Goal: Task Accomplishment & Management: Use online tool/utility

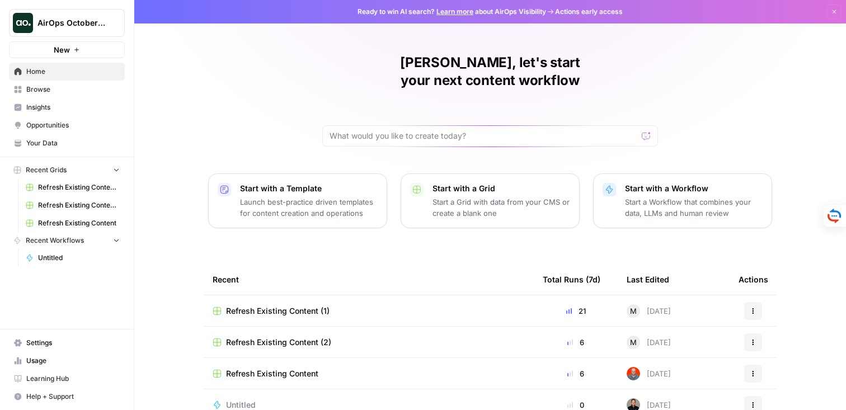
click at [90, 22] on span "AirOps October Cohort" at bounding box center [71, 22] width 68 height 11
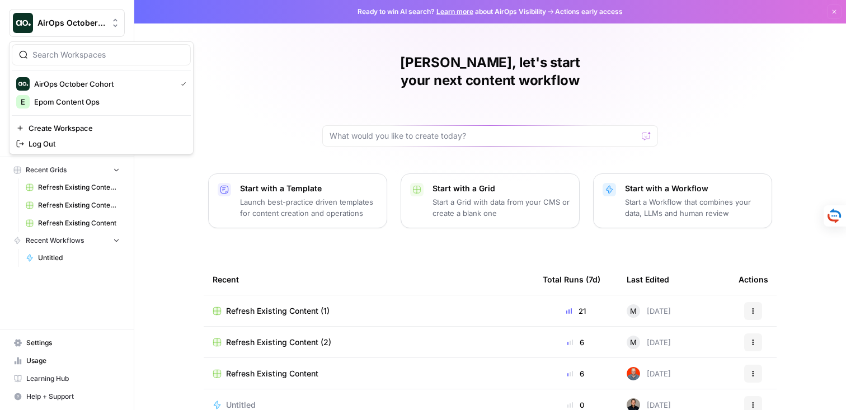
click at [317, 84] on div "Diana, let's start your next content workflow Start with a Template Launch best…" at bounding box center [490, 219] width 712 height 439
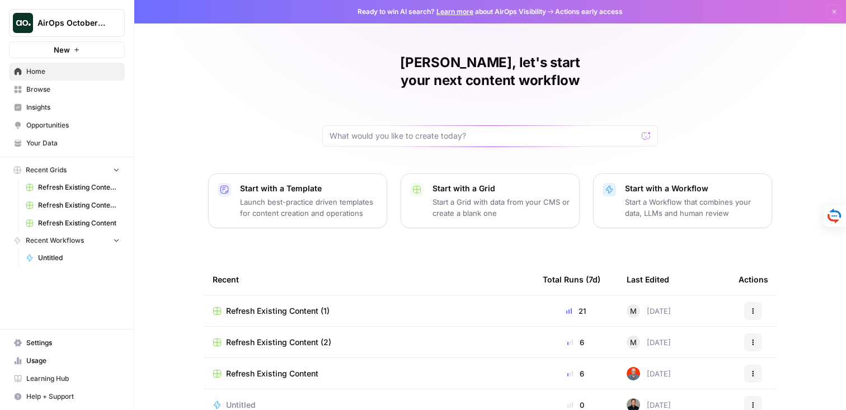
click at [60, 22] on span "AirOps October Cohort" at bounding box center [71, 22] width 68 height 11
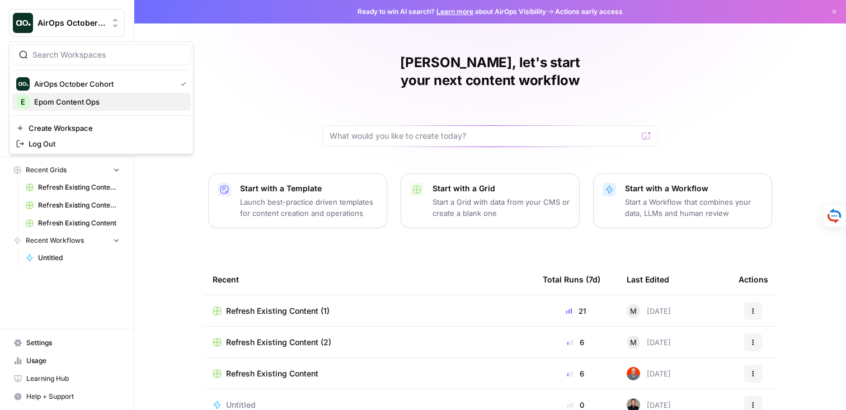
click at [88, 102] on span "Epom Content Ops" at bounding box center [108, 101] width 148 height 11
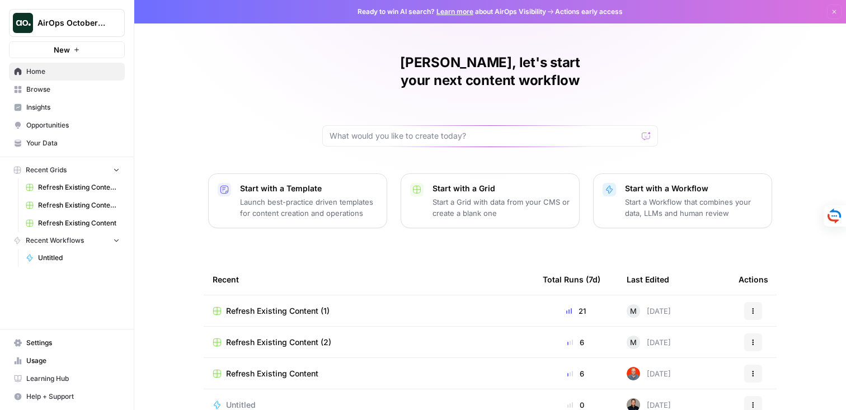
click at [49, 87] on span "Browse" at bounding box center [72, 89] width 93 height 10
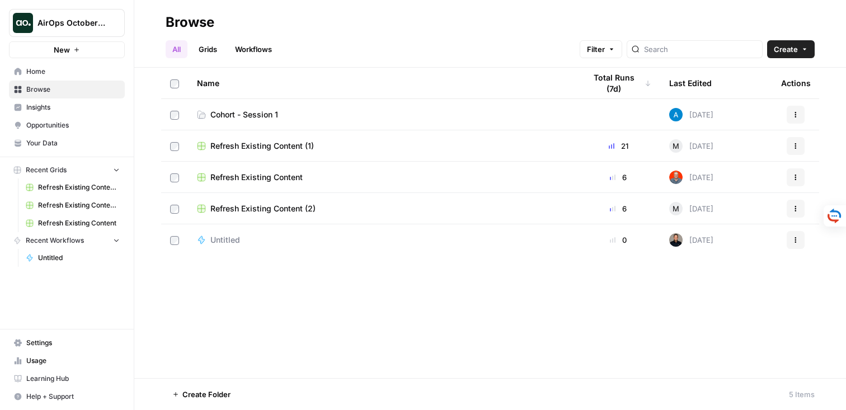
click at [222, 114] on span "Cohort - Session 1" at bounding box center [244, 114] width 68 height 11
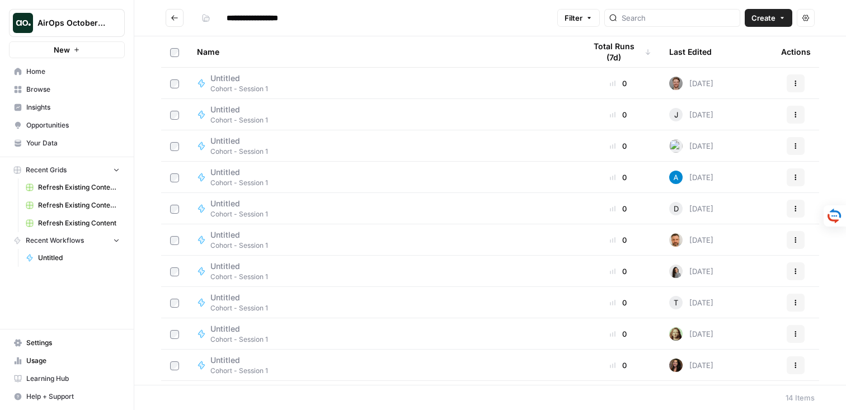
click at [771, 20] on span "Create" at bounding box center [763, 17] width 24 height 11
click at [731, 62] on span "Workflow" at bounding box center [747, 59] width 63 height 11
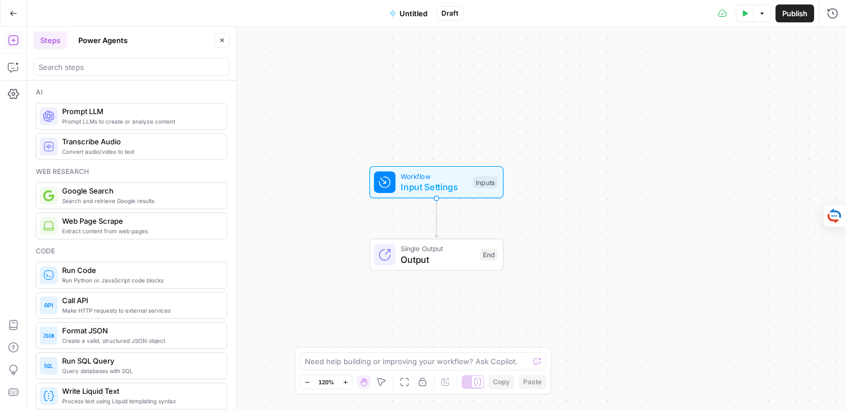
click at [407, 12] on span "Untitled" at bounding box center [413, 13] width 28 height 11
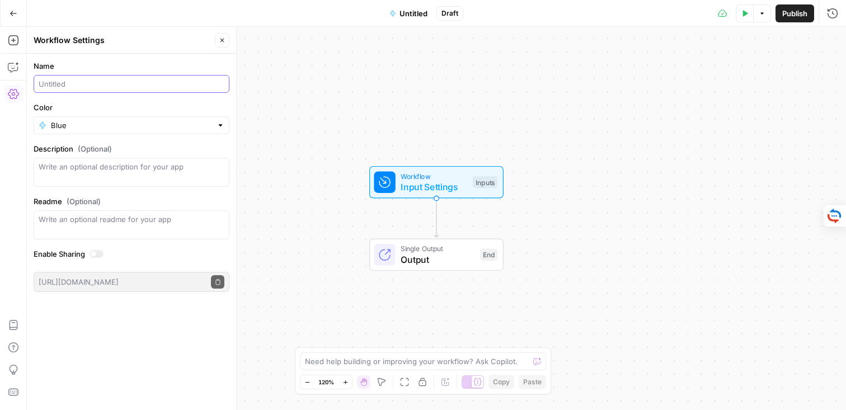
click at [86, 80] on input "Name" at bounding box center [132, 83] width 186 height 11
type input "Ь"
click at [64, 81] on input "Meta description generator (Diana)" at bounding box center [132, 83] width 186 height 11
click at [104, 81] on input "Meta Description generator (Diana)" at bounding box center [132, 83] width 186 height 11
type input "Meta Description Generator ([PERSON_NAME])"
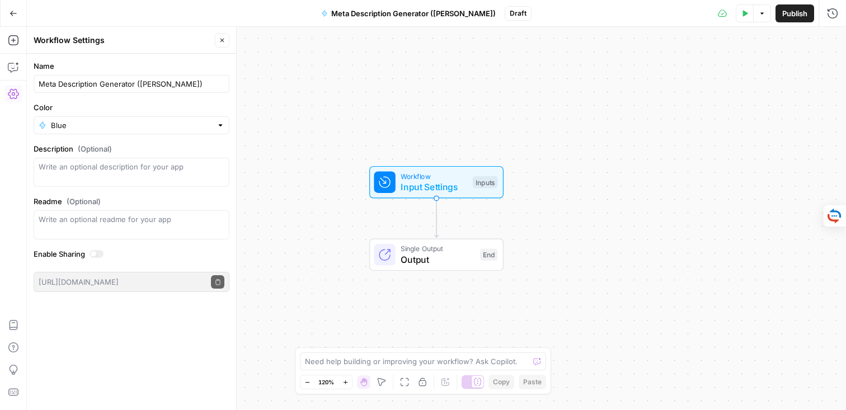
click at [788, 18] on span "Publish" at bounding box center [794, 13] width 25 height 11
click at [11, 92] on icon "button" at bounding box center [13, 93] width 11 height 11
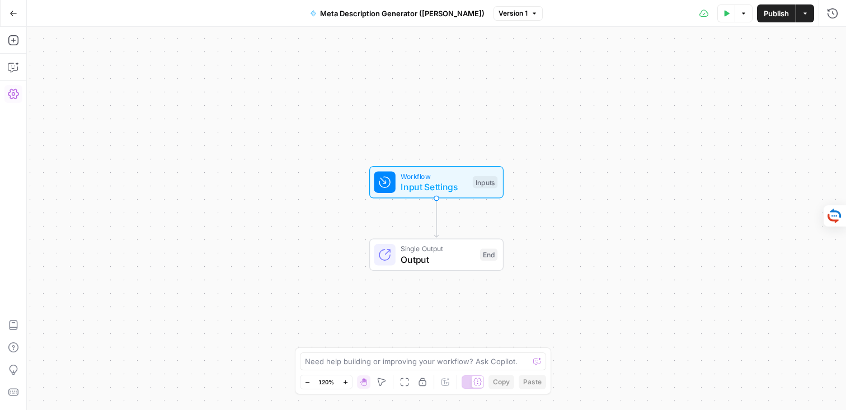
click at [11, 92] on icon "button" at bounding box center [13, 93] width 11 height 11
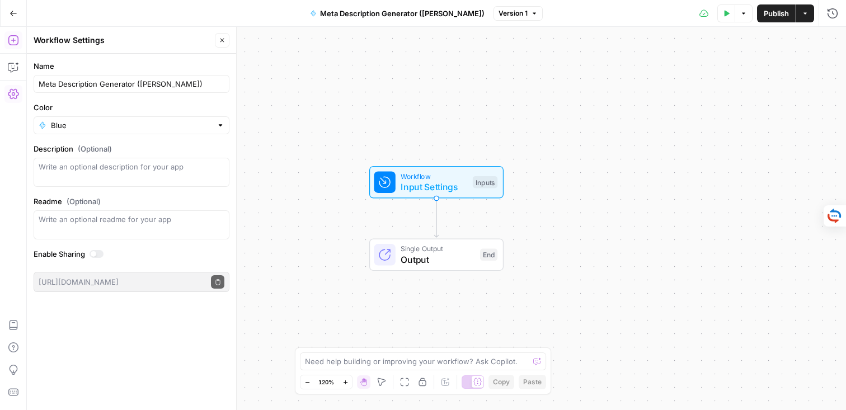
click at [9, 33] on button "Add Steps" at bounding box center [13, 40] width 18 height 18
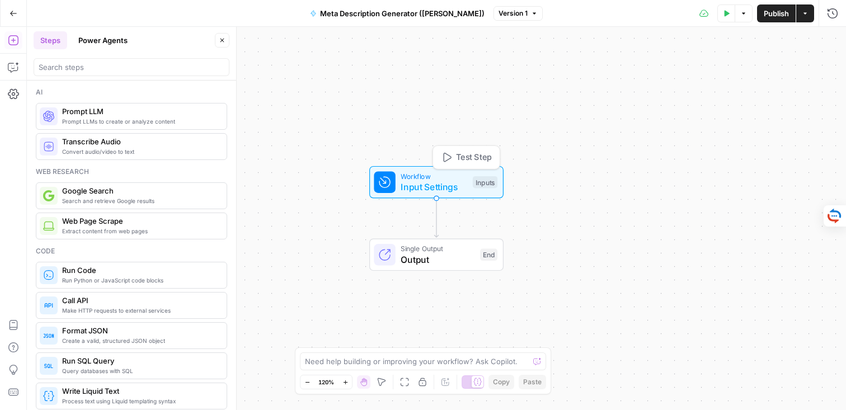
click at [422, 183] on span "Input Settings" at bounding box center [434, 186] width 67 height 13
click at [710, 75] on span "Add Field" at bounding box center [720, 75] width 32 height 11
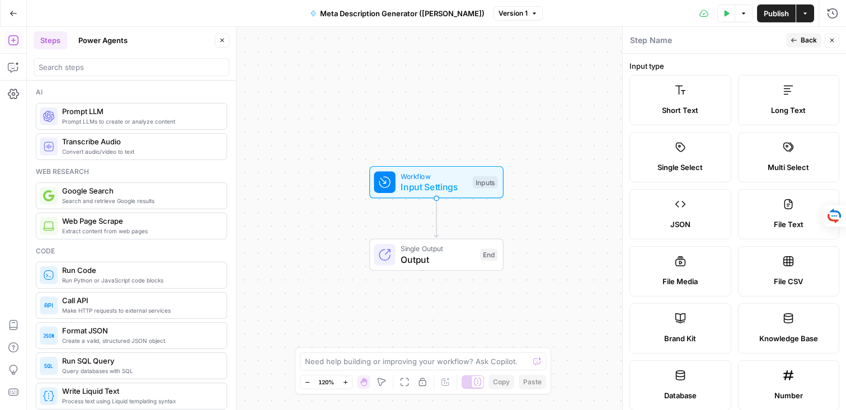
click at [677, 104] on label "Short Text" at bounding box center [680, 100] width 102 height 50
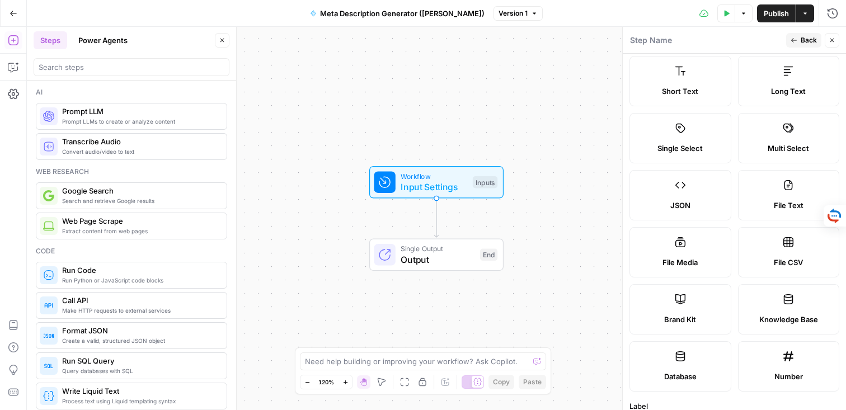
click at [689, 84] on label "Short Text" at bounding box center [680, 81] width 102 height 50
click at [681, 90] on span "Short Text" at bounding box center [680, 91] width 36 height 11
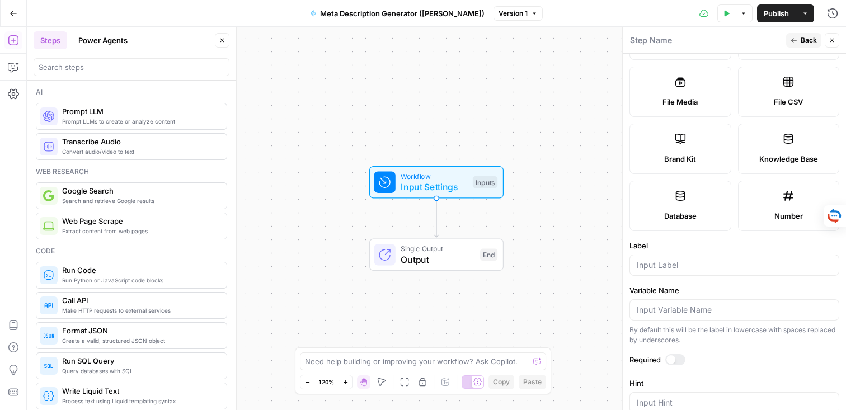
scroll to position [323, 0]
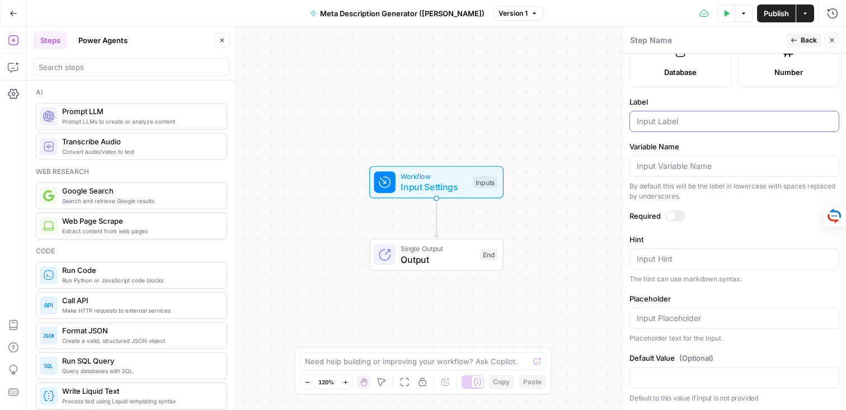
click at [665, 120] on input "Label" at bounding box center [734, 121] width 195 height 11
type input "Blog URL"
click at [707, 142] on label "Variable Name" at bounding box center [734, 146] width 210 height 11
click at [707, 161] on input "Variable Name" at bounding box center [734, 166] width 195 height 11
click at [666, 217] on div at bounding box center [675, 215] width 20 height 11
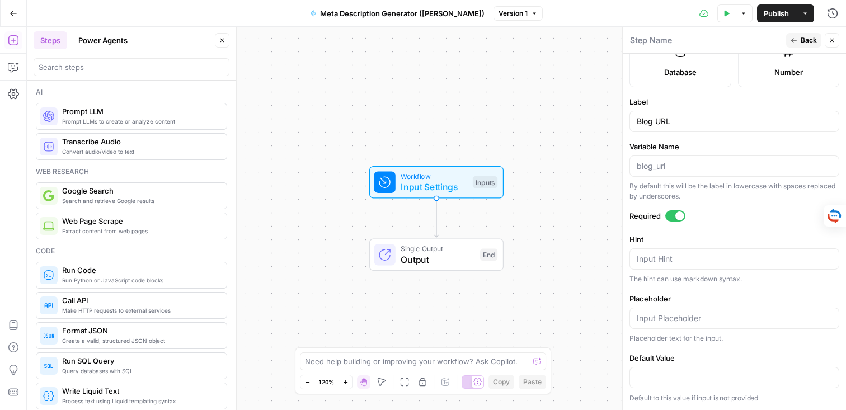
click at [803, 42] on span "Back" at bounding box center [809, 40] width 16 height 10
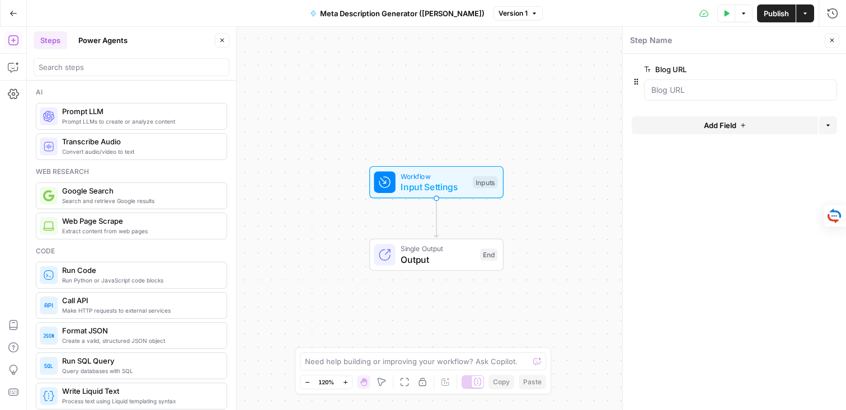
click at [714, 123] on span "Add Field" at bounding box center [720, 125] width 32 height 11
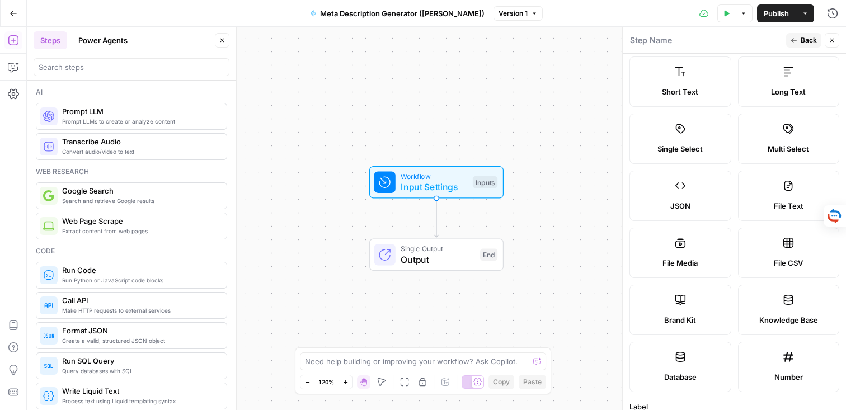
scroll to position [0, 0]
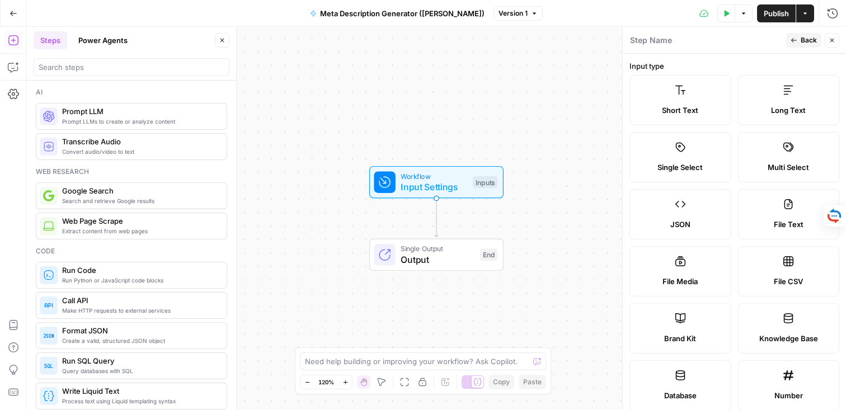
click at [685, 324] on label "Brand Kit" at bounding box center [680, 328] width 102 height 50
type input "Brand Kit"
type input "brand_kit"
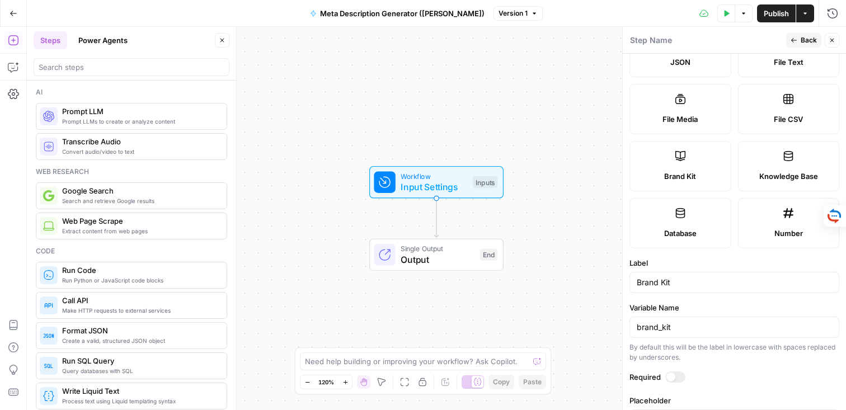
scroll to position [204, 0]
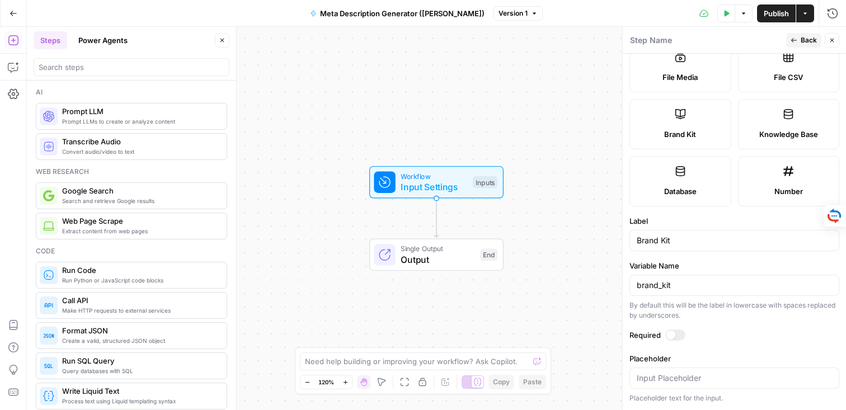
click at [672, 331] on div at bounding box center [670, 335] width 9 height 9
click at [804, 35] on span "Back" at bounding box center [809, 40] width 16 height 10
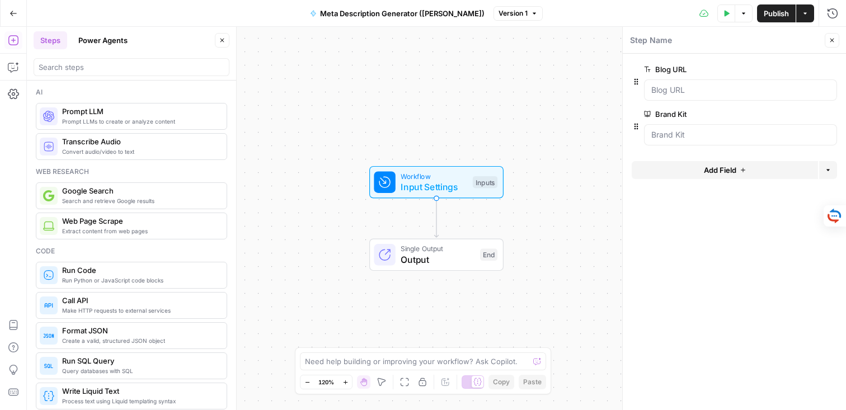
click at [726, 12] on icon "button" at bounding box center [726, 13] width 5 height 6
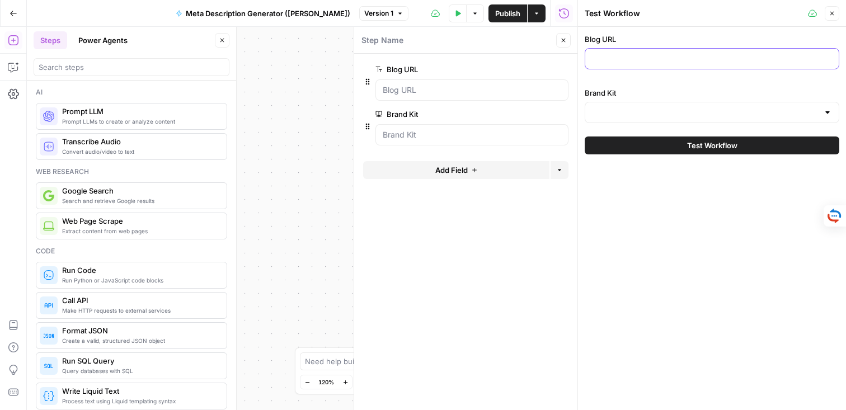
click at [614, 57] on input "Blog URL" at bounding box center [712, 58] width 240 height 11
paste input "https://www.airops.com/blog/content-engineering-growth-org"
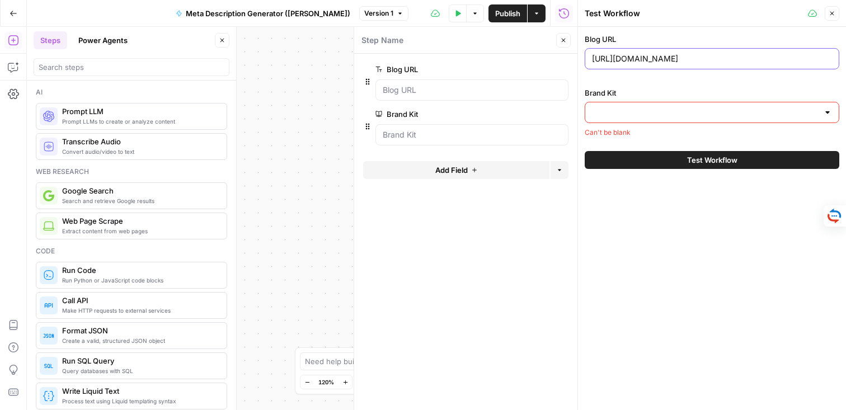
type input "https://www.airops.com/blog/content-engineering-growth-org"
click at [613, 110] on input "Brand Kit" at bounding box center [705, 112] width 227 height 11
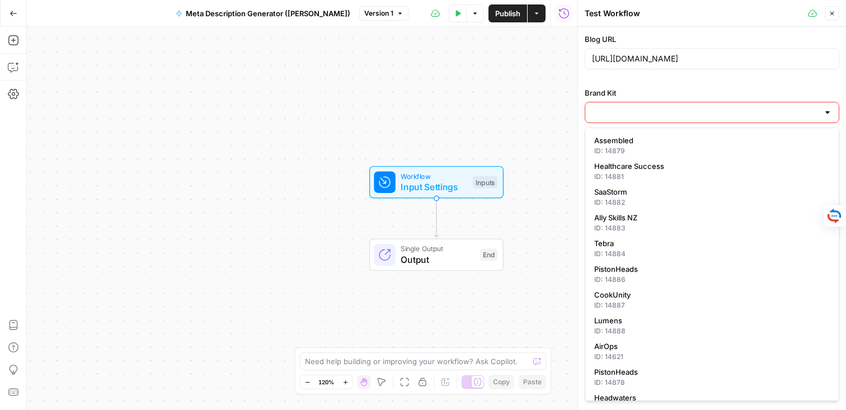
click at [617, 116] on input "Brand Kit" at bounding box center [705, 112] width 227 height 11
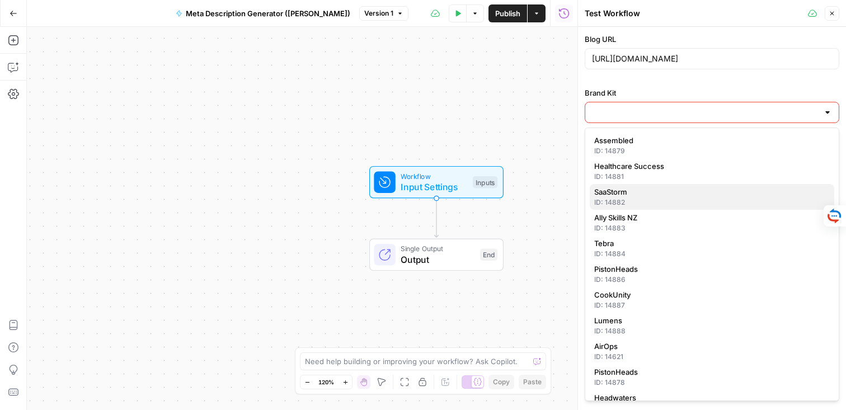
scroll to position [20, 0]
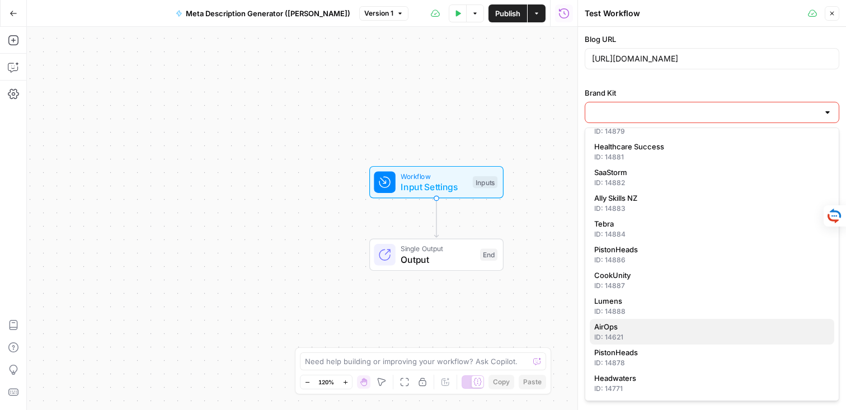
click at [601, 337] on div "ID: 14621" at bounding box center [712, 337] width 236 height 10
type input "AirOps"
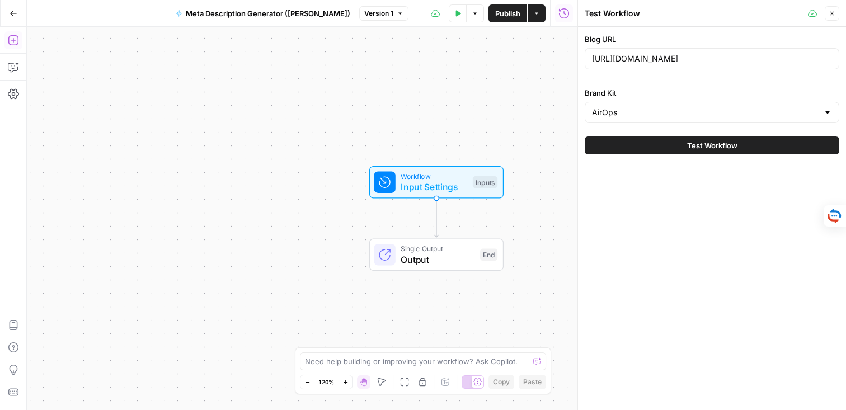
click at [14, 40] on icon "button" at bounding box center [13, 40] width 11 height 11
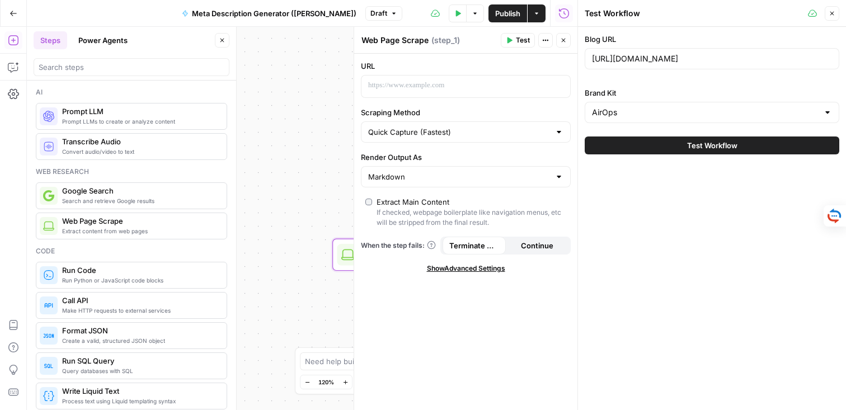
click at [314, 229] on div "Workflow Input Settings Inputs Web Page Scrape Web Page Scrape Step 1 Single Ou…" at bounding box center [302, 218] width 550 height 383
click at [559, 41] on button "Close" at bounding box center [563, 40] width 15 height 15
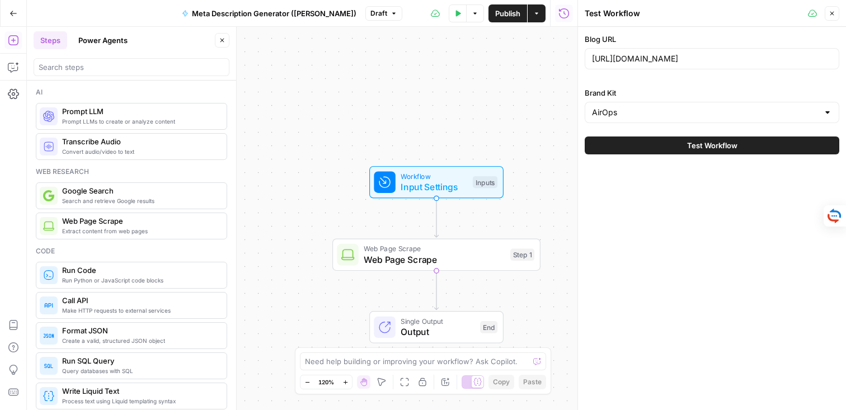
click at [832, 14] on icon "button" at bounding box center [832, 14] width 4 height 4
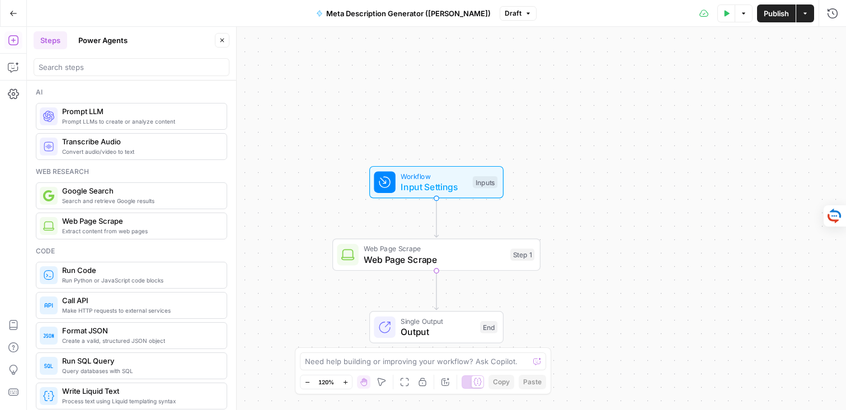
click at [455, 169] on div "Test Step" at bounding box center [466, 157] width 68 height 24
click at [441, 185] on span "Input Settings" at bounding box center [434, 186] width 67 height 13
click at [410, 257] on span "Web Page Scrape" at bounding box center [434, 259] width 141 height 13
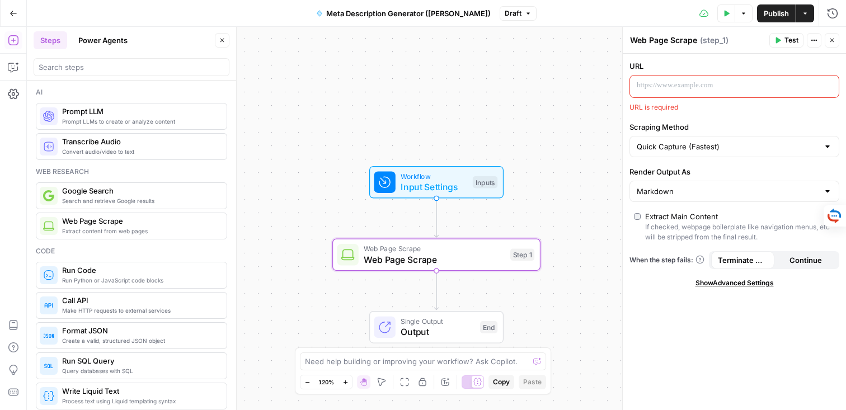
click at [717, 78] on div at bounding box center [725, 87] width 191 height 22
click at [826, 85] on icon "button" at bounding box center [829, 86] width 6 height 6
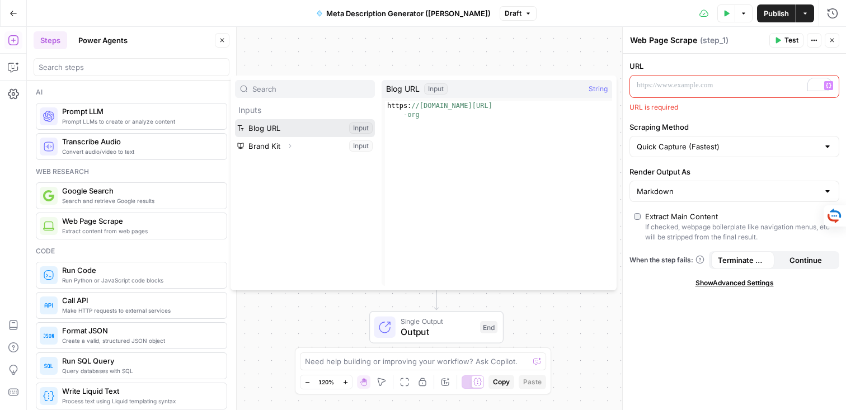
click at [277, 125] on button "Select variable Blog URL" at bounding box center [305, 128] width 140 height 18
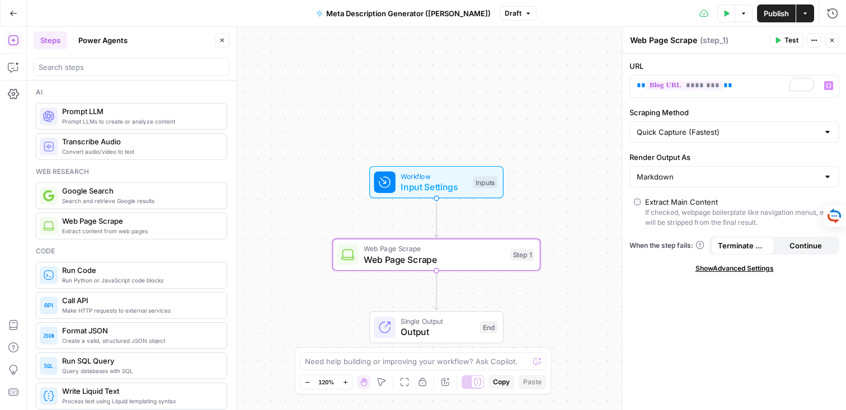
click at [775, 41] on icon "button" at bounding box center [777, 40] width 7 height 7
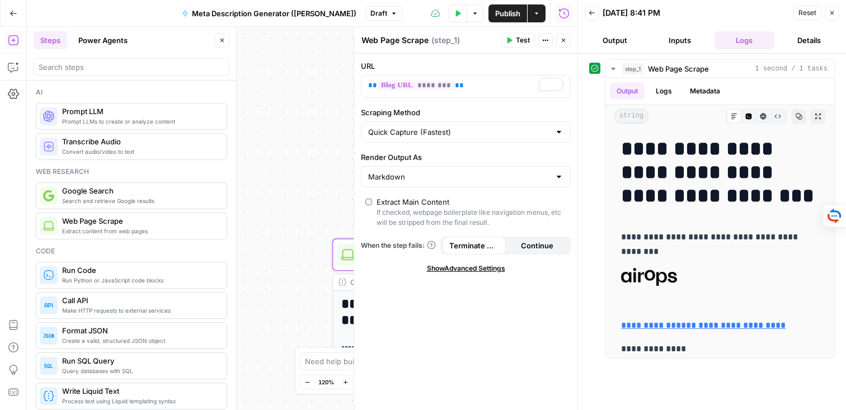
click at [551, 182] on div "Markdown" at bounding box center [466, 176] width 210 height 21
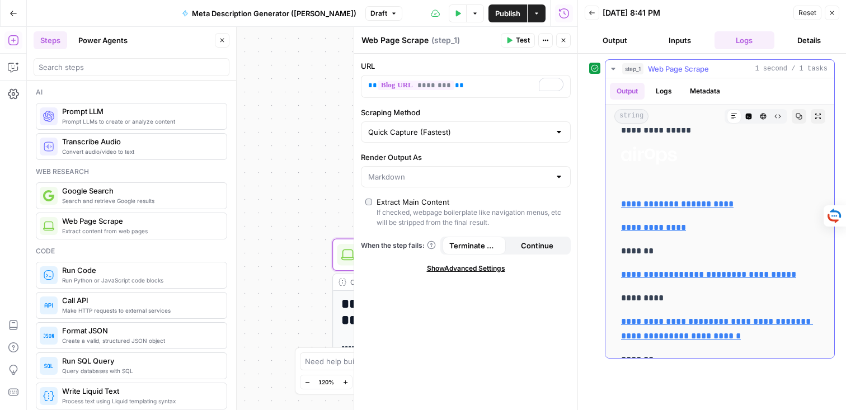
scroll to position [6765, 0]
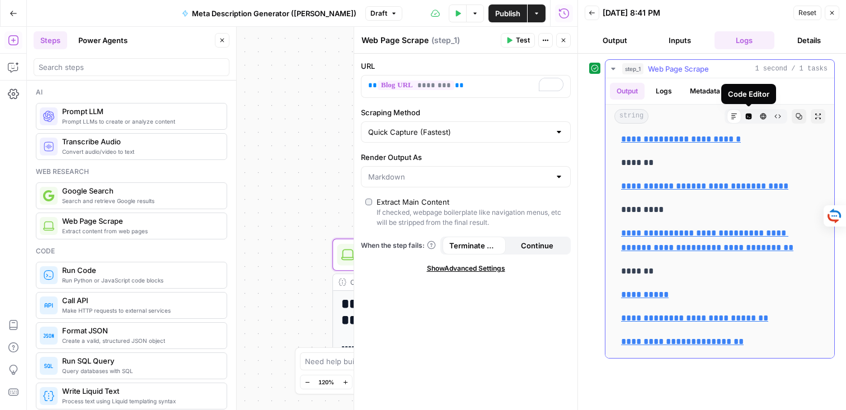
click at [749, 115] on icon "button" at bounding box center [749, 117] width 6 height 6
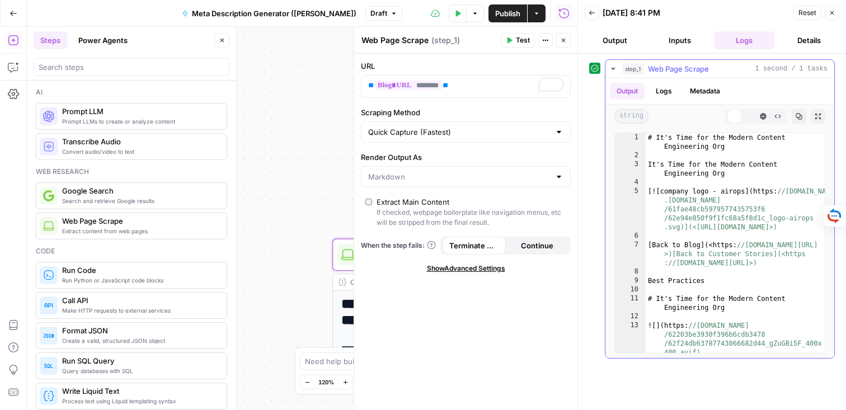
scroll to position [0, 0]
click at [766, 114] on button "HTML Viewer" at bounding box center [763, 116] width 15 height 15
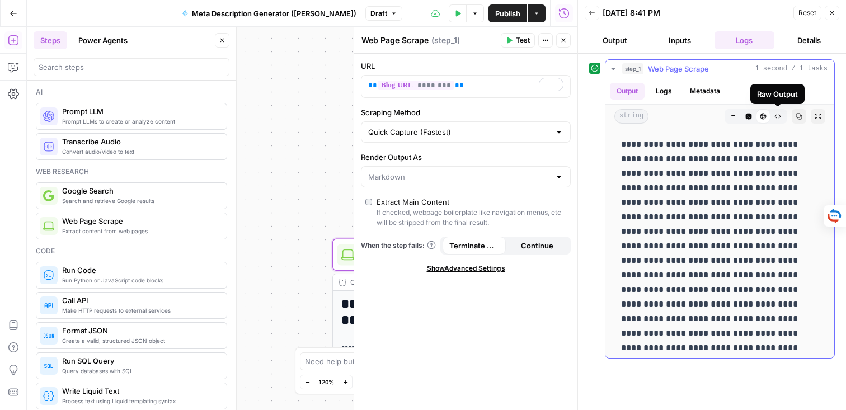
click at [775, 117] on icon "button" at bounding box center [777, 116] width 7 height 7
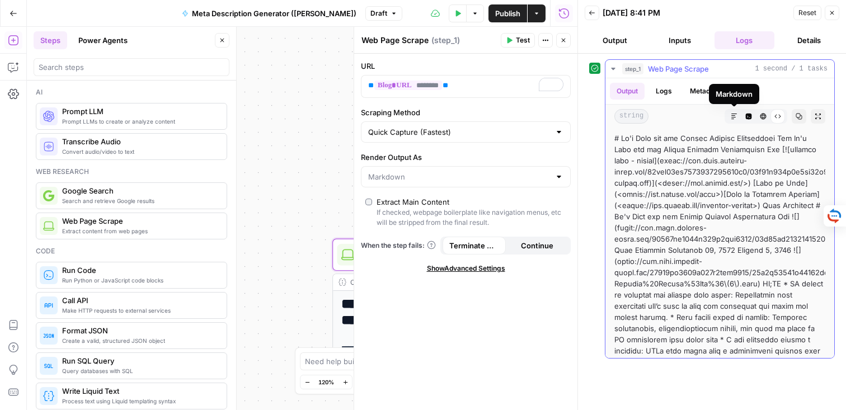
click at [735, 119] on icon "button" at bounding box center [734, 116] width 7 height 7
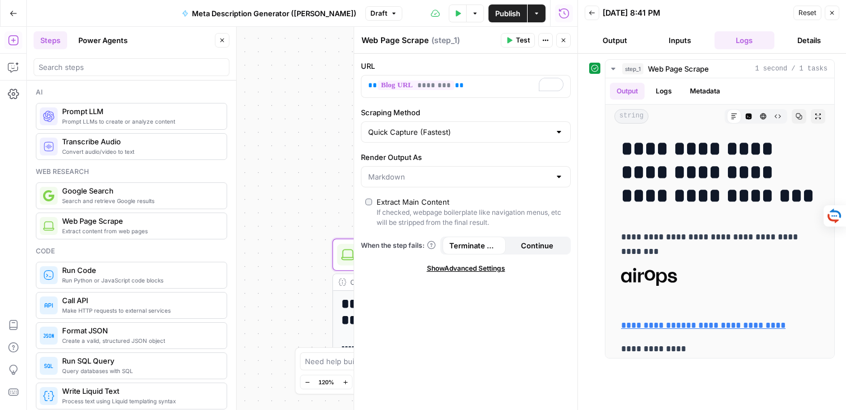
click at [566, 16] on icon "button" at bounding box center [563, 13] width 11 height 11
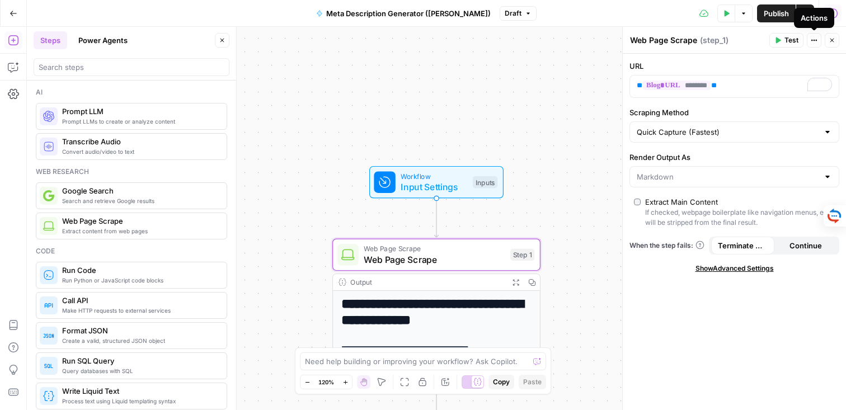
click at [838, 15] on button "Run History" at bounding box center [833, 13] width 18 height 18
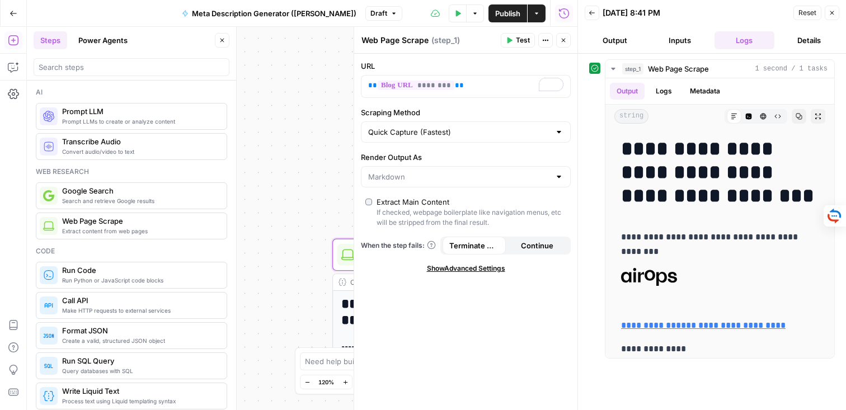
click at [740, 41] on button "Logs" at bounding box center [744, 40] width 60 height 18
click at [769, 69] on span "1 second / 1 tasks" at bounding box center [791, 69] width 73 height 10
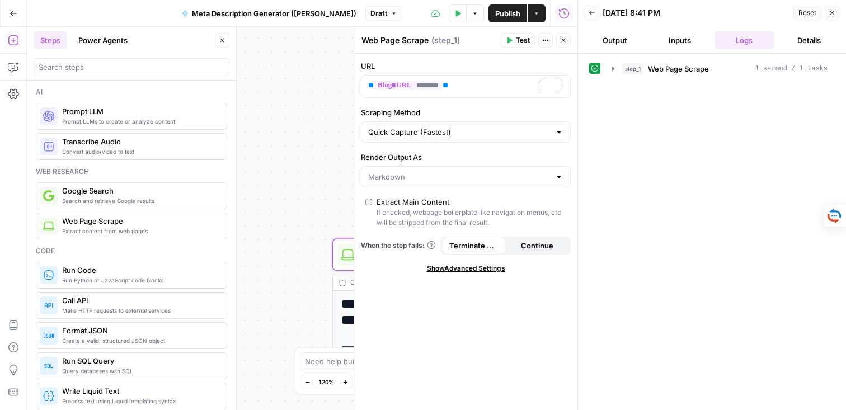
click at [832, 15] on icon "button" at bounding box center [832, 13] width 7 height 7
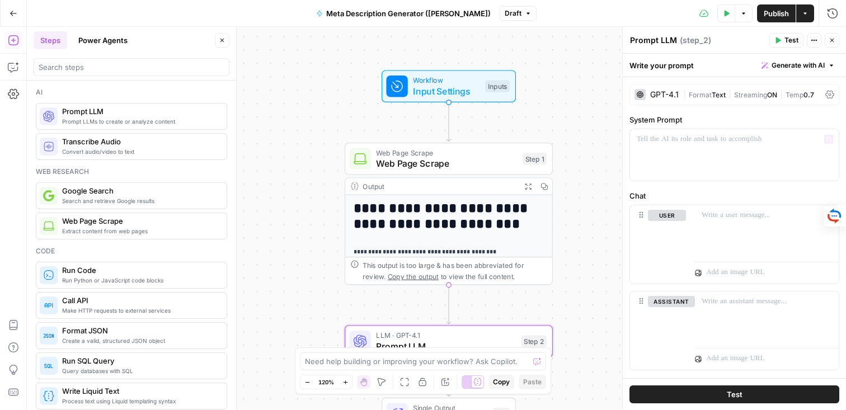
click at [654, 96] on div "GPT-4.1" at bounding box center [664, 95] width 29 height 8
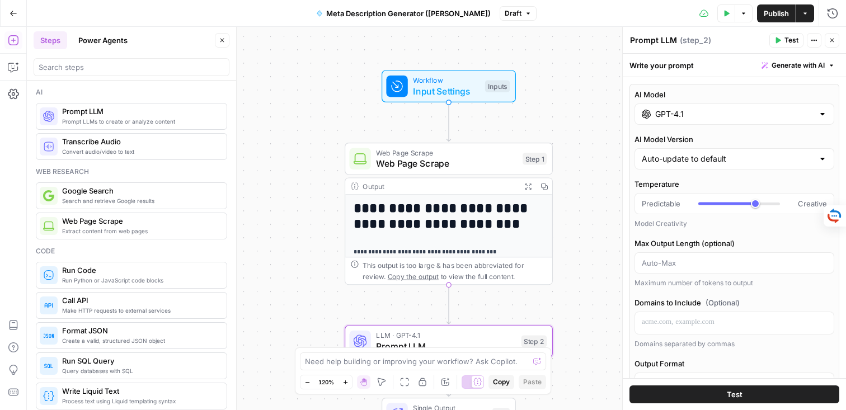
click at [671, 121] on div "GPT-4.1" at bounding box center [734, 113] width 200 height 21
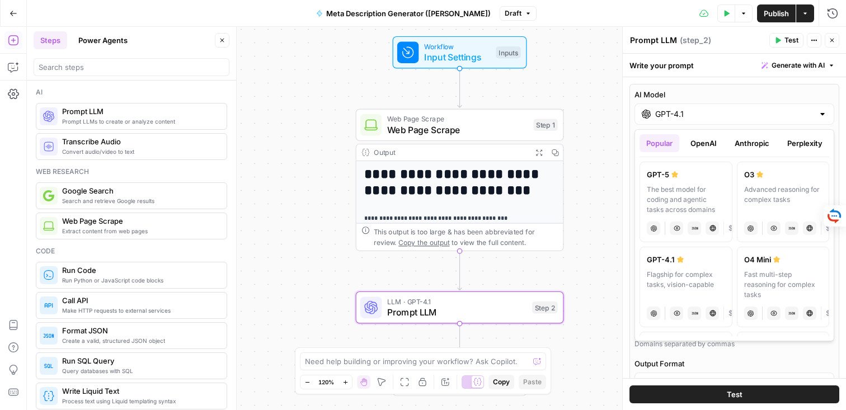
click at [666, 288] on div "Flagship for complex tasks, vision-capable" at bounding box center [686, 285] width 78 height 30
click at [766, 113] on input "GPT-4.1" at bounding box center [734, 114] width 158 height 11
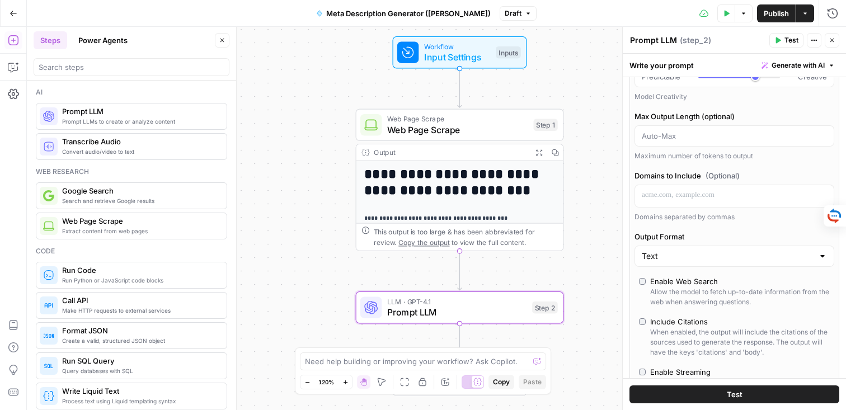
scroll to position [132, 0]
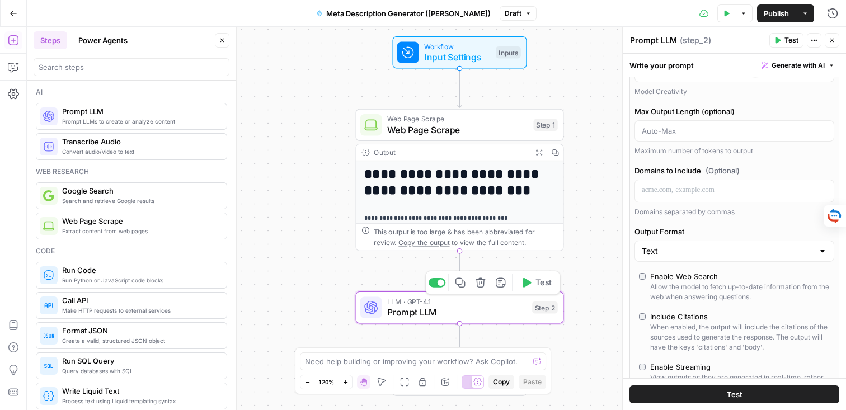
click at [472, 312] on span "Prompt LLM" at bounding box center [457, 311] width 140 height 13
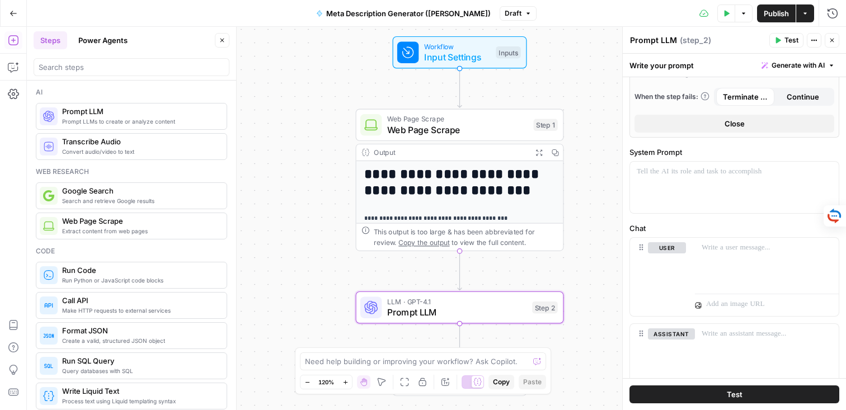
scroll to position [440, 0]
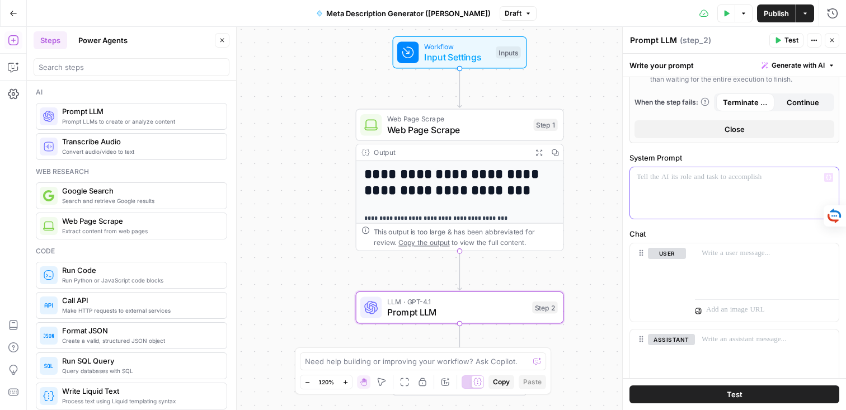
click at [665, 186] on div at bounding box center [734, 192] width 209 height 51
click at [738, 189] on p "**********" at bounding box center [734, 183] width 195 height 22
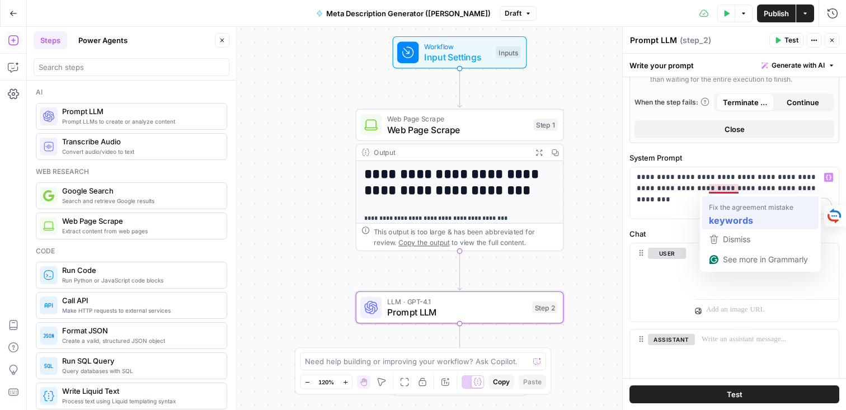
click at [720, 222] on div "**********" at bounding box center [734, 39] width 223 height 804
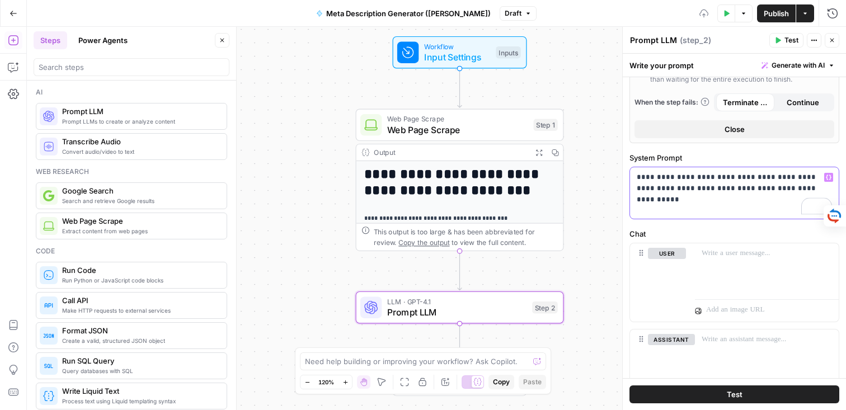
click at [822, 186] on p "**********" at bounding box center [734, 183] width 195 height 22
click at [683, 178] on p "**********" at bounding box center [734, 189] width 195 height 34
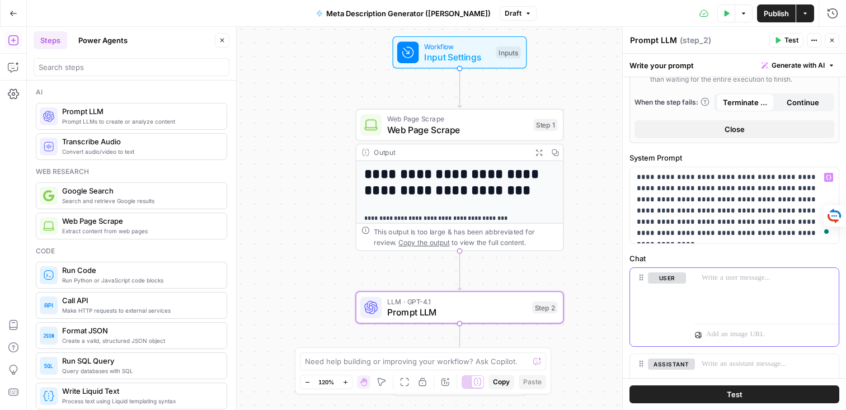
click at [679, 291] on button "Delete" at bounding box center [667, 294] width 38 height 12
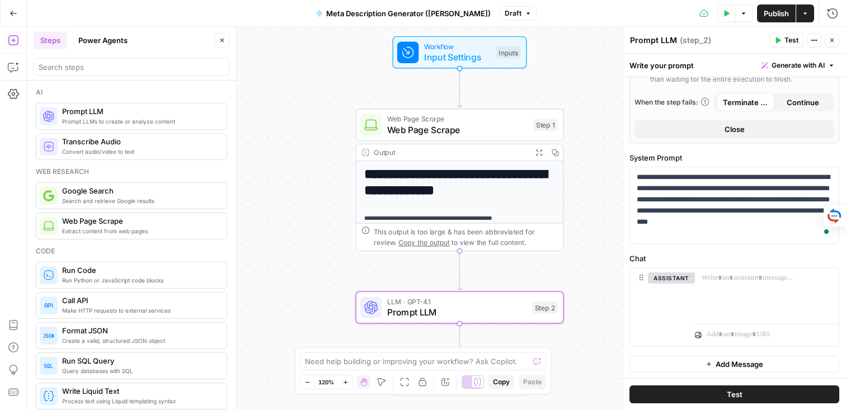
click at [677, 256] on label "Chat" at bounding box center [734, 258] width 210 height 11
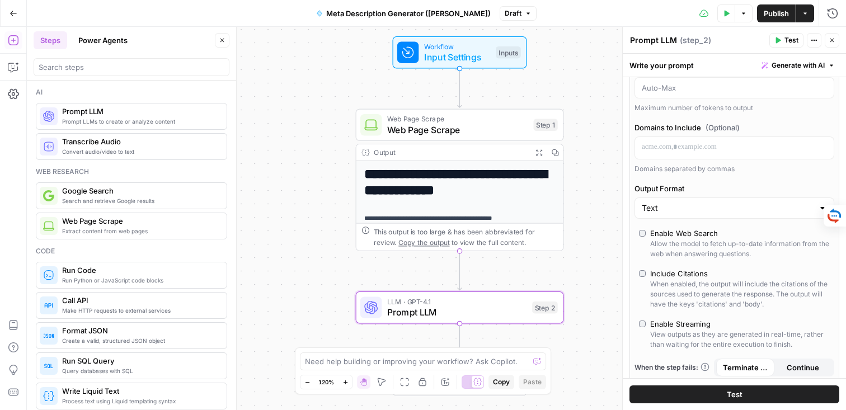
scroll to position [77, 0]
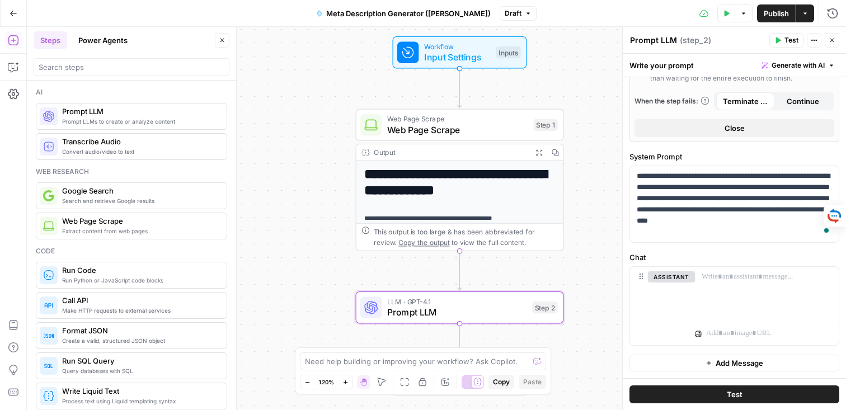
click at [730, 363] on span "Add Message" at bounding box center [740, 362] width 48 height 11
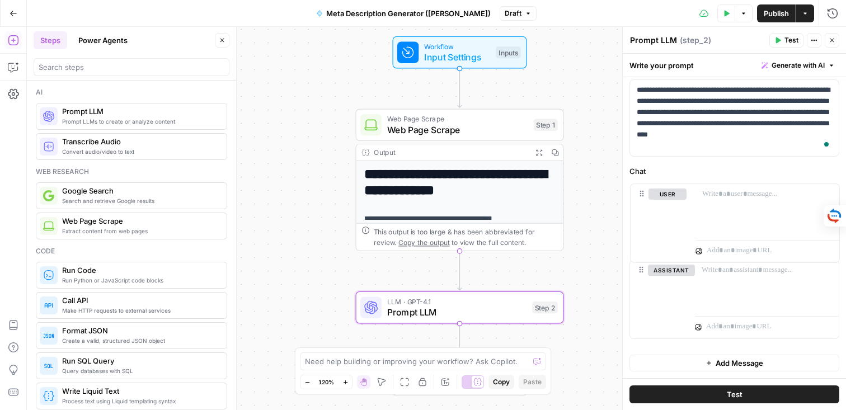
drag, startPoint x: 641, startPoint y: 278, endPoint x: 641, endPoint y: 191, distance: 87.3
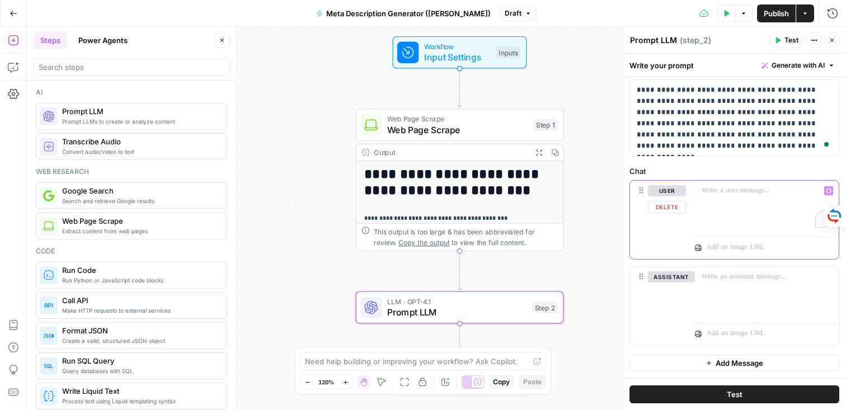
click at [708, 203] on div "To enrich screen reader interactions, please activate Accessibility in Grammarl…" at bounding box center [767, 206] width 144 height 51
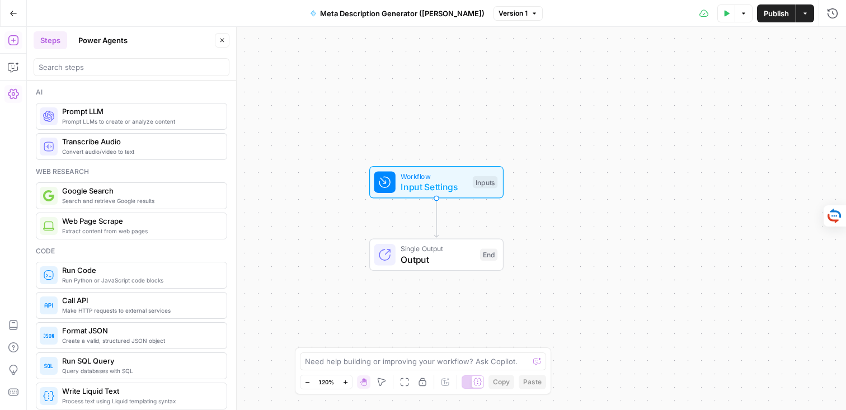
click at [11, 96] on icon "button" at bounding box center [13, 93] width 11 height 11
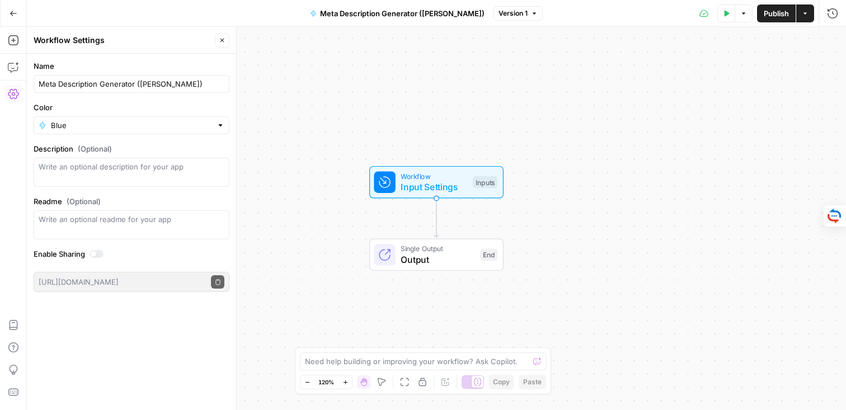
click at [15, 89] on icon "button" at bounding box center [13, 94] width 11 height 10
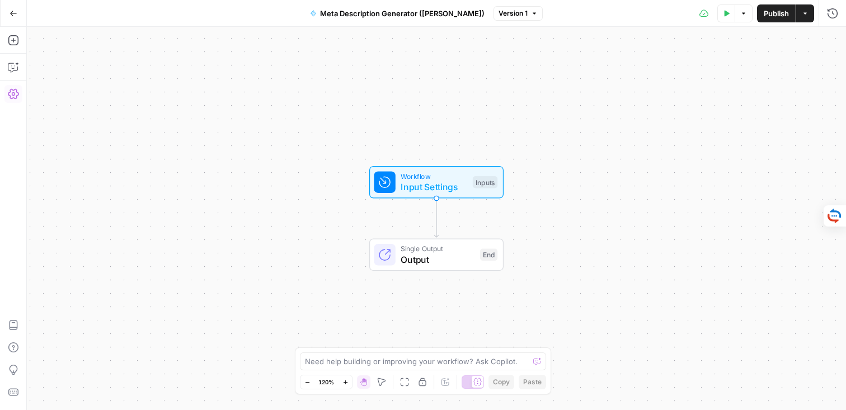
click at [15, 89] on icon "button" at bounding box center [13, 94] width 11 height 10
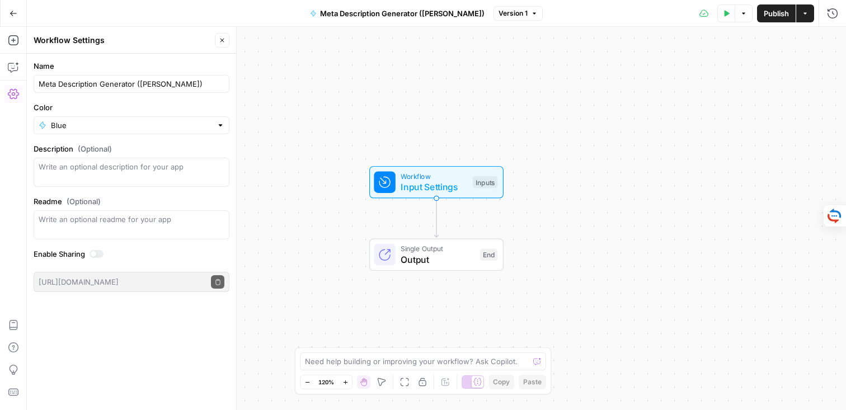
click at [15, 89] on icon "button" at bounding box center [13, 94] width 11 height 10
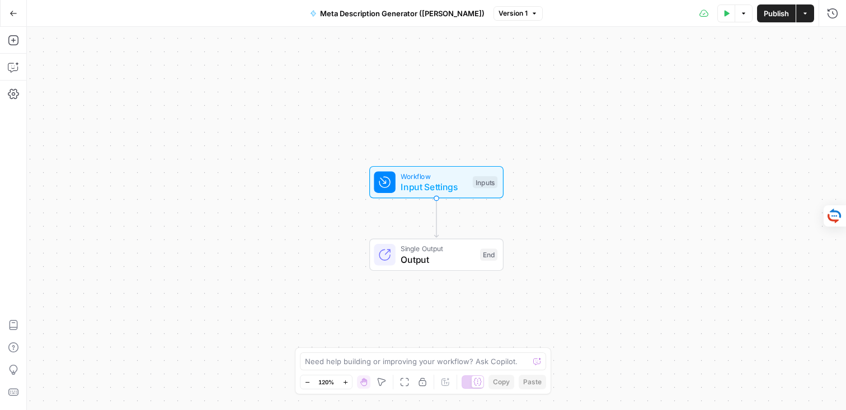
click at [17, 16] on button "Go Back" at bounding box center [13, 13] width 20 height 20
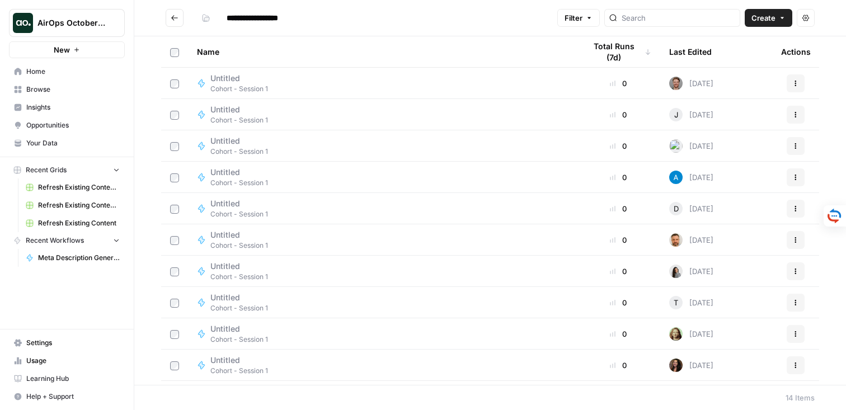
click at [57, 342] on span "Settings" at bounding box center [72, 343] width 93 height 10
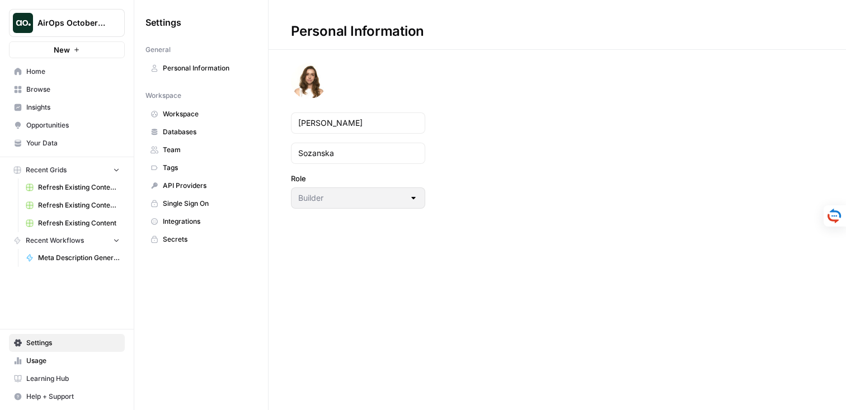
click at [174, 131] on span "Databases" at bounding box center [207, 132] width 89 height 10
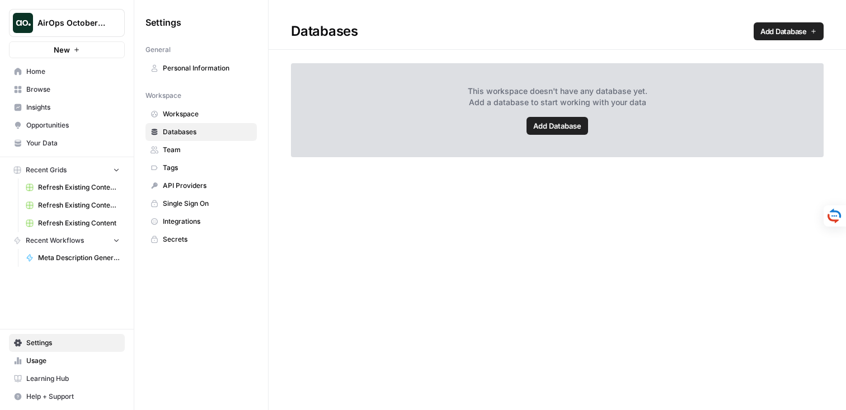
click at [182, 114] on span "Workspace" at bounding box center [207, 114] width 89 height 10
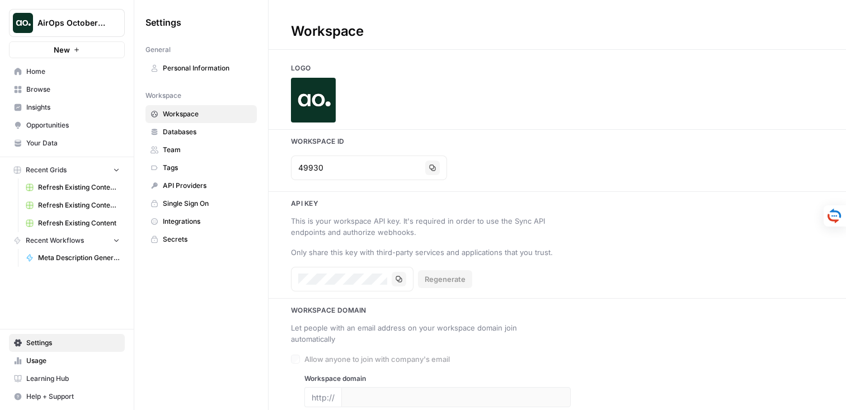
type input "airops.com"
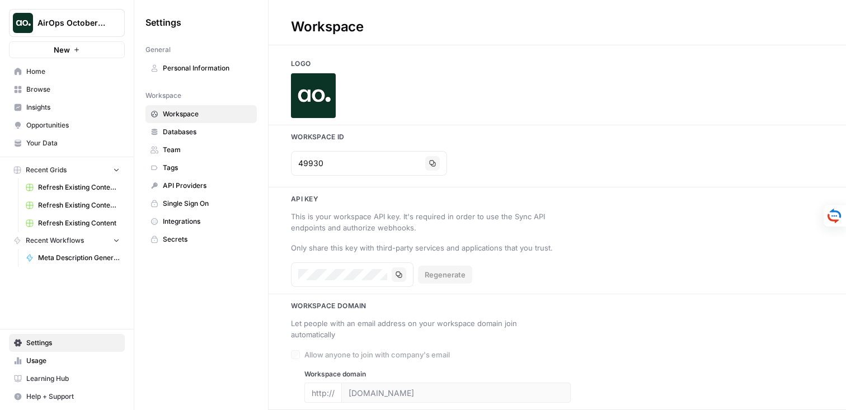
click at [189, 136] on span "Databases" at bounding box center [207, 132] width 89 height 10
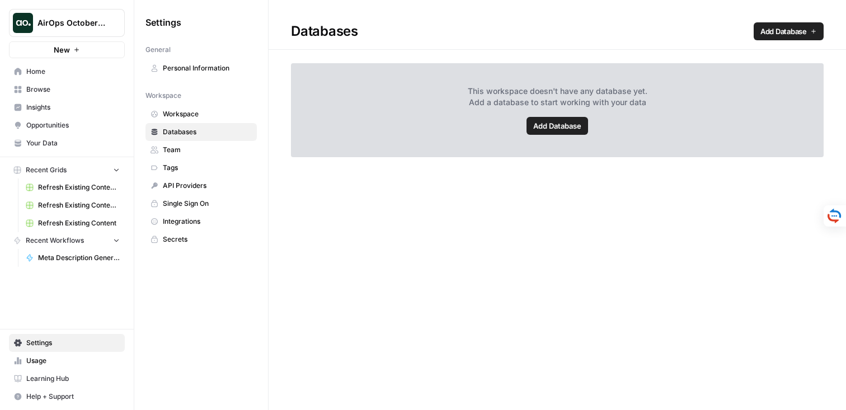
click at [47, 137] on link "Your Data" at bounding box center [67, 143] width 116 height 18
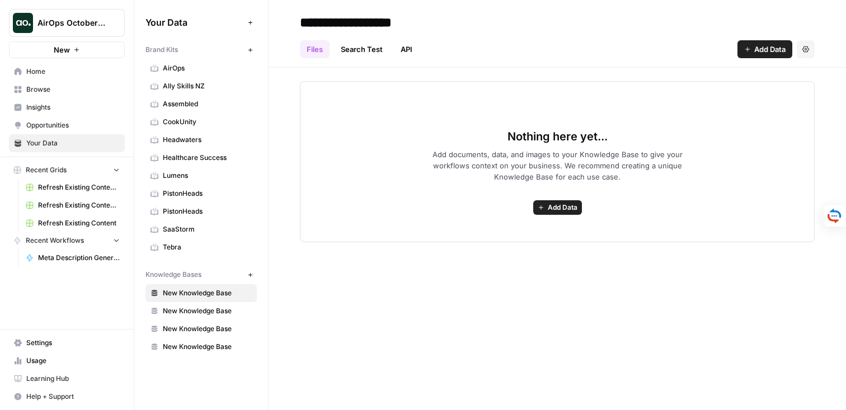
click at [248, 53] on icon "button" at bounding box center [250, 50] width 6 height 6
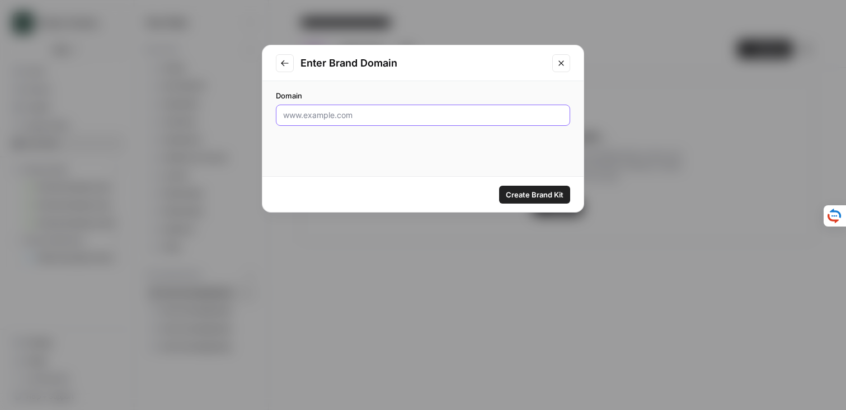
click at [313, 118] on input "Domain" at bounding box center [423, 115] width 280 height 11
paste input "[URL][DOMAIN_NAME]"
type input "[URL][DOMAIN_NAME]"
click at [528, 192] on span "Create Brand Kit" at bounding box center [535, 194] width 58 height 11
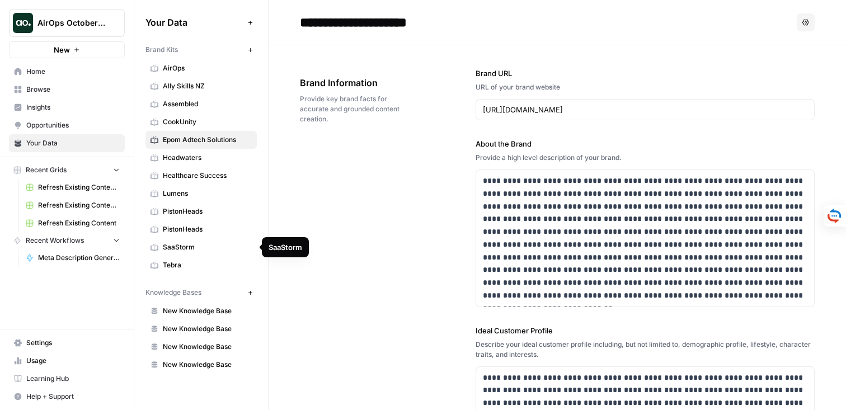
click at [193, 246] on span "SaaStorm" at bounding box center [207, 247] width 89 height 10
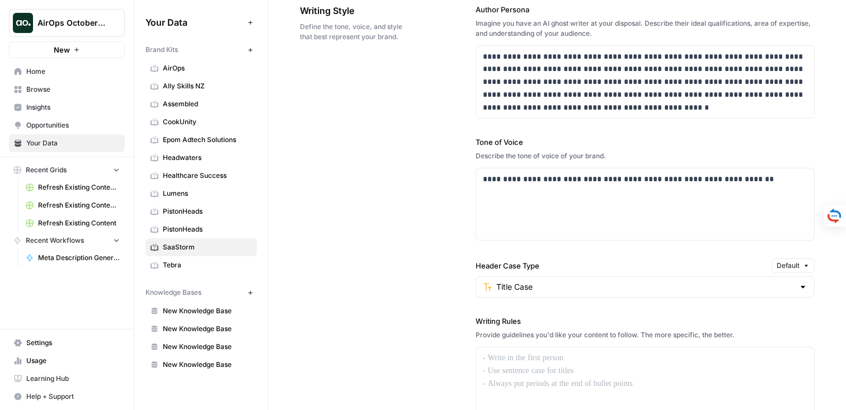
scroll to position [731, 0]
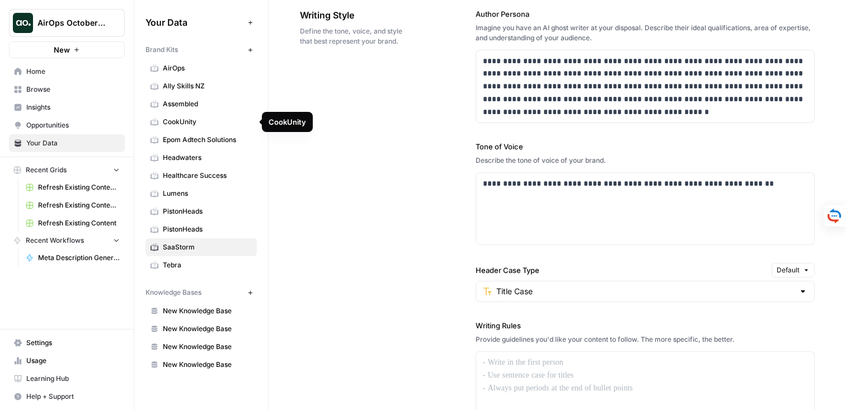
click at [187, 142] on span "Epom Adtech Solutions" at bounding box center [207, 140] width 89 height 10
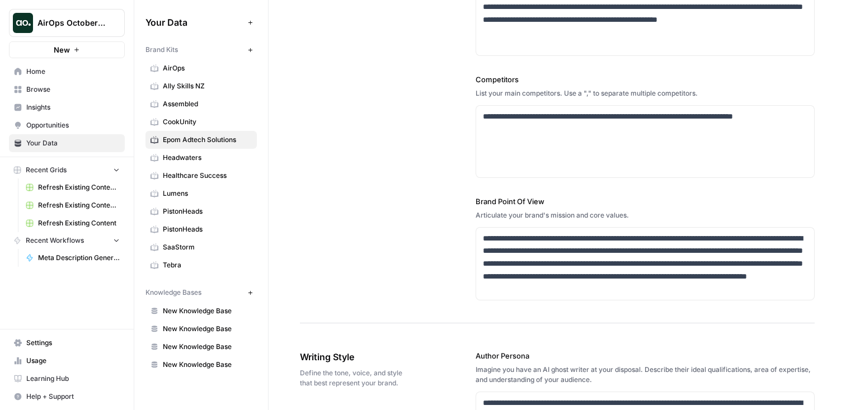
scroll to position [289, 0]
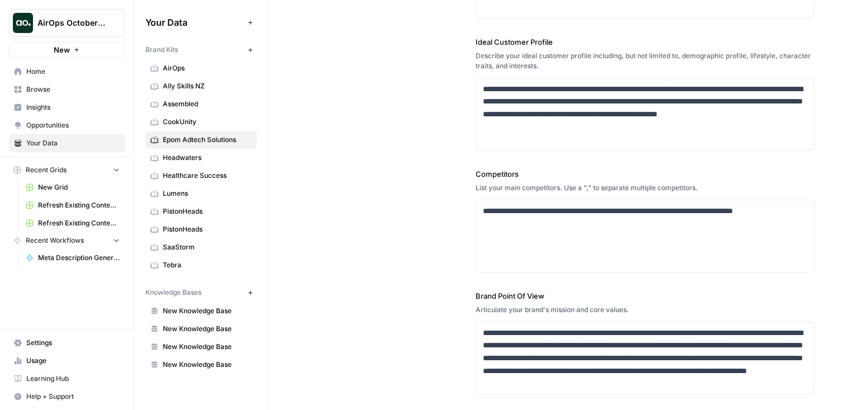
click at [62, 21] on span "AirOps October Cohort" at bounding box center [71, 22] width 68 height 11
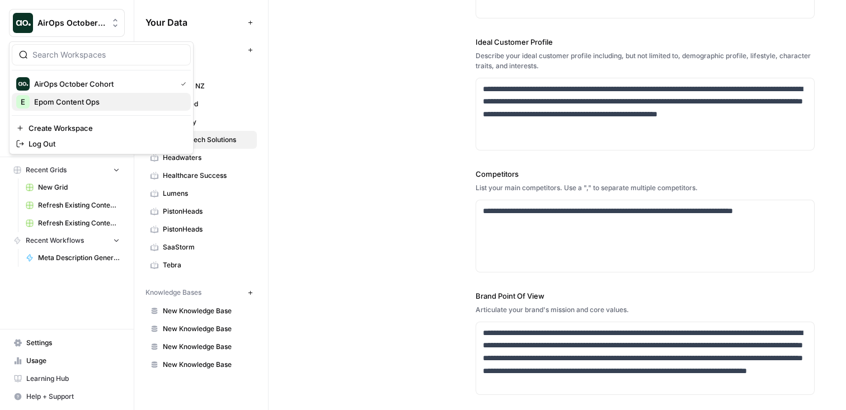
click at [67, 103] on span "Epom Content Ops" at bounding box center [108, 101] width 148 height 11
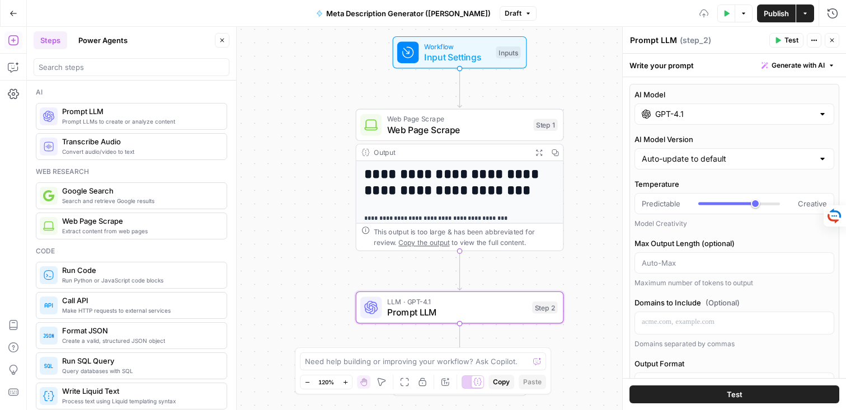
scroll to position [528, 0]
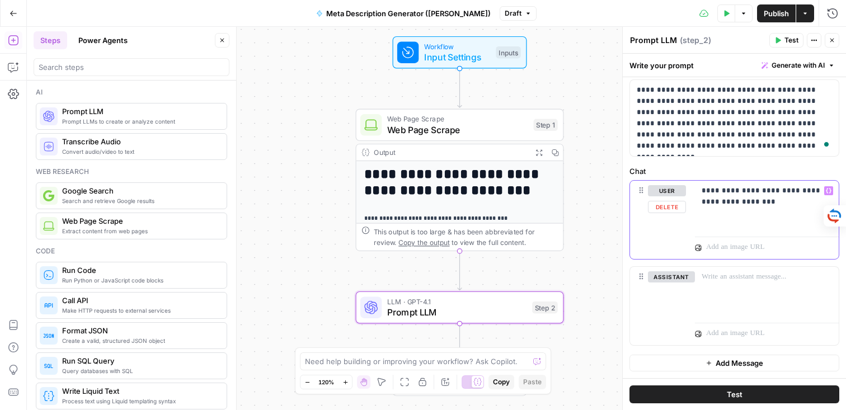
click at [827, 189] on icon "button" at bounding box center [829, 191] width 6 height 6
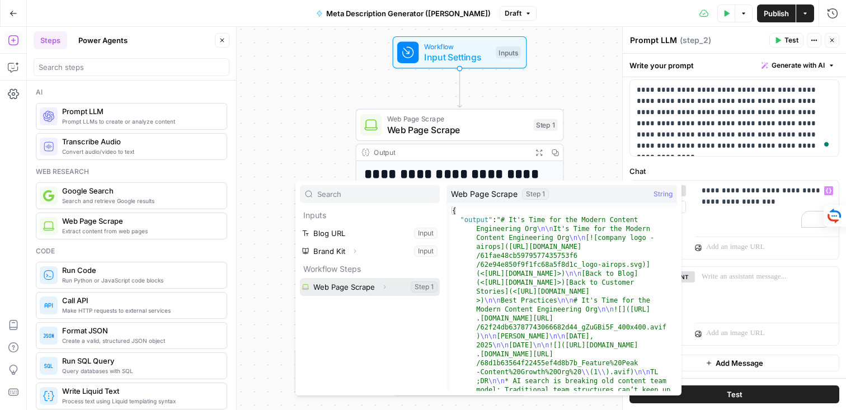
click at [341, 284] on button "Select variable Web Page Scrape" at bounding box center [370, 287] width 140 height 18
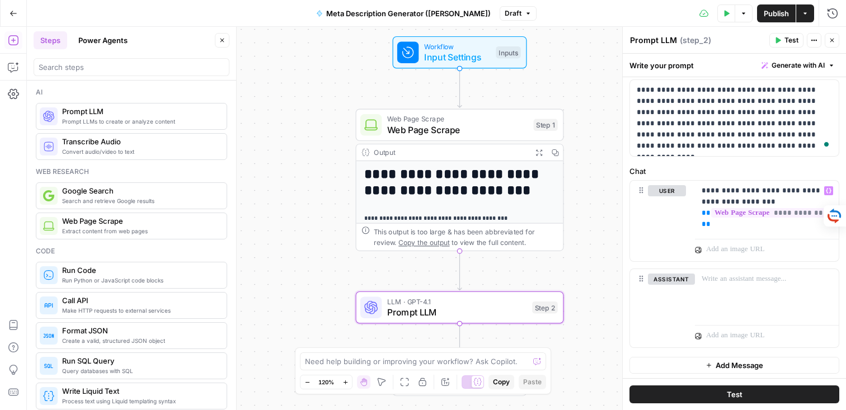
click at [688, 41] on span "( step_2 )" at bounding box center [695, 40] width 31 height 11
click at [654, 40] on textarea "Prompt LLM" at bounding box center [653, 40] width 47 height 11
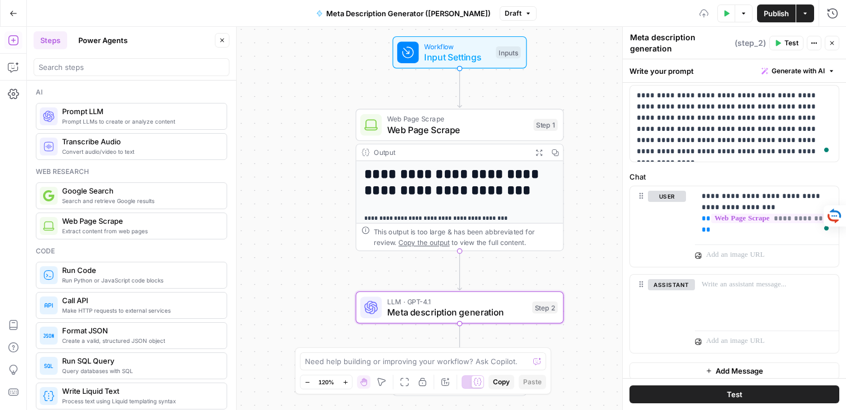
type textarea "Meta description generation"
click at [696, 12] on div "Test Data Options Publish Actions Run History" at bounding box center [691, 13] width 309 height 26
click at [702, 13] on icon at bounding box center [703, 13] width 9 height 7
click at [836, 13] on div "Close" at bounding box center [825, 21] width 30 height 18
click at [831, 7] on button "Run History" at bounding box center [833, 13] width 18 height 18
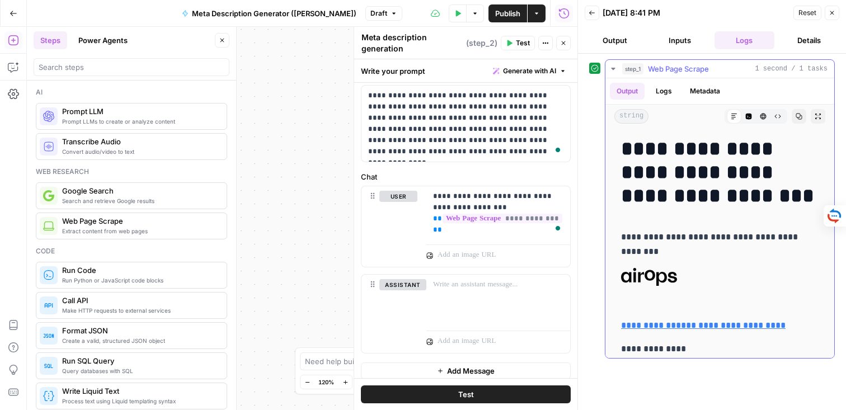
click at [657, 97] on button "Logs" at bounding box center [664, 91] width 30 height 17
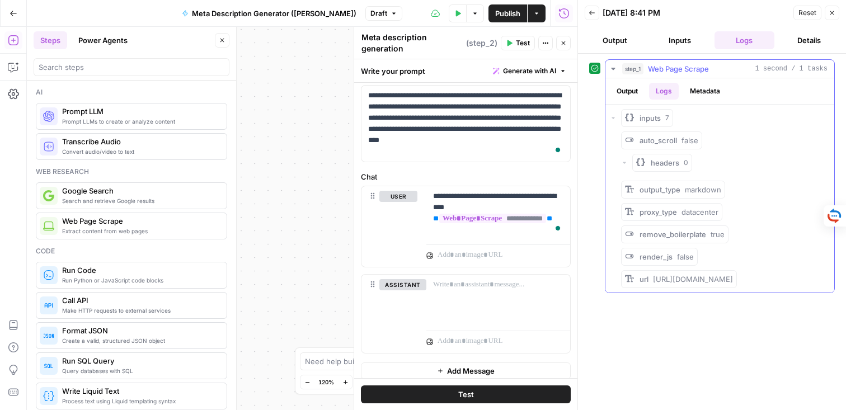
click at [615, 113] on div "inputs 7" at bounding box center [720, 118] width 220 height 18
click at [614, 117] on icon "button" at bounding box center [612, 118] width 3 height 2
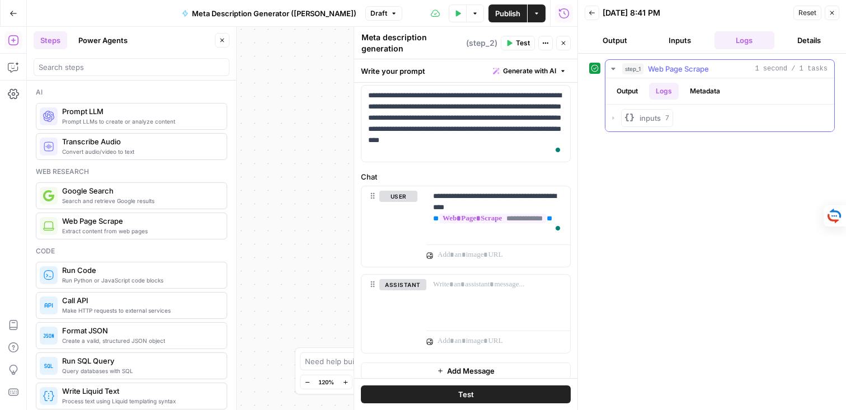
click at [614, 117] on icon "button" at bounding box center [614, 117] width 2 height 3
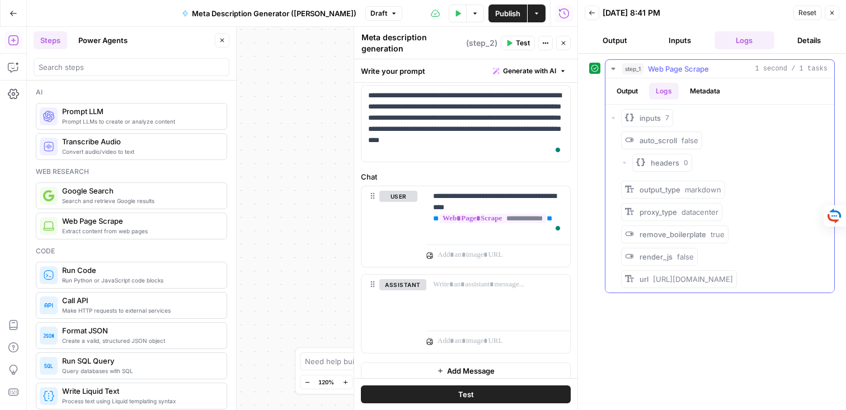
click at [630, 91] on button "Output" at bounding box center [627, 91] width 35 height 17
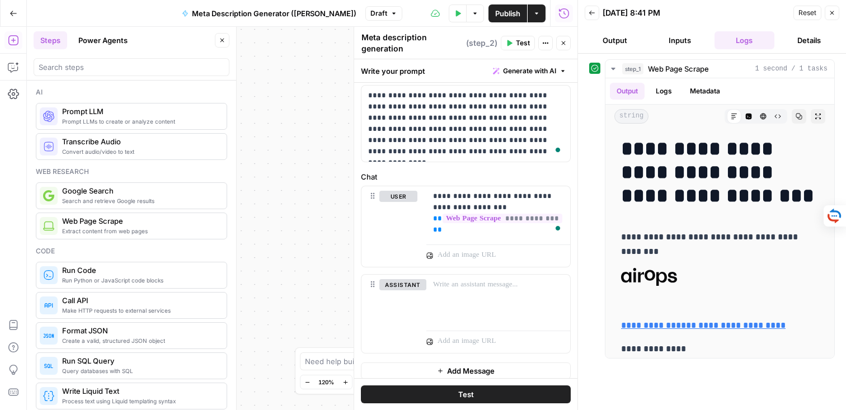
click at [624, 37] on button "Output" at bounding box center [615, 40] width 60 height 18
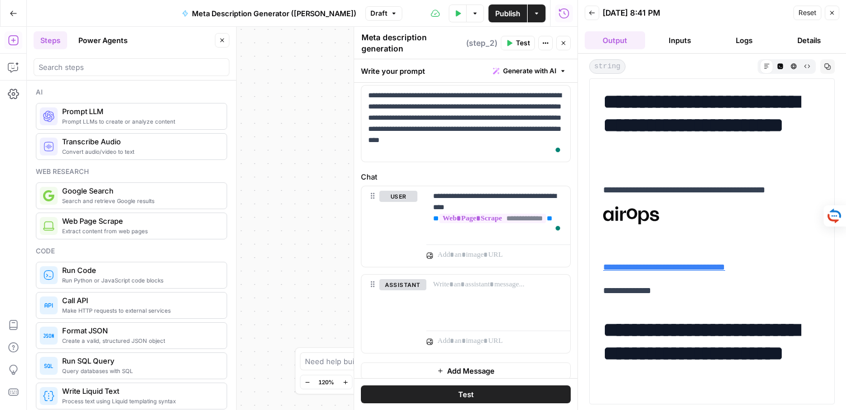
click at [739, 44] on button "Logs" at bounding box center [744, 40] width 60 height 18
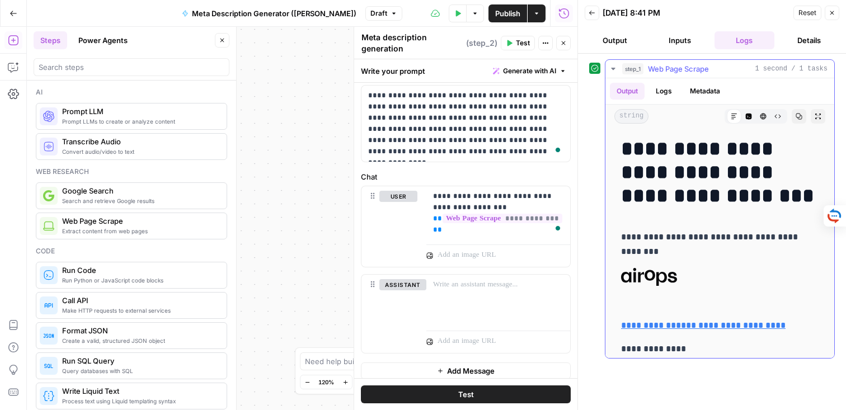
click at [664, 91] on button "Logs" at bounding box center [664, 91] width 30 height 17
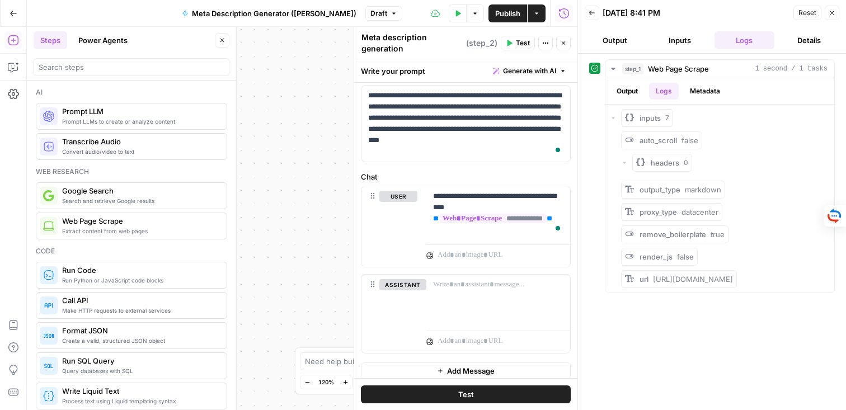
click at [512, 39] on button "Test" at bounding box center [518, 43] width 34 height 15
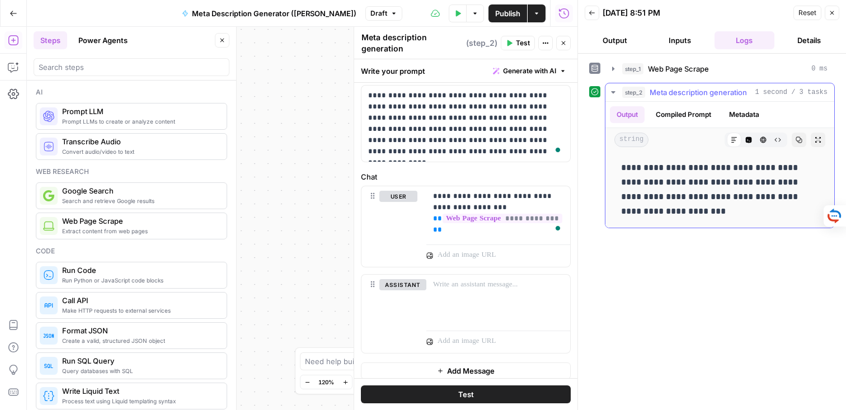
click at [614, 94] on icon "button" at bounding box center [613, 92] width 9 height 9
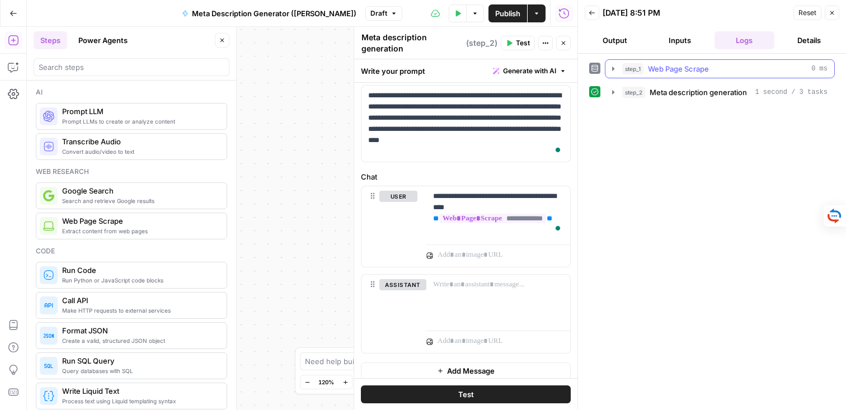
click at [611, 72] on icon "button" at bounding box center [613, 68] width 9 height 9
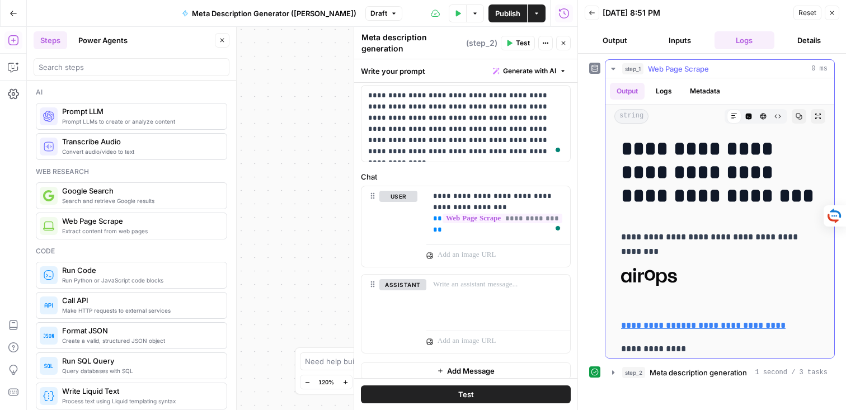
click at [611, 72] on icon "button" at bounding box center [613, 68] width 9 height 9
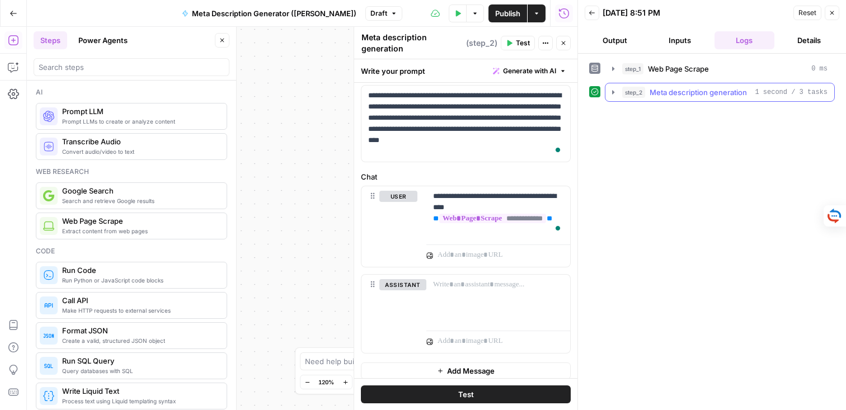
click at [611, 95] on icon "button" at bounding box center [613, 92] width 9 height 9
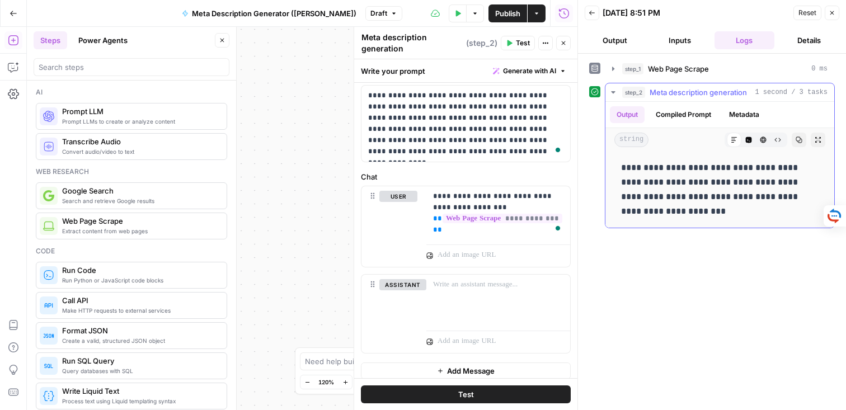
click at [611, 95] on icon "button" at bounding box center [613, 92] width 9 height 9
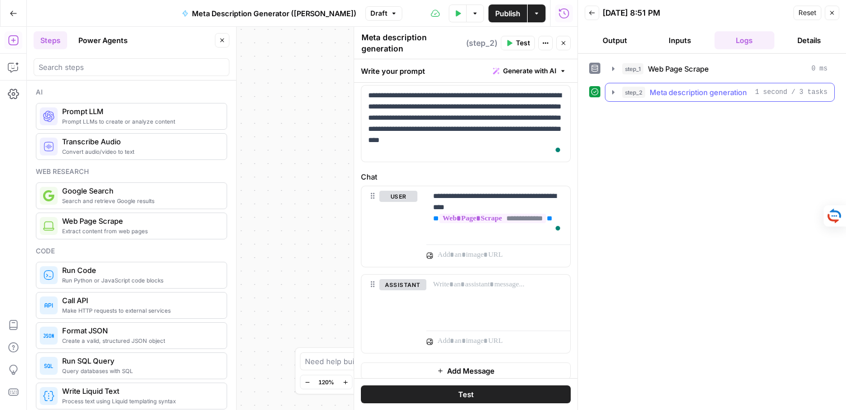
click at [614, 95] on icon "button" at bounding box center [613, 92] width 9 height 9
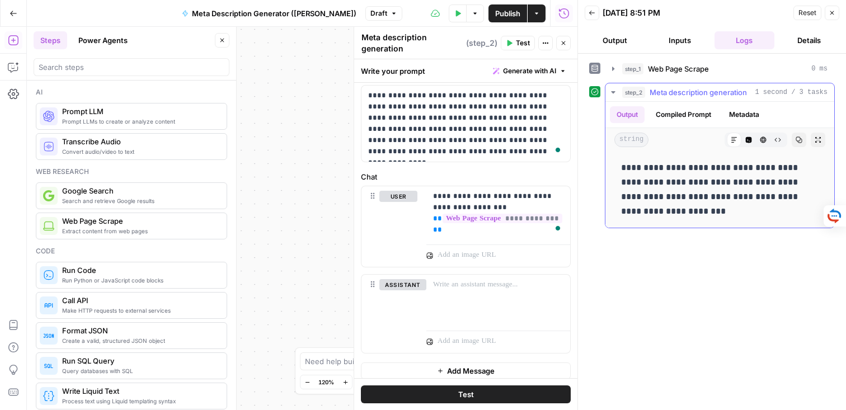
click at [612, 91] on icon "button" at bounding box center [613, 92] width 4 height 2
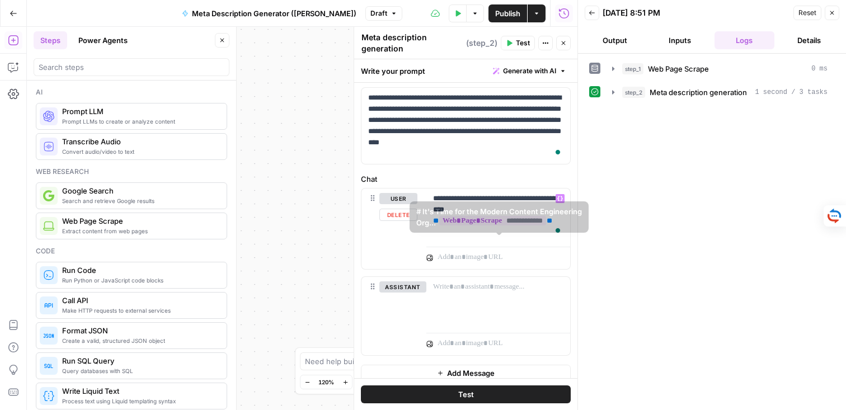
scroll to position [535, 0]
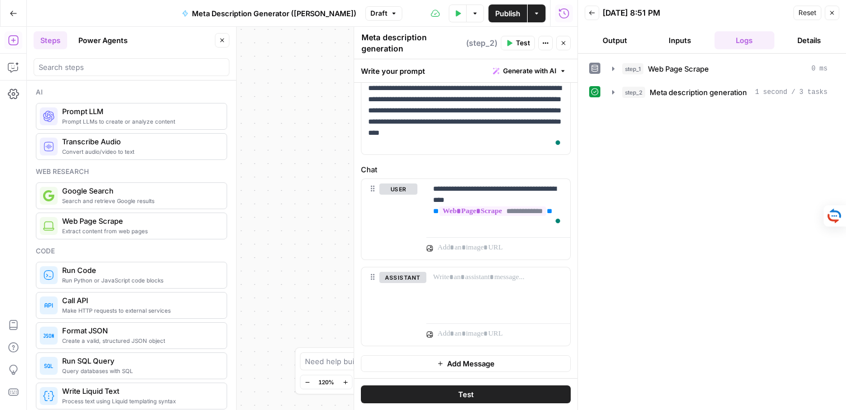
click at [832, 16] on button "Close" at bounding box center [832, 13] width 15 height 15
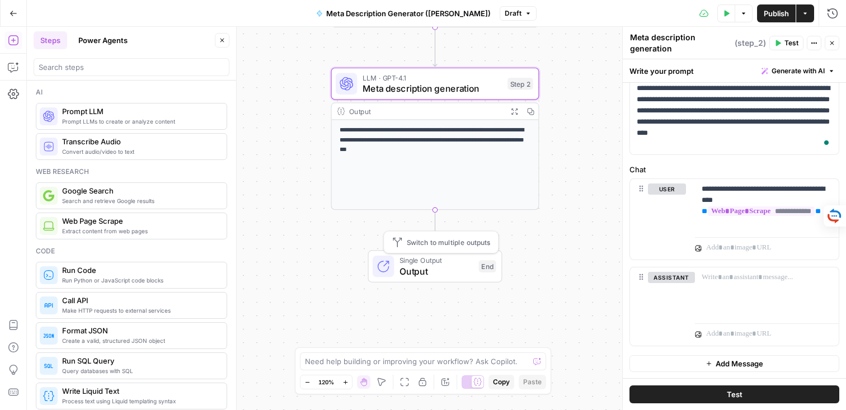
click at [415, 270] on span "Output" at bounding box center [436, 271] width 74 height 13
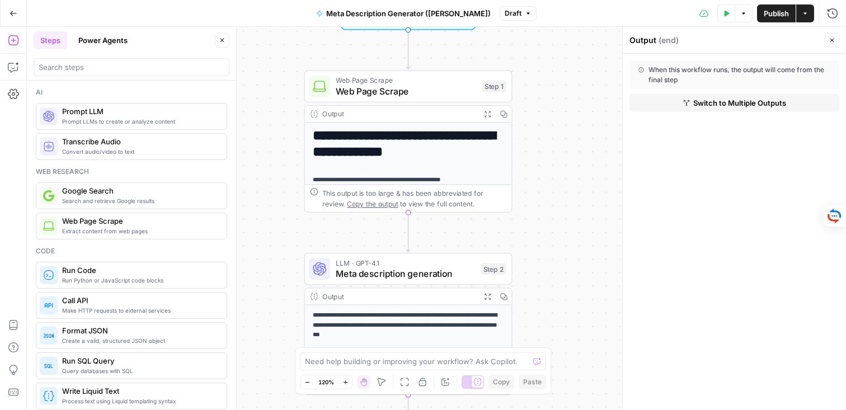
drag, startPoint x: 563, startPoint y: 111, endPoint x: 535, endPoint y: 297, distance: 188.4
click at [535, 297] on div "**********" at bounding box center [436, 218] width 819 height 383
click at [432, 313] on p "**********" at bounding box center [407, 327] width 191 height 30
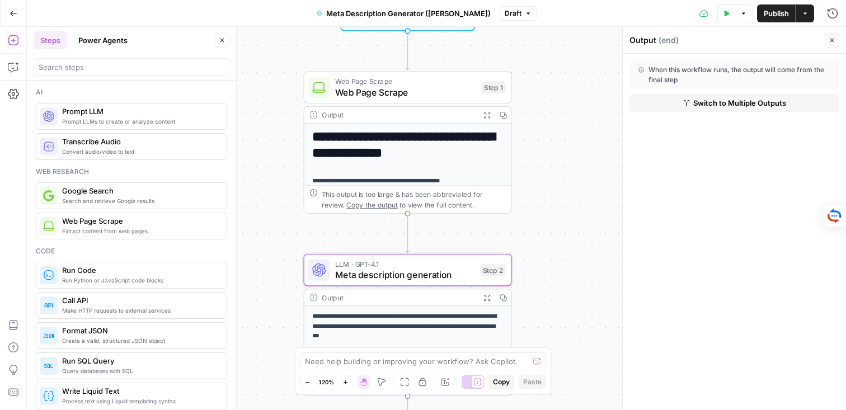
click at [446, 316] on p "**********" at bounding box center [407, 327] width 191 height 30
click at [411, 269] on span "Meta description generation" at bounding box center [405, 274] width 140 height 13
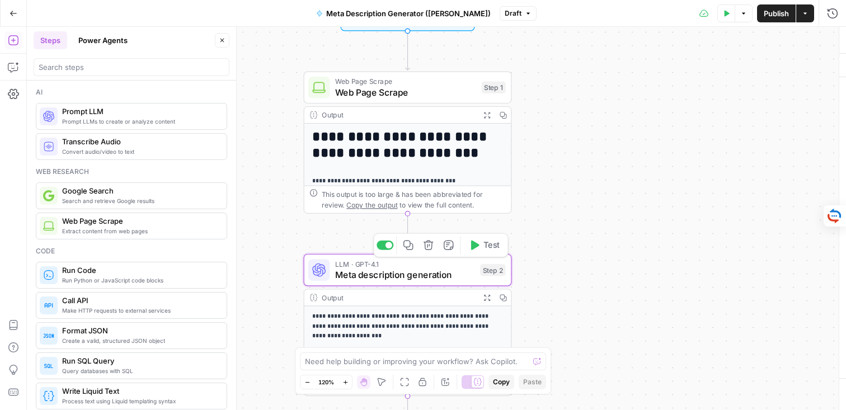
type textarea "Meta description generation"
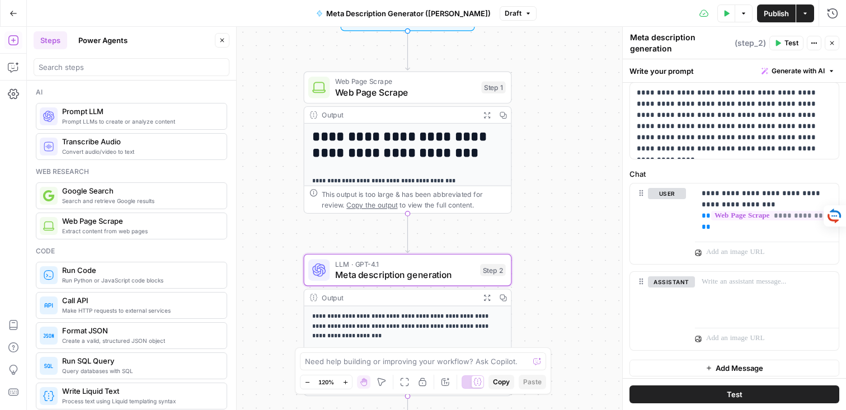
scroll to position [57, 0]
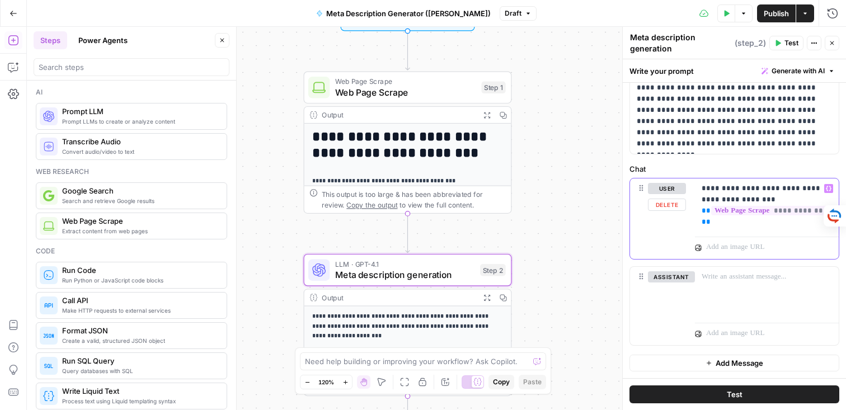
click at [732, 231] on div "**********" at bounding box center [767, 205] width 144 height 54
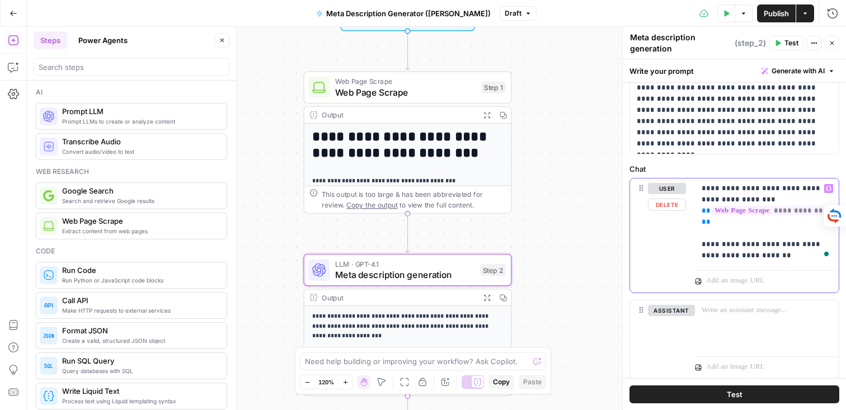
click at [759, 255] on p "**********" at bounding box center [767, 222] width 130 height 78
click at [807, 255] on p "**********" at bounding box center [767, 222] width 130 height 78
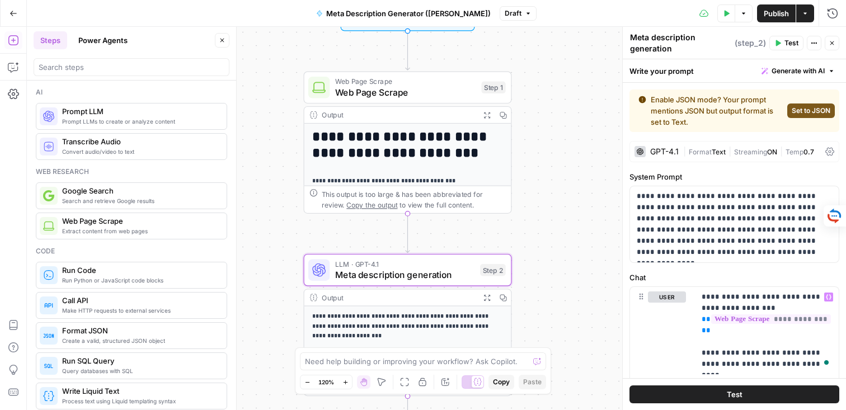
click at [807, 110] on span "Set to JSON" at bounding box center [811, 111] width 39 height 10
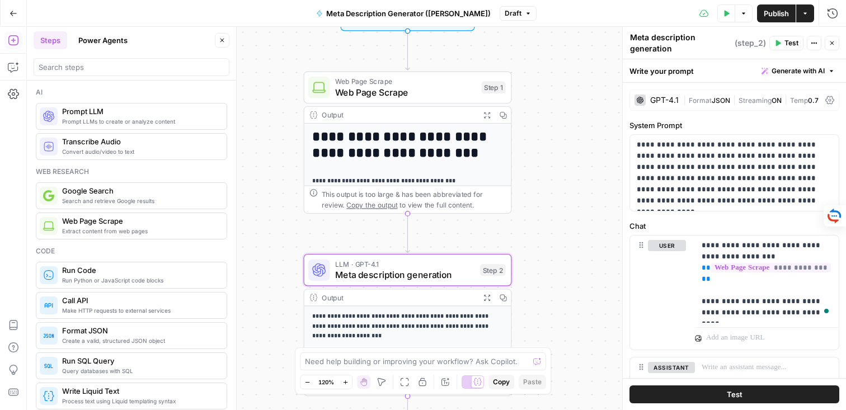
click at [782, 43] on button "Test" at bounding box center [786, 43] width 34 height 15
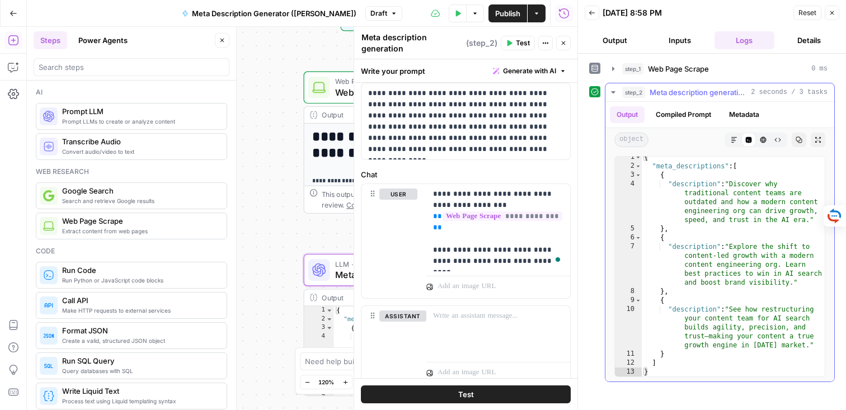
scroll to position [4, 0]
click at [829, 17] on button "Close" at bounding box center [832, 13] width 15 height 15
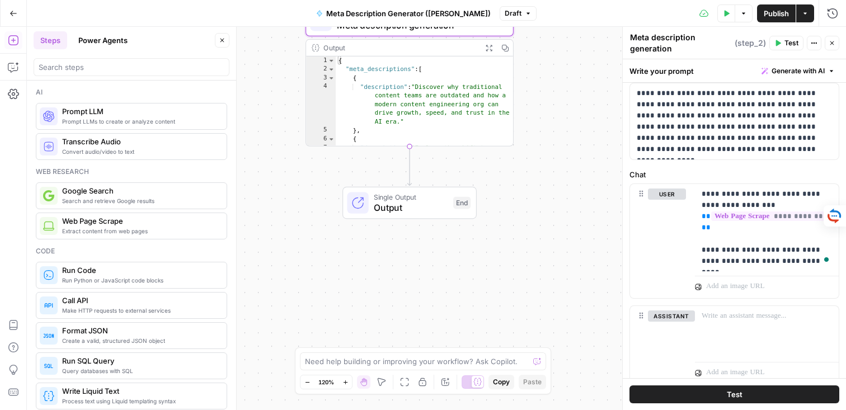
drag, startPoint x: 545, startPoint y: 310, endPoint x: 542, endPoint y: 73, distance: 237.8
click at [542, 73] on div "**********" at bounding box center [436, 218] width 819 height 383
click at [396, 214] on span "Output" at bounding box center [410, 207] width 74 height 13
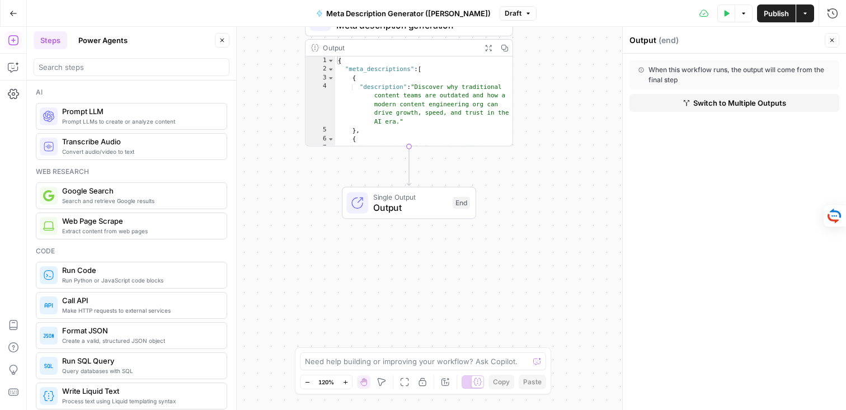
click at [731, 102] on span "Switch to Multiple Outputs" at bounding box center [739, 102] width 93 height 11
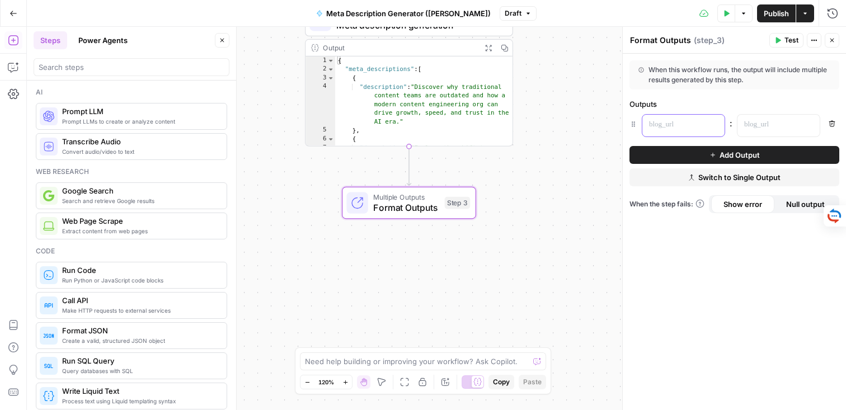
click at [699, 129] on p at bounding box center [674, 124] width 51 height 11
click at [777, 130] on p at bounding box center [769, 124] width 51 height 11
click at [811, 126] on icon "button" at bounding box center [810, 125] width 6 height 6
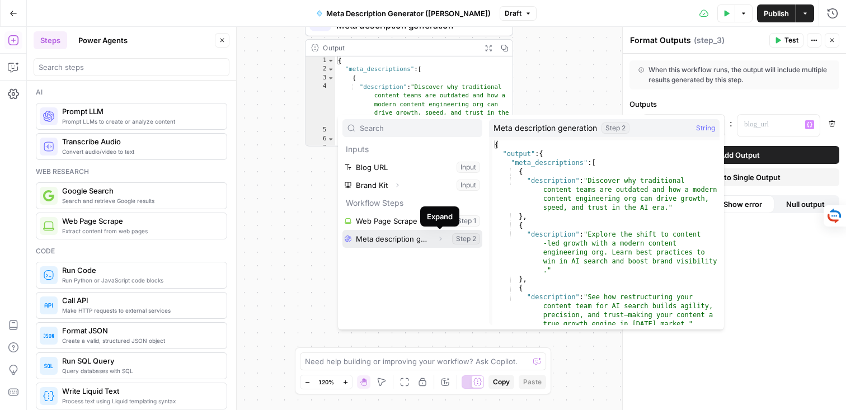
click at [437, 239] on icon "button" at bounding box center [440, 239] width 7 height 7
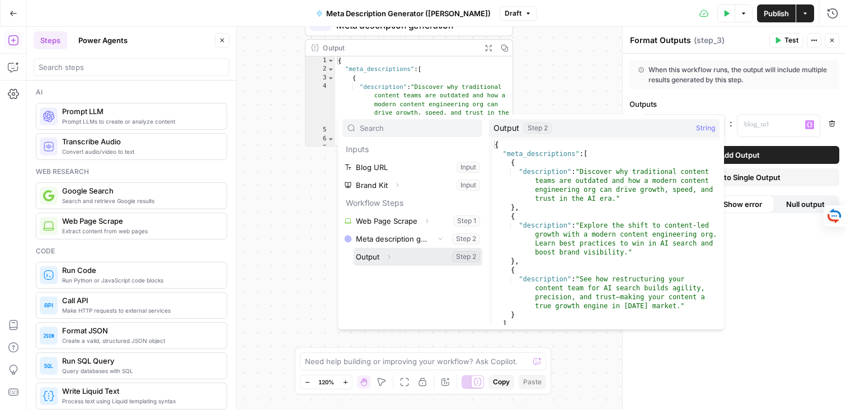
click at [392, 255] on span "button" at bounding box center [388, 256] width 7 height 7
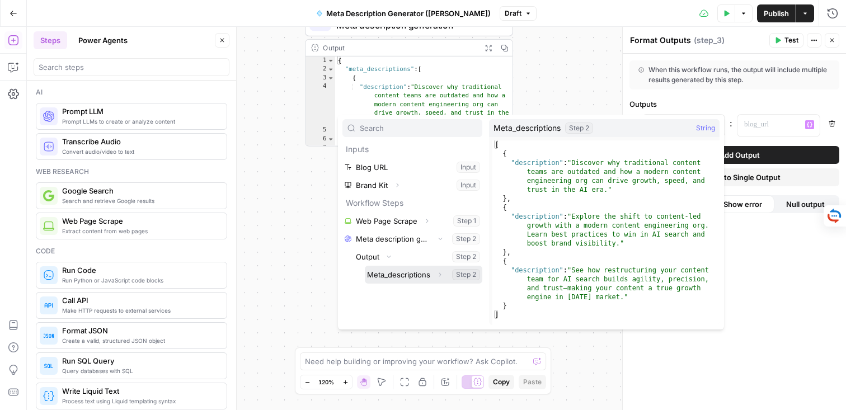
click at [438, 276] on icon "button" at bounding box center [439, 274] width 7 height 7
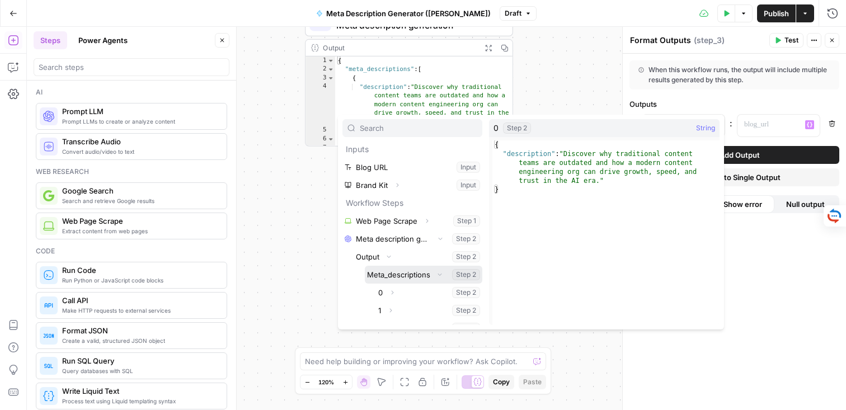
scroll to position [12, 0]
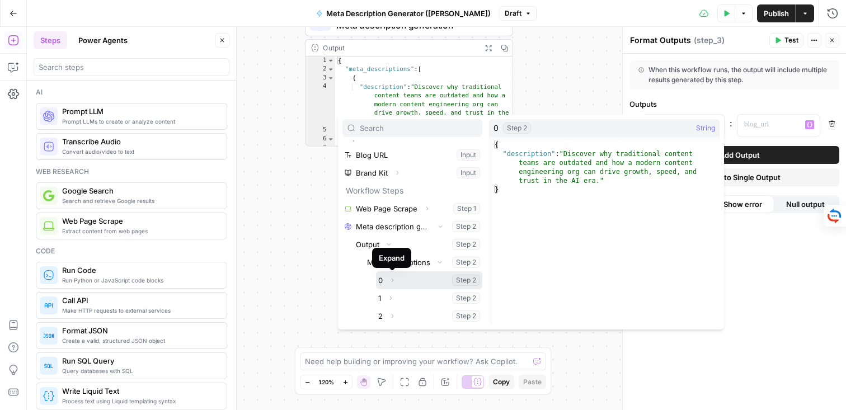
click at [380, 281] on button "Select variable 0" at bounding box center [429, 280] width 106 height 18
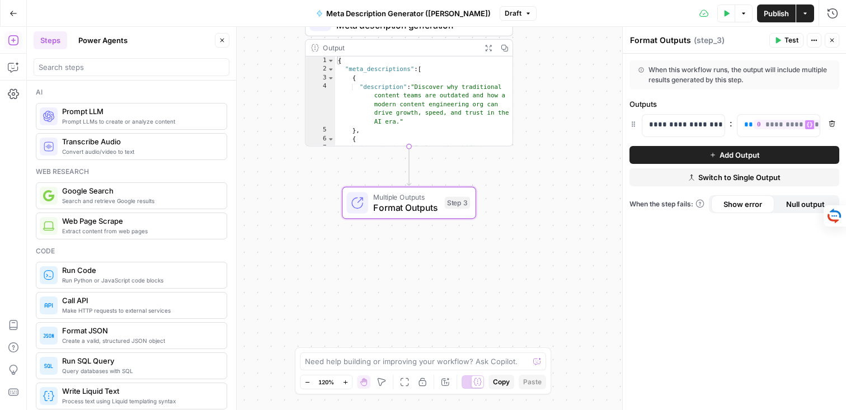
click at [726, 156] on span "Add Output" at bounding box center [739, 154] width 40 height 11
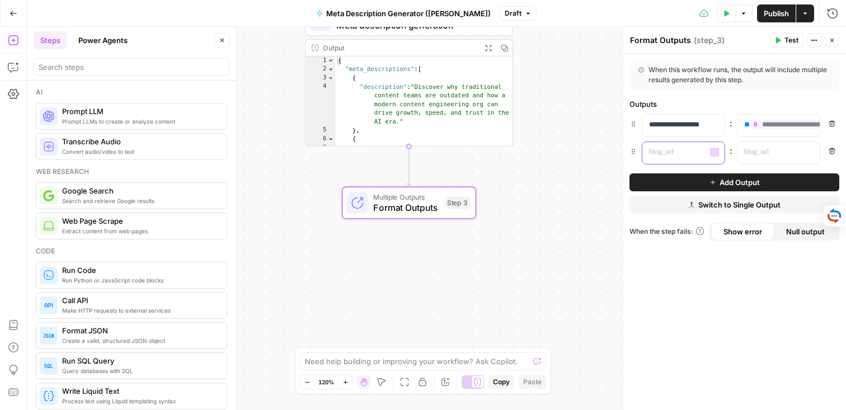
click at [681, 159] on div at bounding box center [674, 153] width 64 height 22
click at [680, 129] on p "**********" at bounding box center [683, 124] width 69 height 11
click at [680, 129] on p "**********" at bounding box center [674, 124] width 51 height 11
copy p "**********"
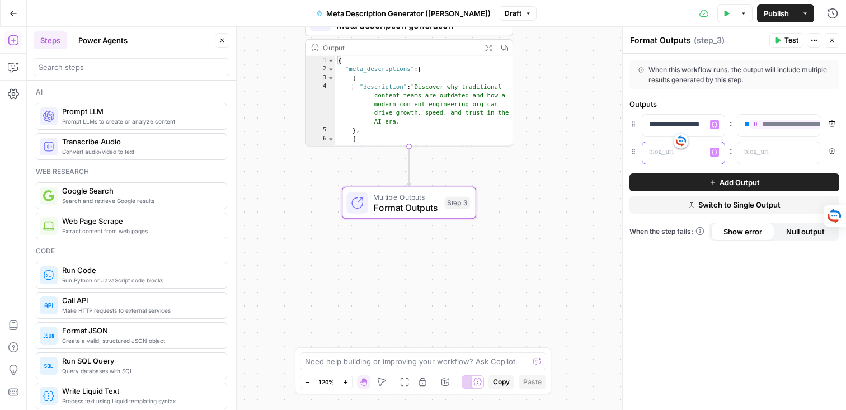
click at [661, 148] on p at bounding box center [674, 152] width 51 height 11
paste div
click at [690, 148] on p "**********" at bounding box center [674, 152] width 51 height 11
click at [753, 149] on p at bounding box center [769, 152] width 51 height 11
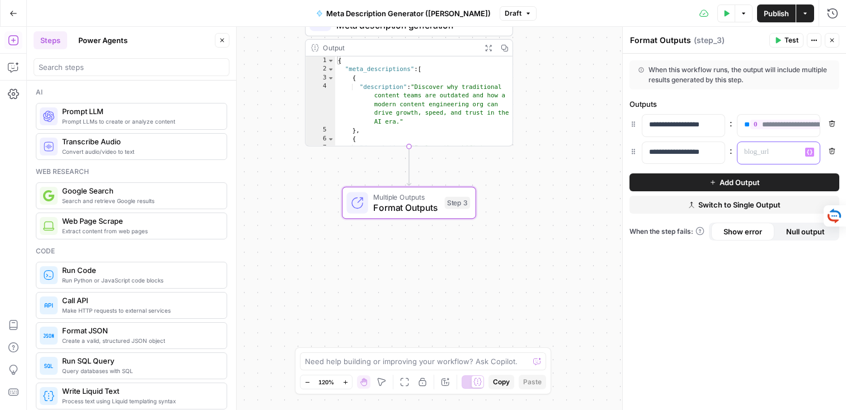
click at [813, 154] on button "Variables Menu" at bounding box center [809, 152] width 9 height 9
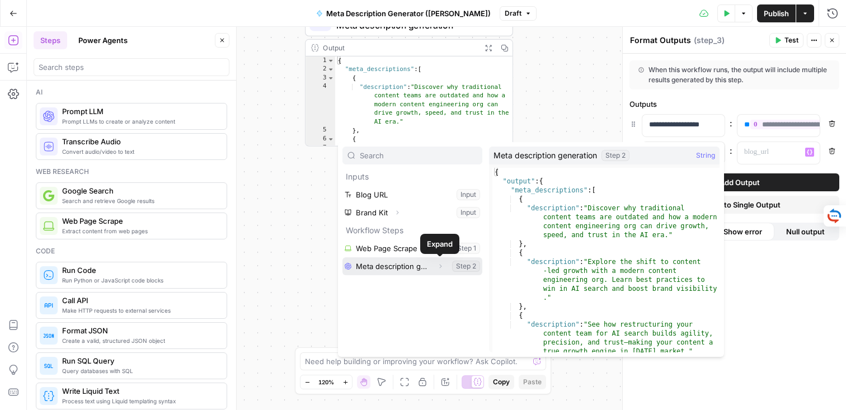
click at [439, 265] on icon "button" at bounding box center [440, 266] width 7 height 7
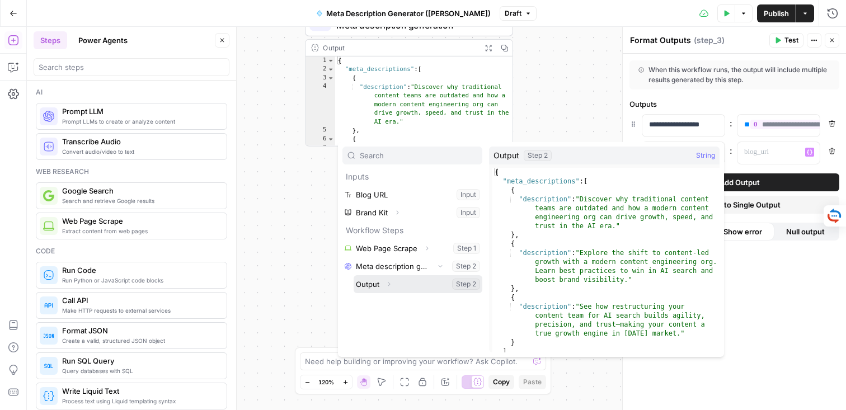
click at [390, 284] on icon "button" at bounding box center [388, 284] width 7 height 7
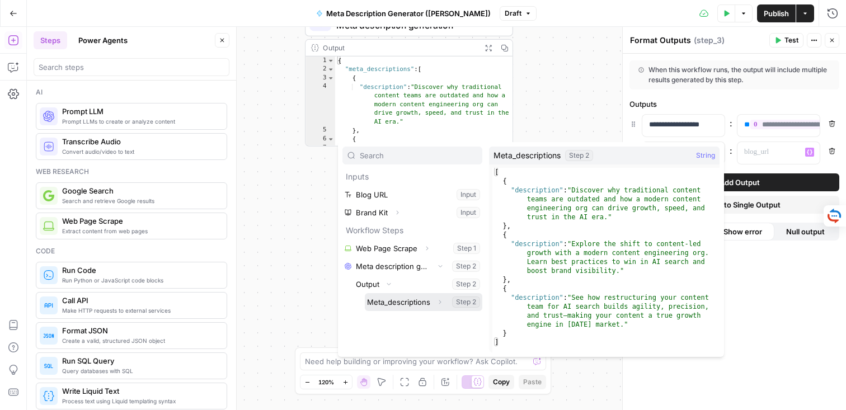
click at [439, 300] on icon "button" at bounding box center [440, 302] width 2 height 4
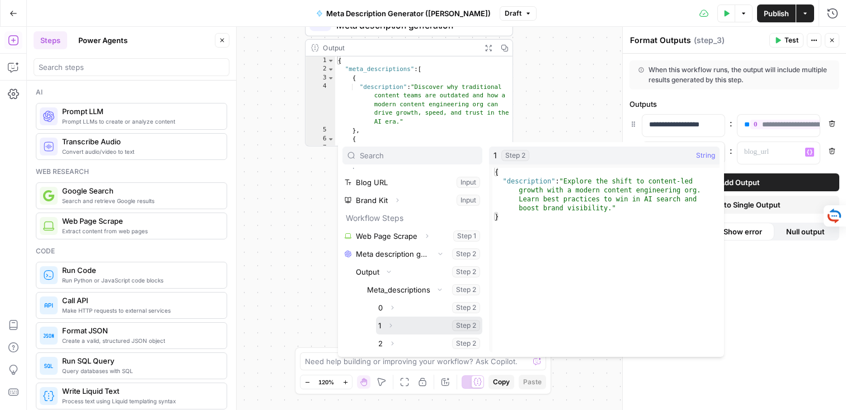
click at [385, 323] on button "Expand" at bounding box center [390, 325] width 15 height 15
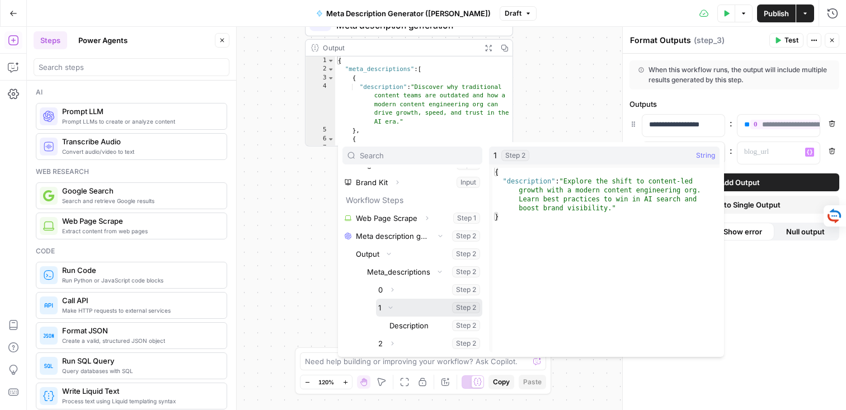
click at [388, 304] on icon "button" at bounding box center [390, 307] width 7 height 7
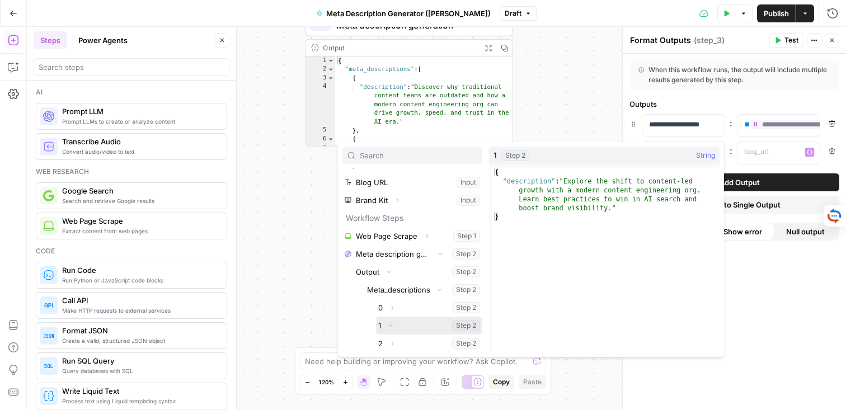
scroll to position [12, 0]
click at [382, 326] on button "Select variable 1" at bounding box center [429, 326] width 106 height 18
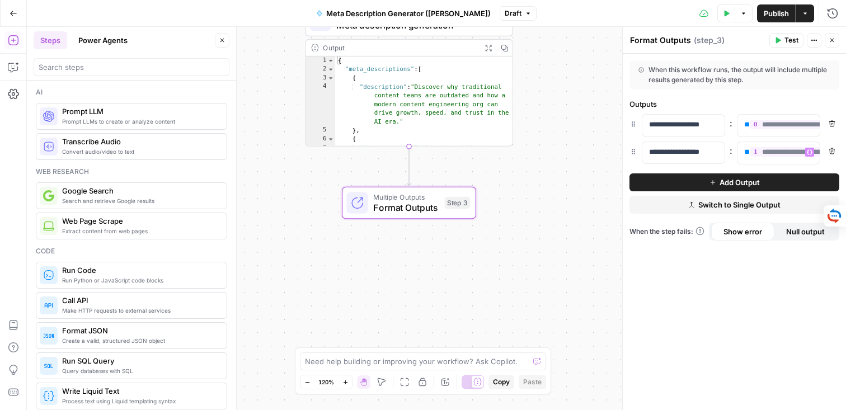
click at [750, 180] on span "Add Output" at bounding box center [739, 182] width 40 height 11
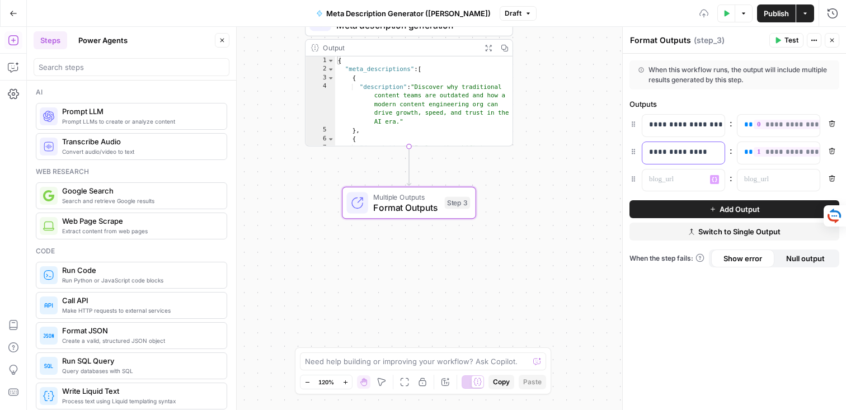
click at [678, 150] on p "**********" at bounding box center [683, 152] width 69 height 11
click at [678, 150] on p "**********" at bounding box center [674, 152] width 51 height 11
copy p "**********"
click at [676, 182] on p at bounding box center [674, 179] width 51 height 11
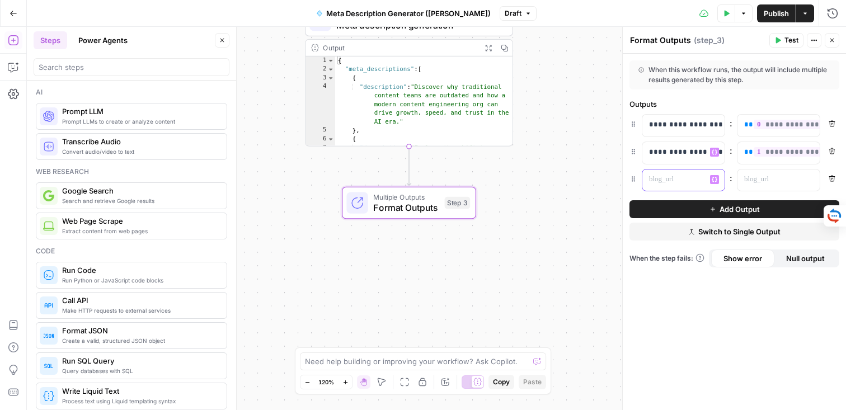
paste div
click at [769, 178] on p at bounding box center [769, 179] width 51 height 11
click at [810, 180] on icon "button" at bounding box center [810, 180] width 6 height 6
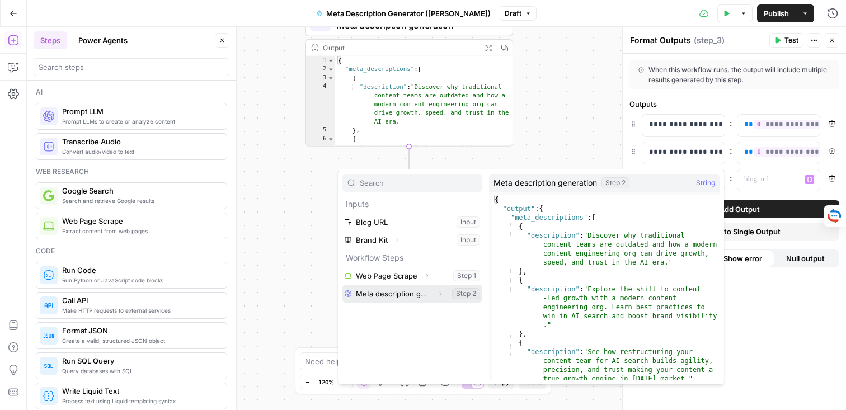
click at [406, 293] on button "Select variable Meta description generation" at bounding box center [412, 294] width 140 height 18
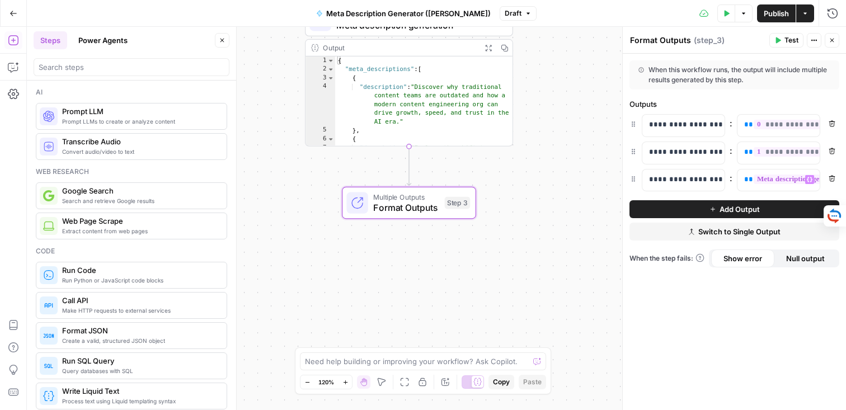
click at [829, 176] on icon "button" at bounding box center [832, 178] width 7 height 7
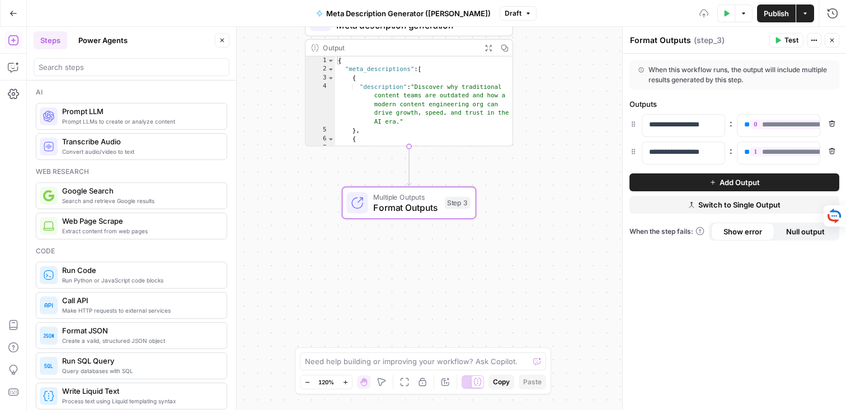
click at [765, 180] on button "Add Output" at bounding box center [734, 182] width 210 height 18
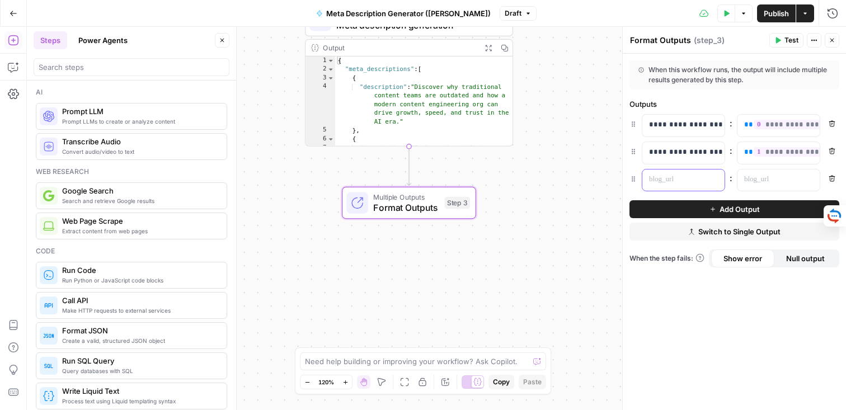
click at [682, 178] on p at bounding box center [674, 179] width 51 height 11
paste div
click at [700, 181] on p "**********" at bounding box center [674, 179] width 51 height 11
click at [792, 179] on p at bounding box center [769, 179] width 51 height 11
click at [807, 180] on icon "button" at bounding box center [810, 179] width 6 height 5
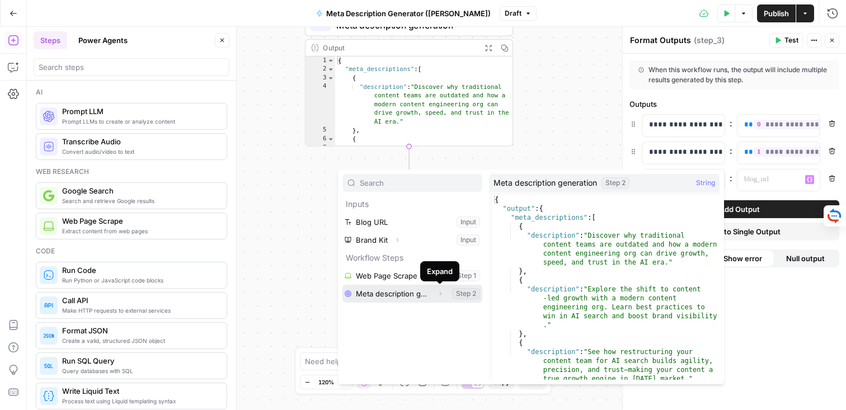
click at [442, 292] on icon "button" at bounding box center [440, 293] width 7 height 7
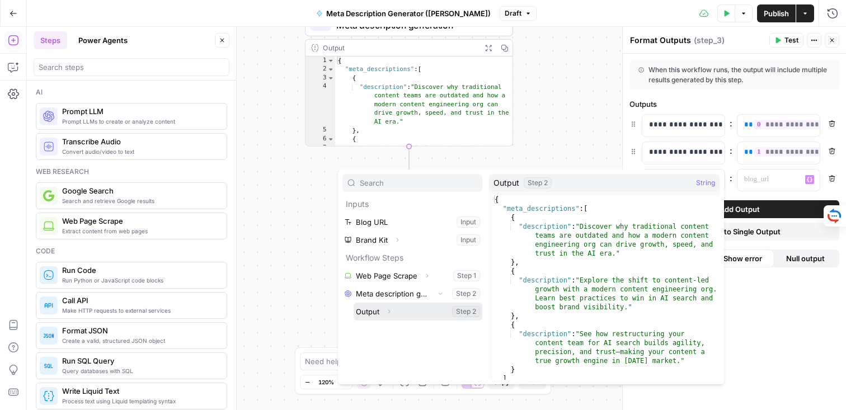
click at [389, 311] on icon "button" at bounding box center [389, 311] width 2 height 4
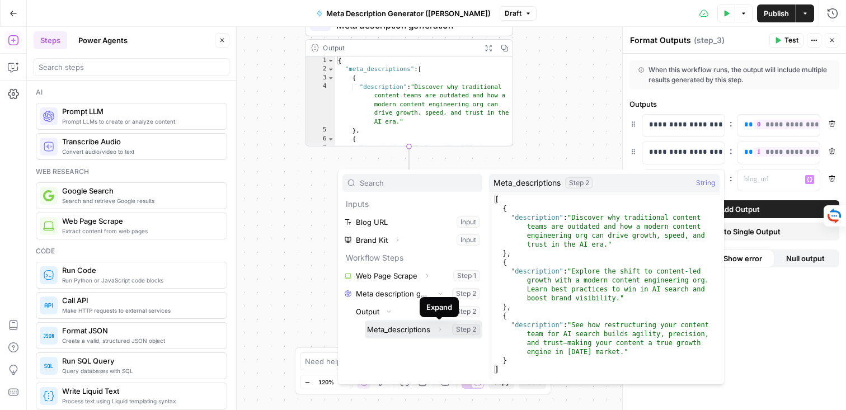
click at [439, 331] on icon "button" at bounding box center [439, 329] width 7 height 7
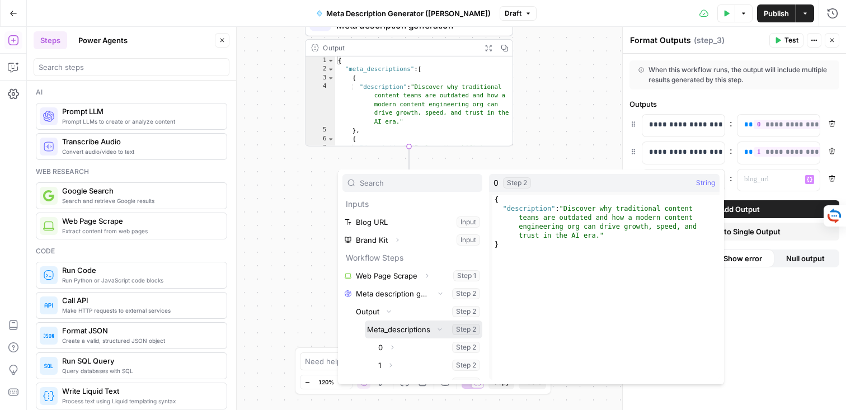
scroll to position [12, 0]
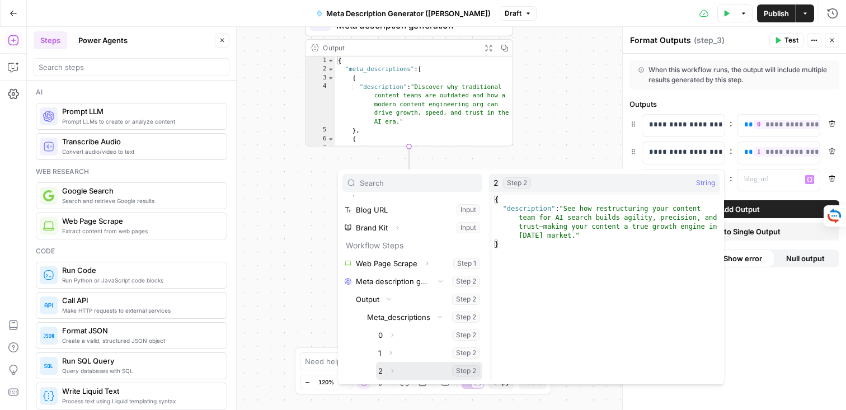
click at [383, 367] on button "Select variable 2" at bounding box center [429, 371] width 106 height 18
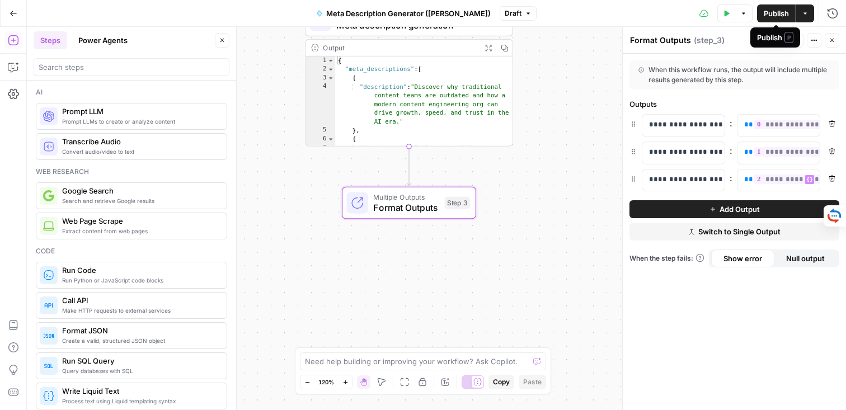
click at [780, 40] on div "Publish P" at bounding box center [775, 37] width 36 height 11
click at [741, 51] on header "Format Outputs Format Outputs ( step_3 ) Test Actions Close" at bounding box center [734, 40] width 223 height 27
click at [780, 45] on button "Test" at bounding box center [786, 40] width 34 height 15
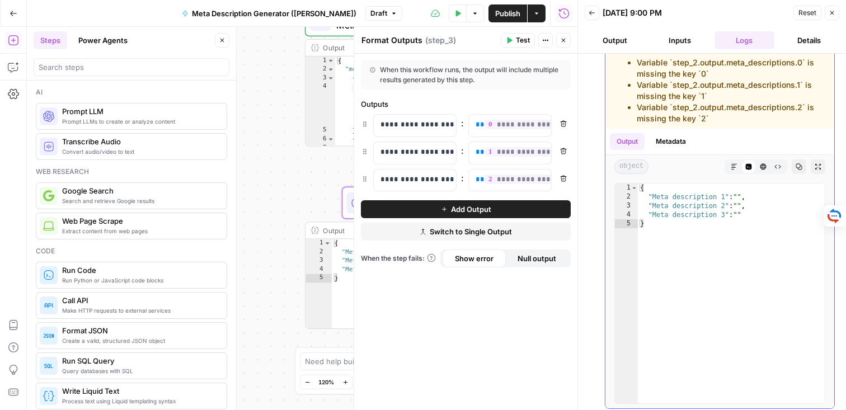
scroll to position [93, 0]
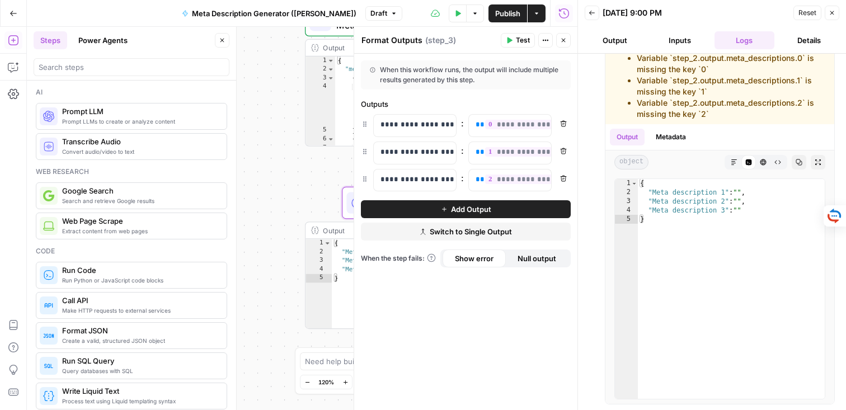
click at [835, 13] on button "Close" at bounding box center [832, 13] width 15 height 15
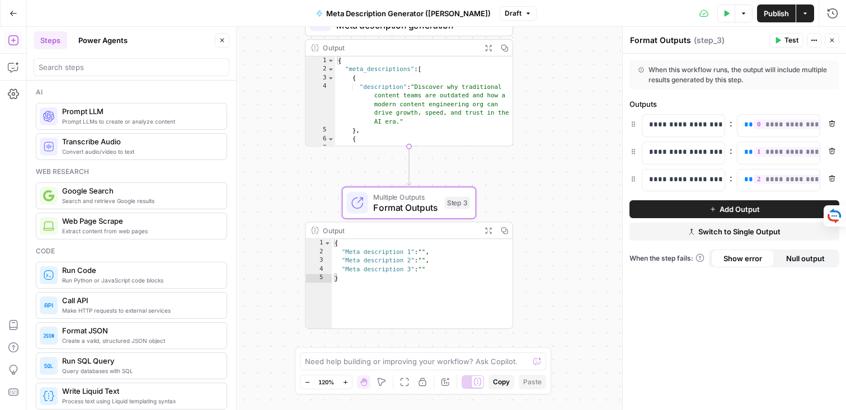
click at [426, 115] on div "{ "meta_descriptions" : [ { "description" : "Discover why traditional content t…" at bounding box center [424, 128] width 178 height 143
type textarea "**"
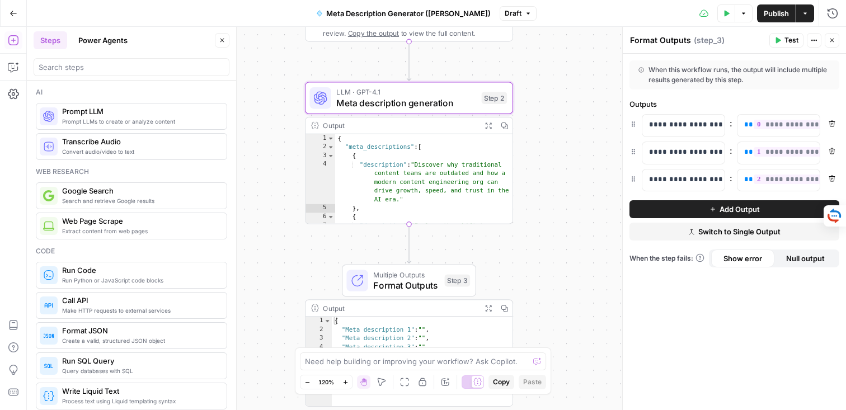
drag, startPoint x: 549, startPoint y: 58, endPoint x: 549, endPoint y: 133, distance: 74.4
click at [549, 133] on div "**********" at bounding box center [436, 218] width 819 height 383
click at [412, 101] on span "Meta description generation" at bounding box center [406, 99] width 140 height 13
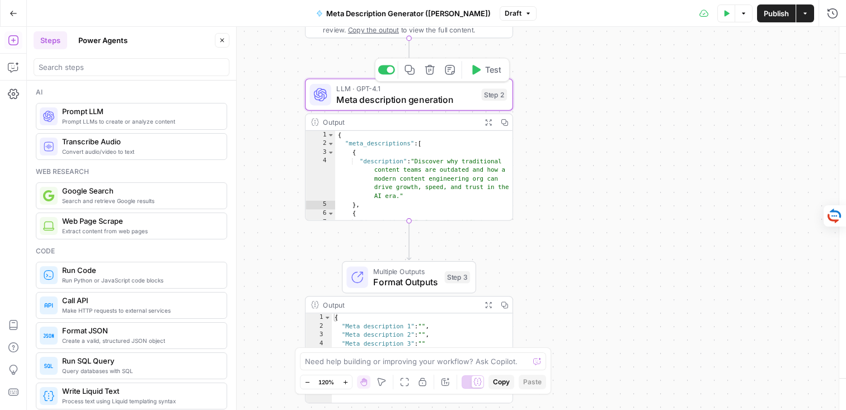
type textarea "Meta description generation"
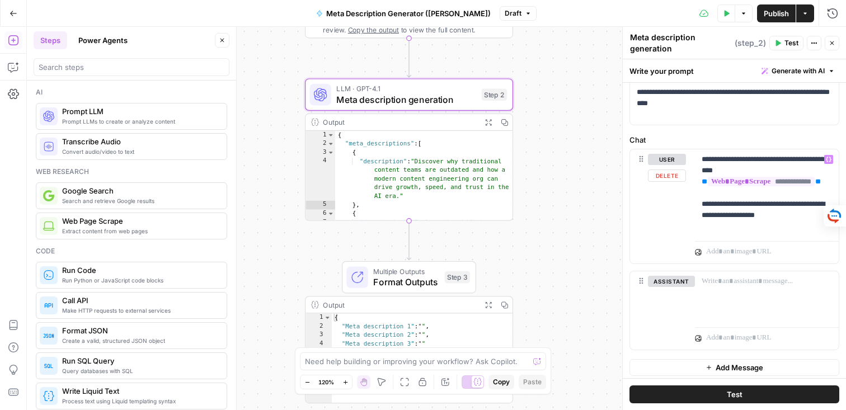
scroll to position [91, 0]
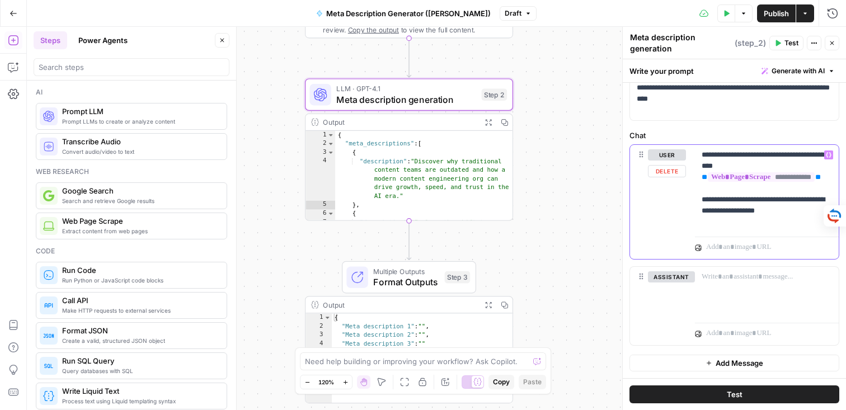
click at [808, 222] on p "**********" at bounding box center [767, 188] width 130 height 78
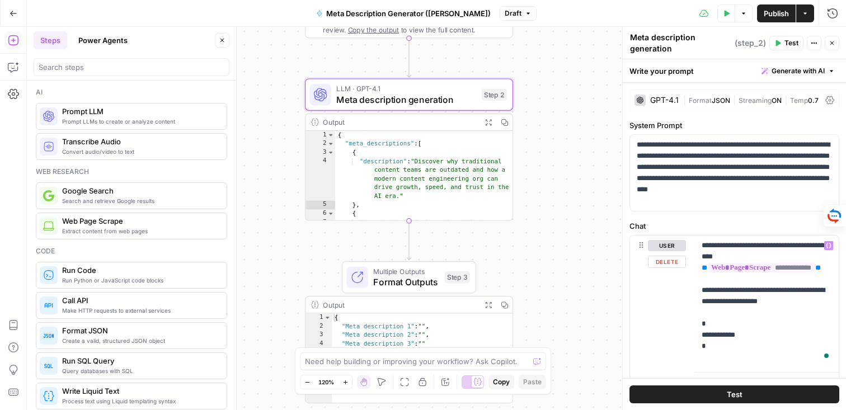
scroll to position [91, 0]
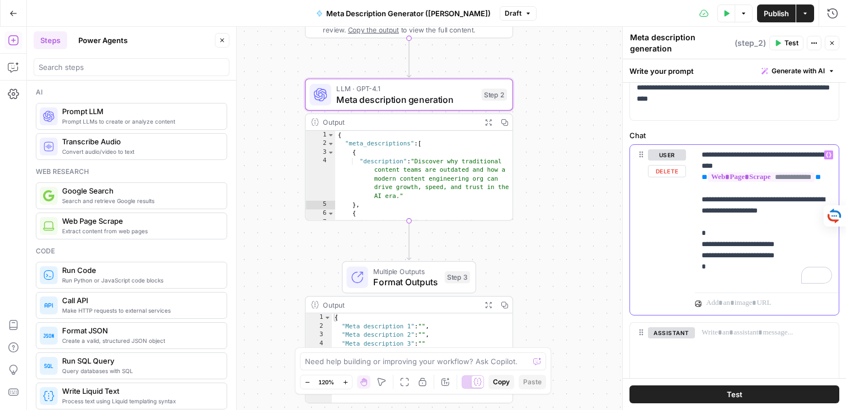
click at [795, 265] on p "**********" at bounding box center [767, 216] width 130 height 134
click at [792, 279] on p "**********" at bounding box center [767, 221] width 130 height 145
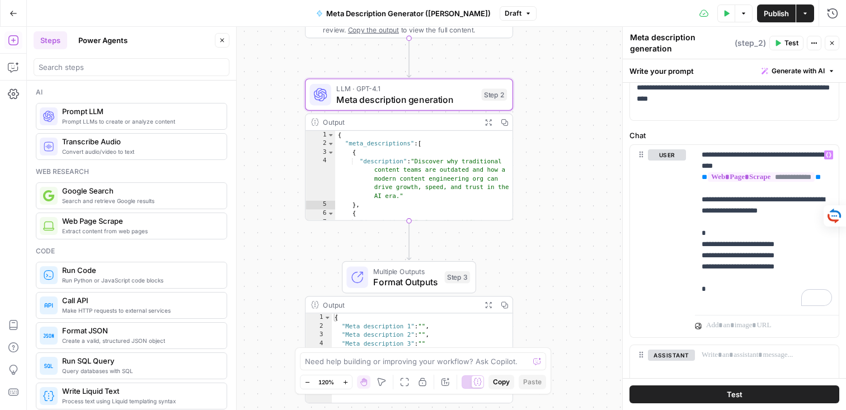
click at [580, 228] on div "**********" at bounding box center [436, 218] width 819 height 383
click at [833, 42] on icon "button" at bounding box center [832, 43] width 7 height 7
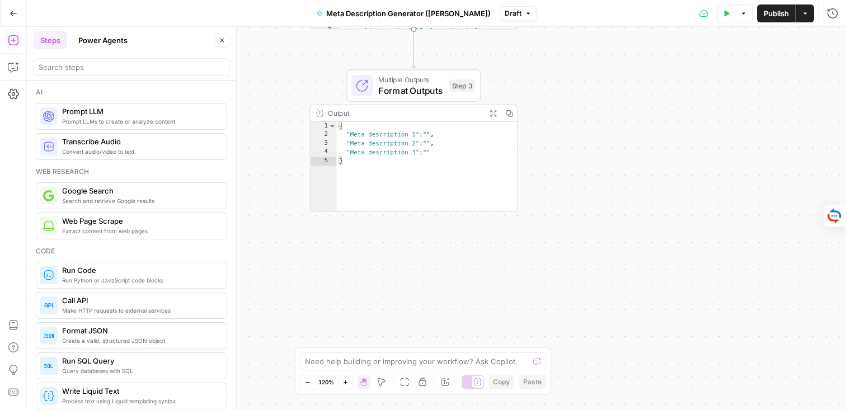
drag, startPoint x: 583, startPoint y: 264, endPoint x: 585, endPoint y: 78, distance: 186.3
click at [585, 77] on div "**********" at bounding box center [436, 218] width 819 height 383
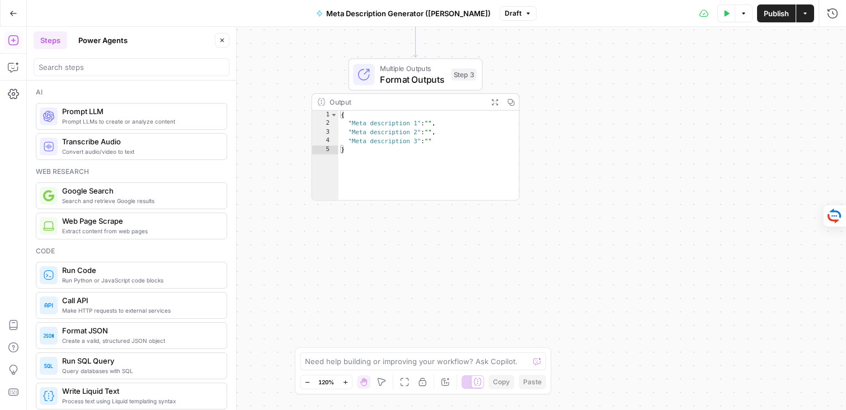
click at [418, 131] on div "{ "Meta description 1" : "" , "Meta description 2" : "" , "Meta description 3" …" at bounding box center [428, 165] width 181 height 108
type textarea "**********"
click at [394, 78] on span "Format Outputs" at bounding box center [413, 79] width 66 height 13
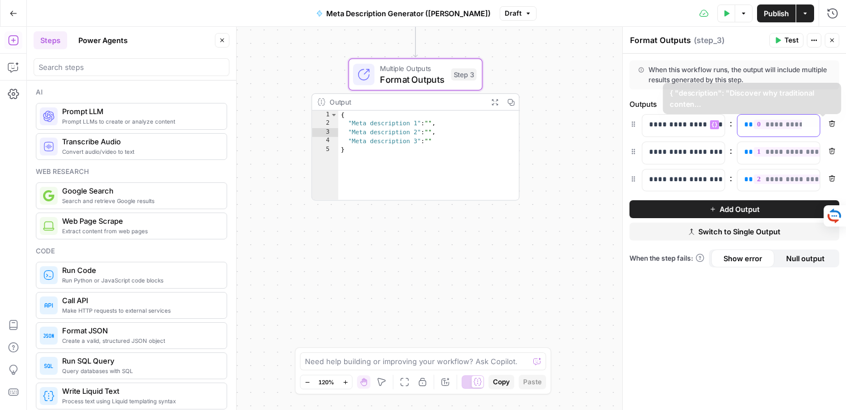
click at [779, 120] on span "**********" at bounding box center [834, 125] width 161 height 10
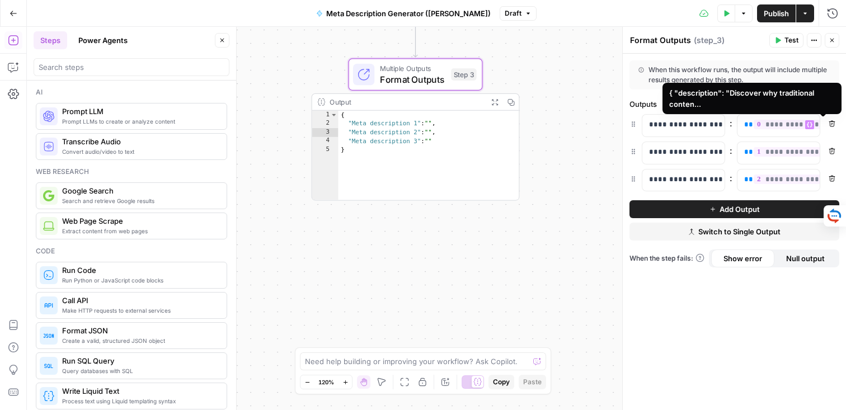
scroll to position [370, 0]
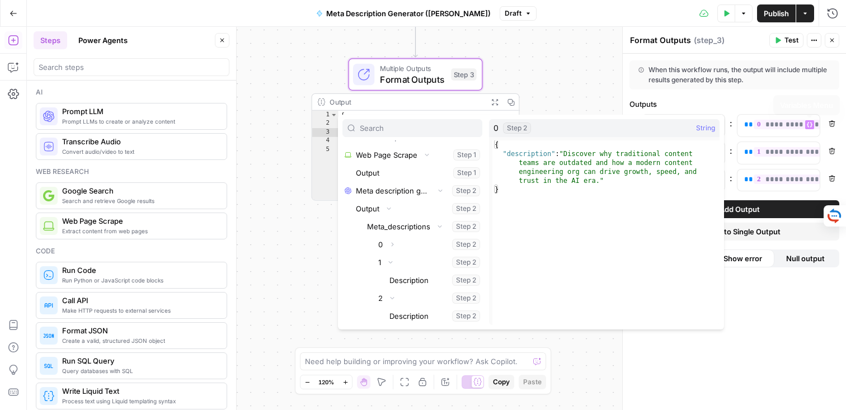
click at [827, 124] on button "Remove" at bounding box center [832, 123] width 15 height 15
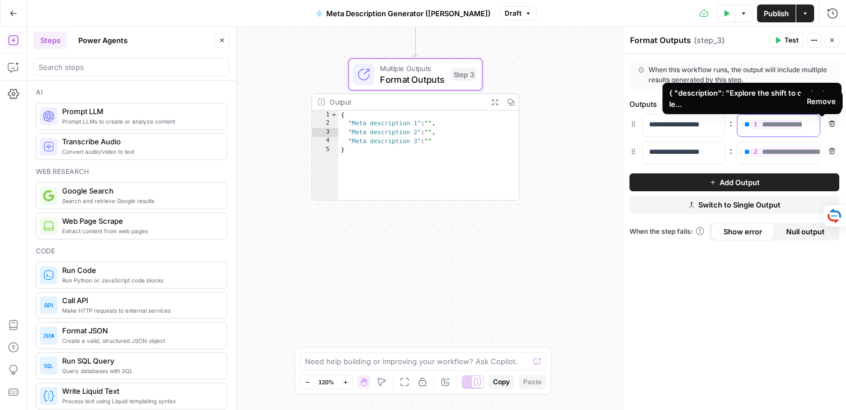
click at [771, 119] on div "**********" at bounding box center [769, 126] width 64 height 22
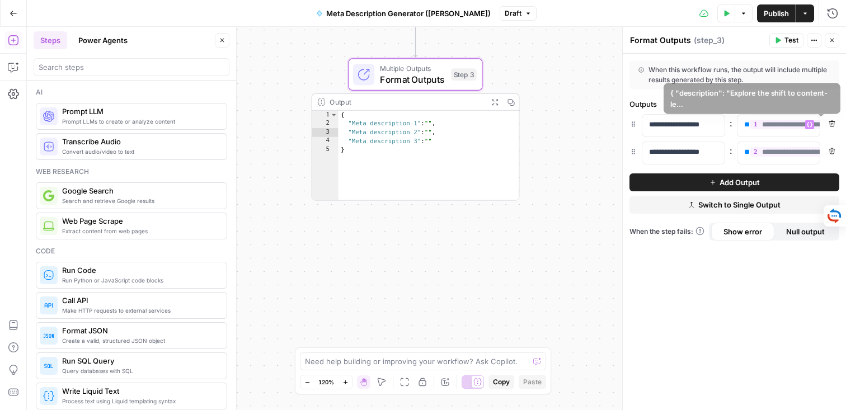
click at [829, 128] on button "Remove" at bounding box center [832, 123] width 15 height 15
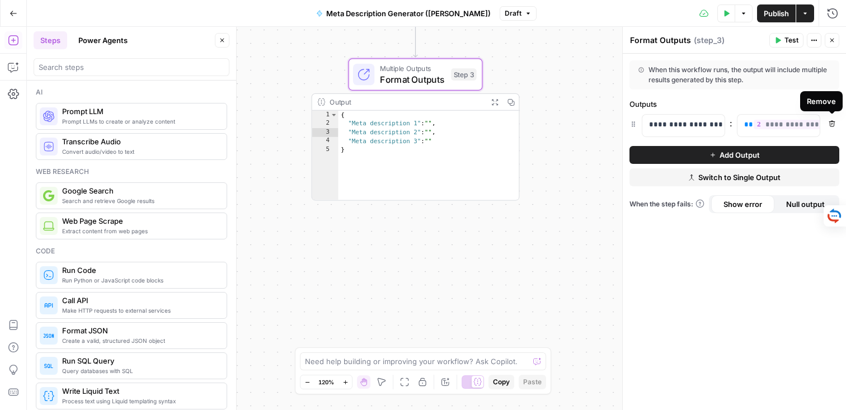
click at [829, 125] on icon "button" at bounding box center [832, 123] width 7 height 7
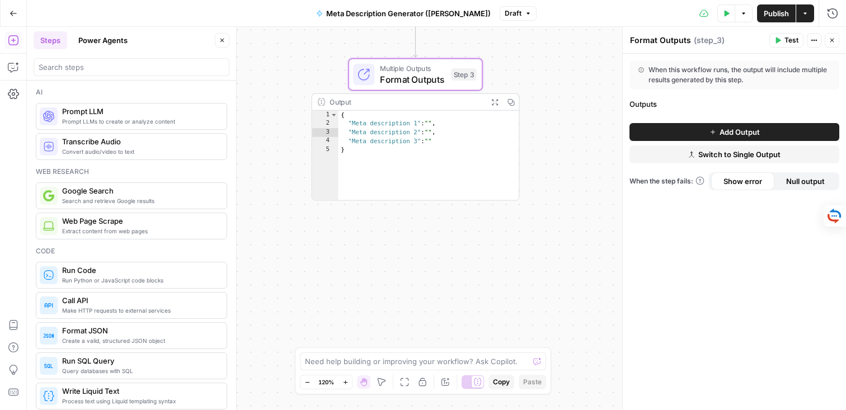
click at [724, 129] on span "Add Output" at bounding box center [739, 131] width 40 height 11
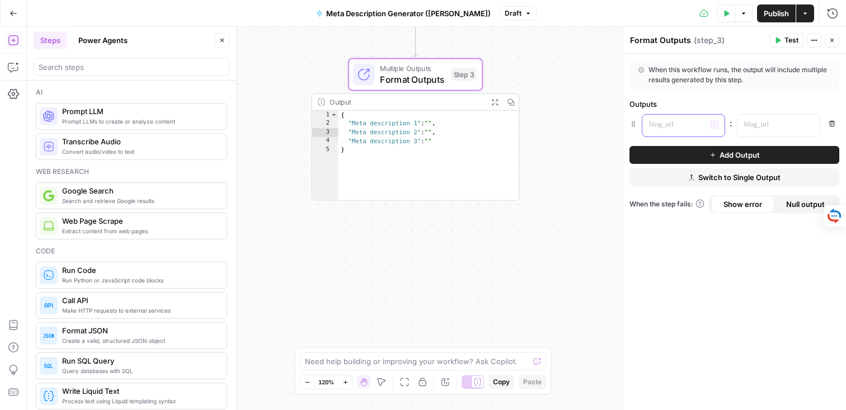
click at [683, 125] on p at bounding box center [674, 124] width 51 height 11
click at [698, 126] on p "**********" at bounding box center [674, 124] width 51 height 11
click at [759, 124] on p at bounding box center [769, 124] width 51 height 11
click at [810, 124] on icon "button" at bounding box center [810, 125] width 6 height 6
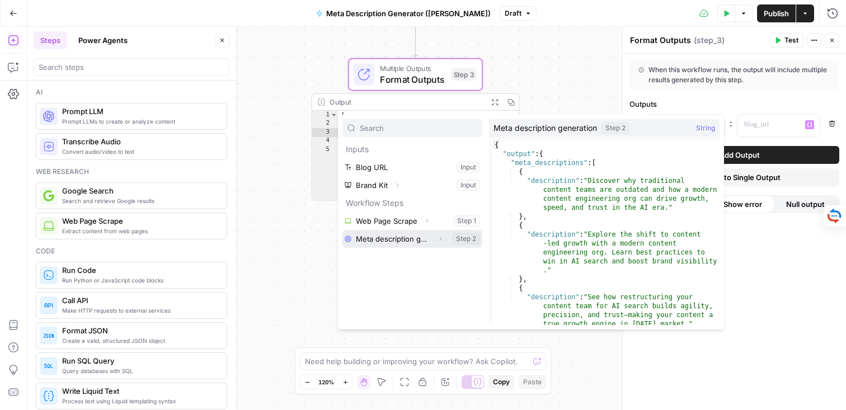
click at [440, 238] on icon "button" at bounding box center [440, 239] width 7 height 7
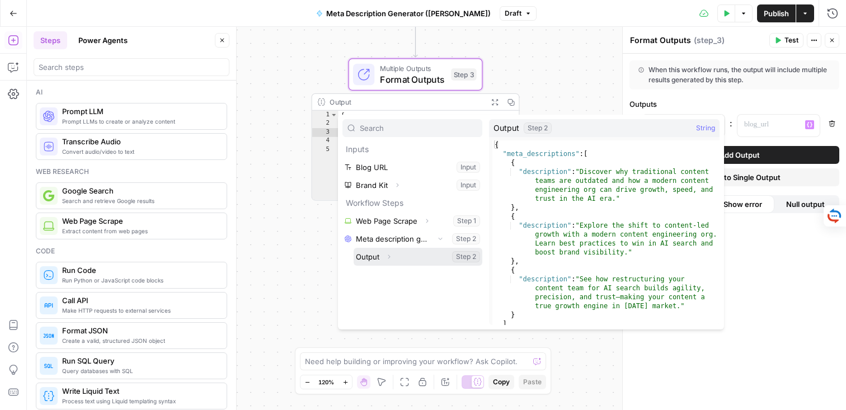
click at [389, 259] on icon "button" at bounding box center [388, 256] width 7 height 7
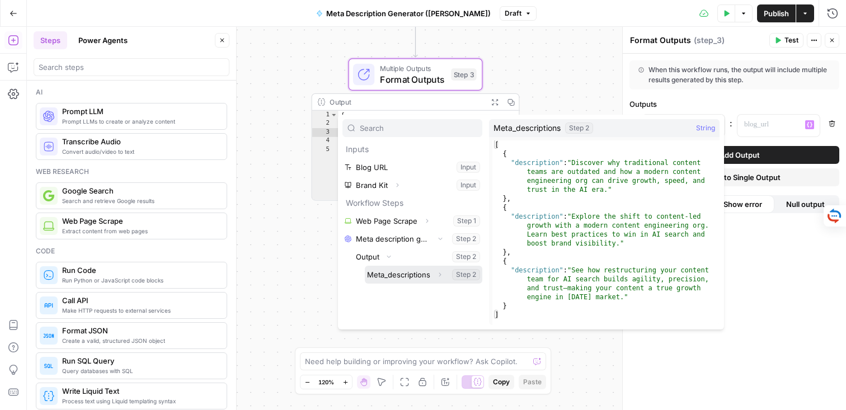
click at [439, 275] on icon "button" at bounding box center [439, 274] width 7 height 7
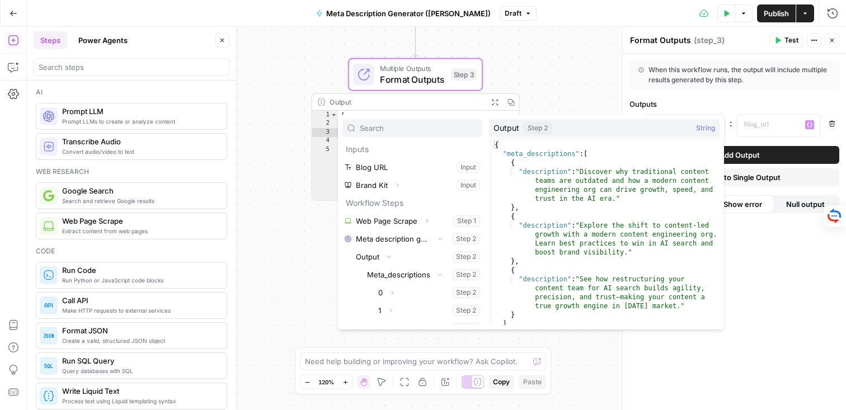
click at [555, 97] on div "**********" at bounding box center [436, 218] width 819 height 383
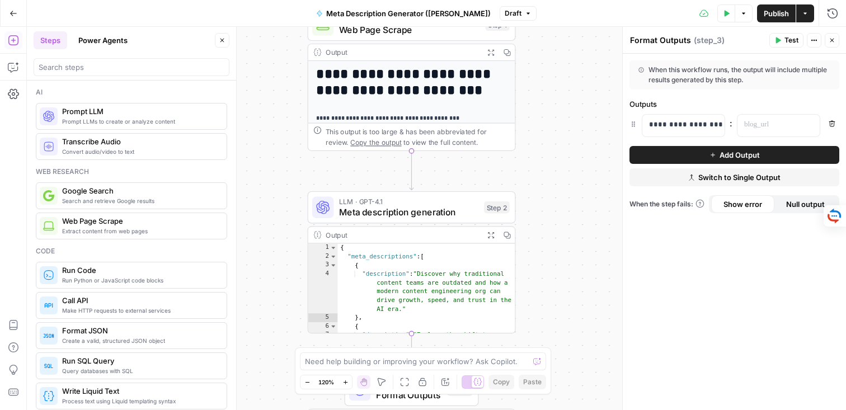
drag, startPoint x: 532, startPoint y: 62, endPoint x: 520, endPoint y: 290, distance: 229.1
click at [520, 290] on div "**********" at bounding box center [436, 218] width 819 height 383
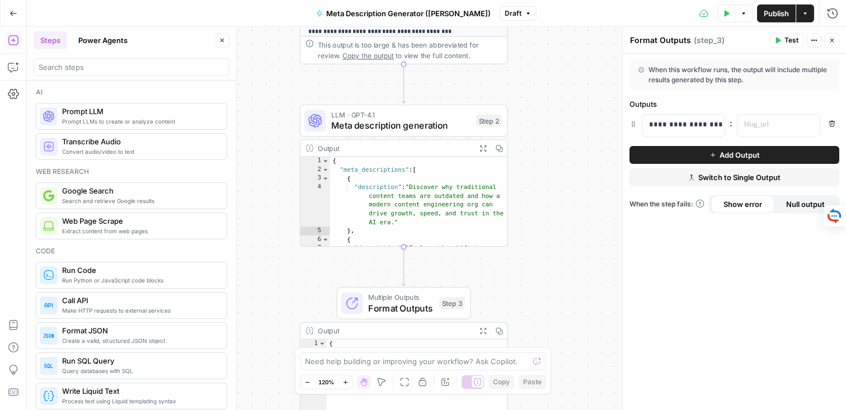
click at [426, 150] on div "Output" at bounding box center [394, 148] width 153 height 11
click at [441, 119] on span "Meta description generation" at bounding box center [401, 125] width 140 height 13
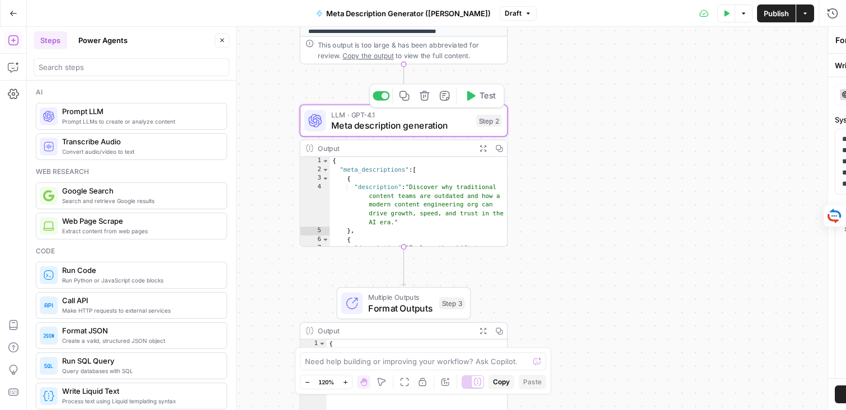
type textarea "Meta description generation"
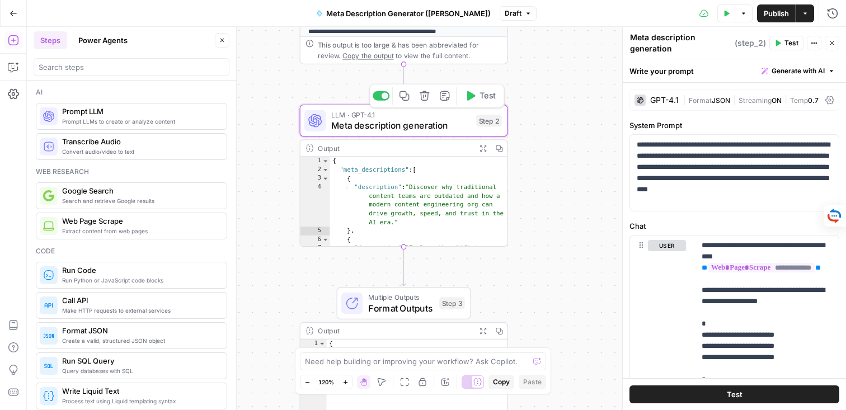
click at [483, 97] on span "Test" at bounding box center [487, 96] width 16 height 12
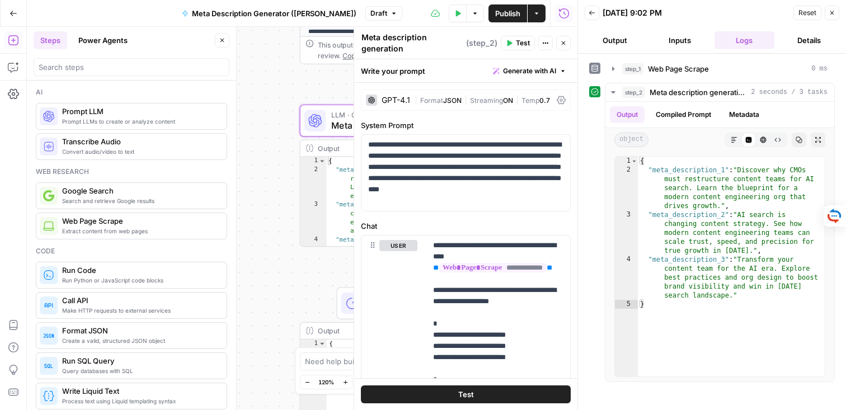
click at [831, 14] on icon "button" at bounding box center [832, 13] width 7 height 7
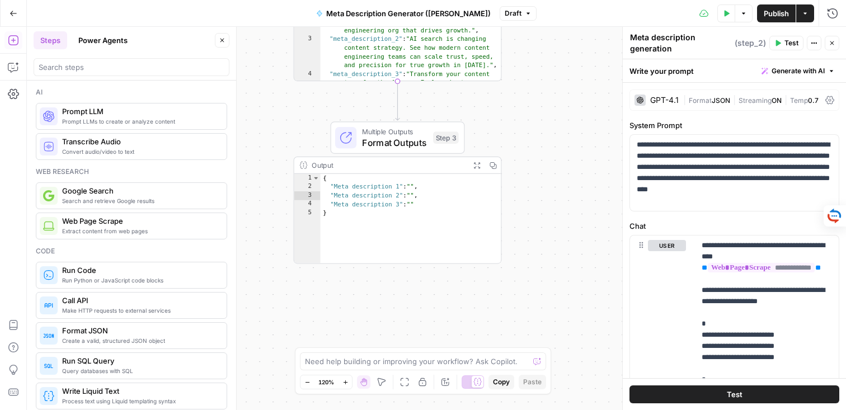
drag, startPoint x: 528, startPoint y: 270, endPoint x: 522, endPoint y: 101, distance: 169.1
click at [522, 101] on div "**********" at bounding box center [436, 218] width 819 height 383
click at [381, 140] on span "Format Outputs" at bounding box center [395, 139] width 66 height 13
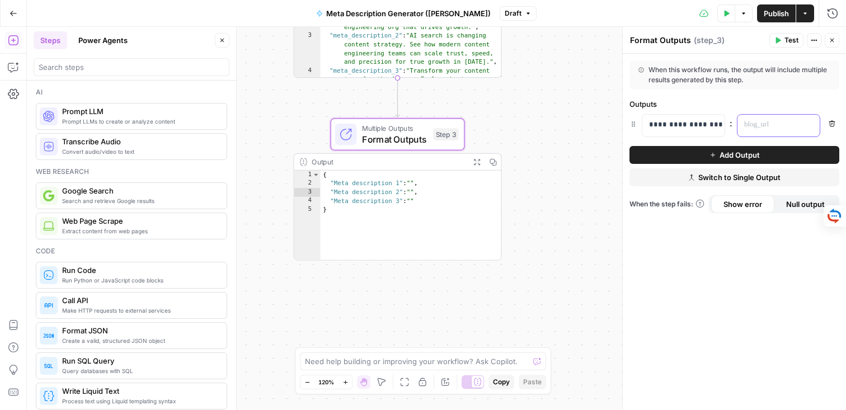
click at [772, 122] on p at bounding box center [769, 124] width 51 height 11
click at [810, 124] on icon "button" at bounding box center [810, 125] width 6 height 6
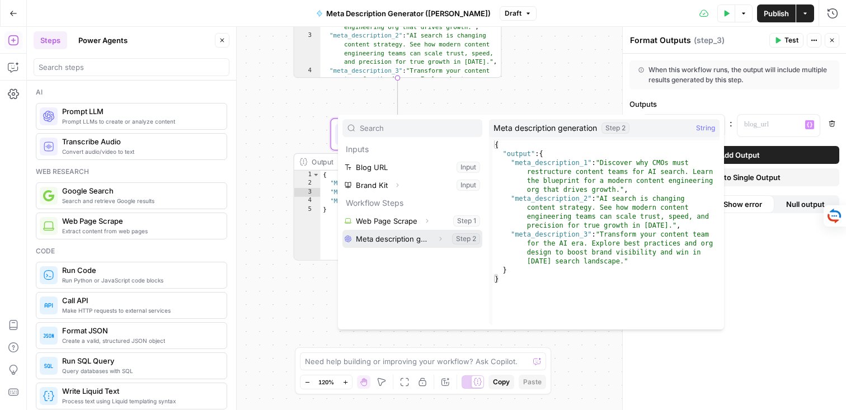
click at [440, 240] on icon "button" at bounding box center [440, 239] width 7 height 7
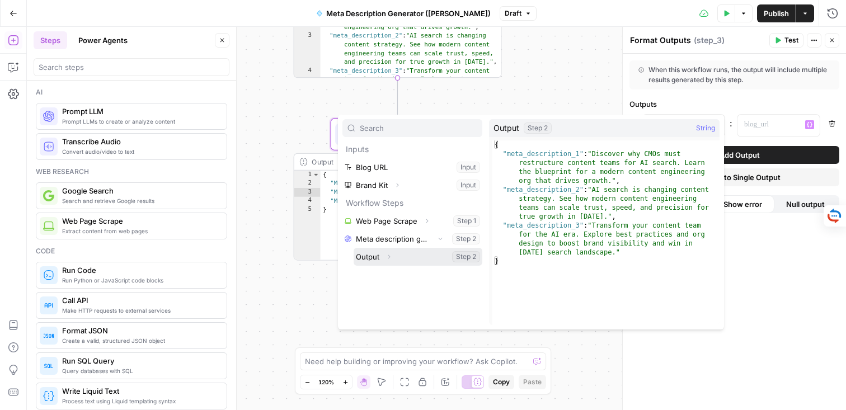
click at [388, 257] on icon "button" at bounding box center [388, 256] width 7 height 7
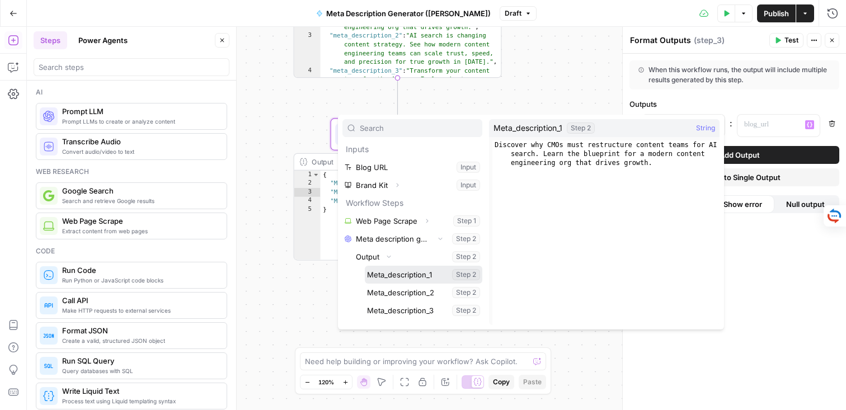
click at [410, 272] on button "Select variable Meta_description_1" at bounding box center [423, 275] width 117 height 18
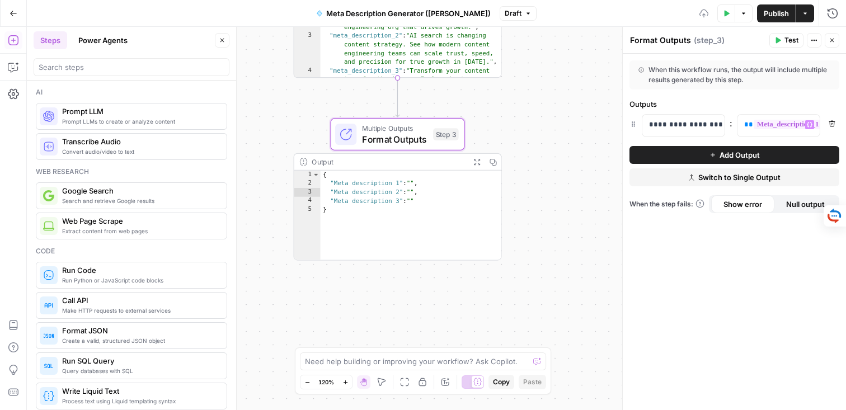
click at [752, 156] on span "Add Output" at bounding box center [739, 154] width 40 height 11
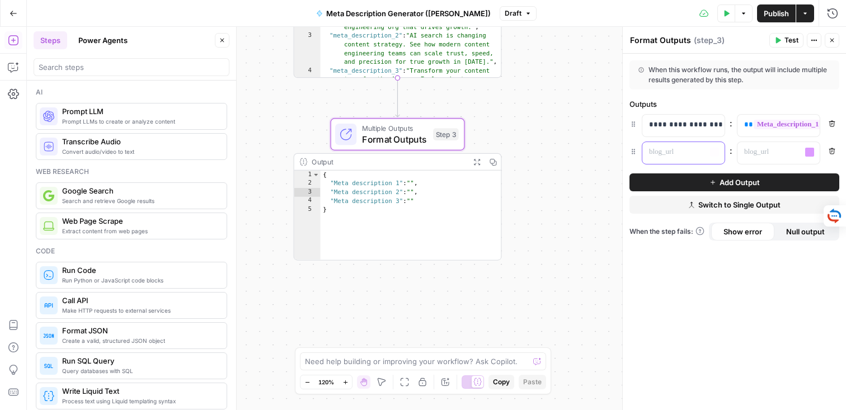
click at [674, 158] on div at bounding box center [674, 153] width 64 height 22
paste div
click at [810, 153] on icon "button" at bounding box center [810, 152] width 6 height 6
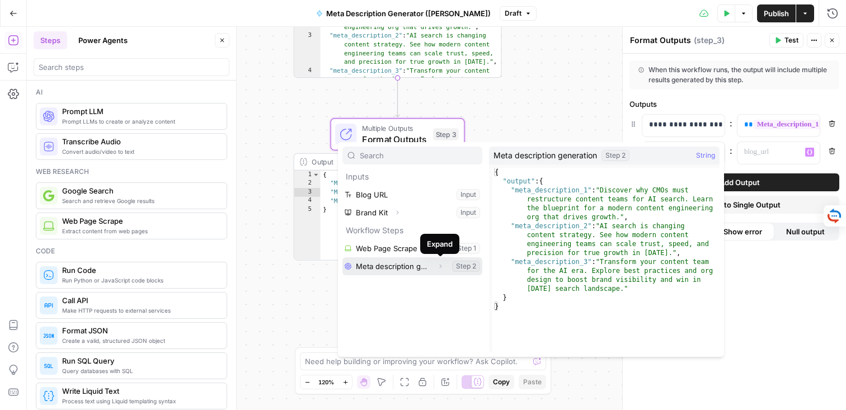
click at [441, 266] on icon "button" at bounding box center [440, 266] width 7 height 7
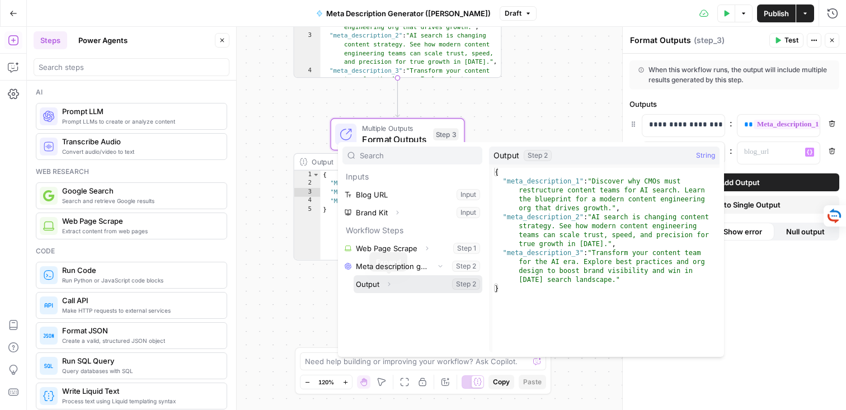
click at [389, 284] on icon "button" at bounding box center [388, 284] width 7 height 7
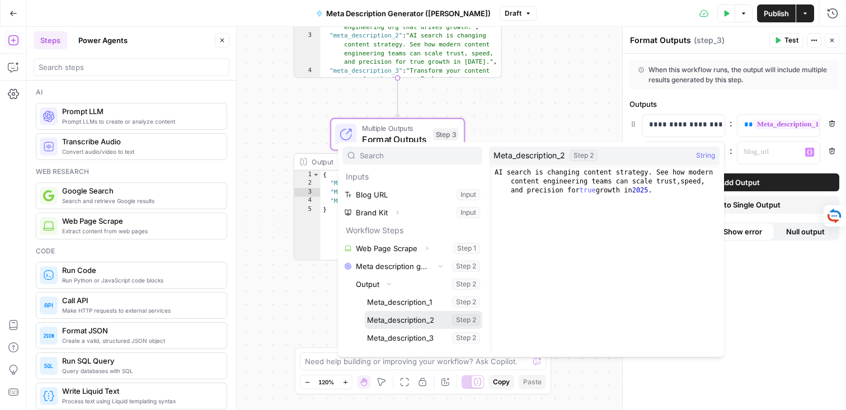
click at [415, 319] on button "Select variable Meta_description_2" at bounding box center [423, 320] width 117 height 18
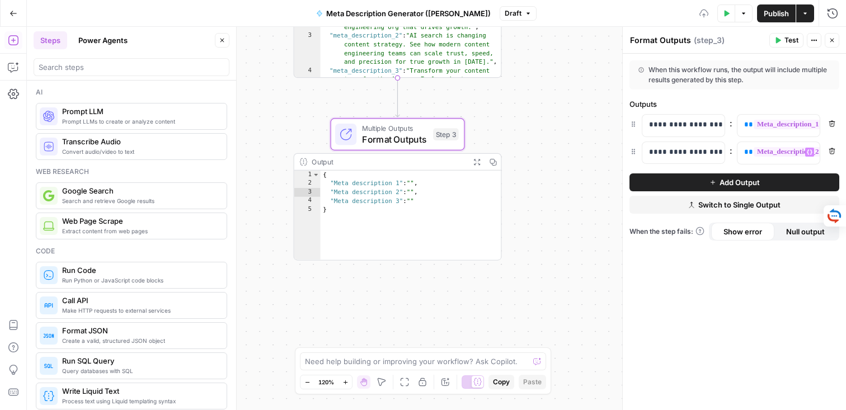
click at [720, 183] on span "Add Output" at bounding box center [739, 182] width 40 height 11
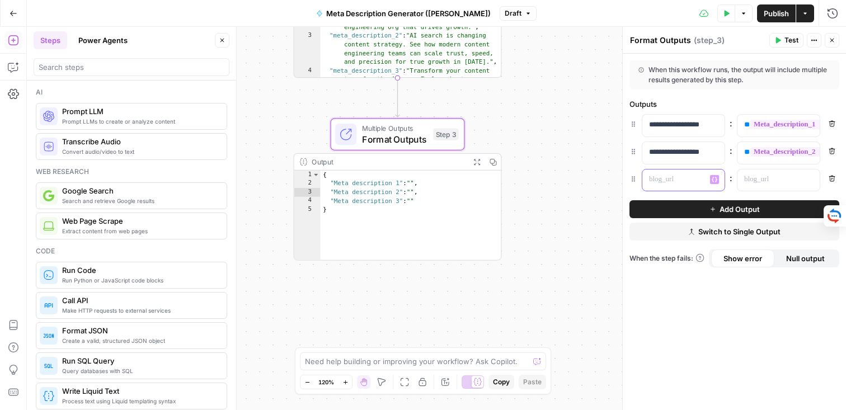
click at [666, 180] on p at bounding box center [674, 179] width 51 height 11
paste div
click at [810, 181] on icon "button" at bounding box center [810, 179] width 6 height 5
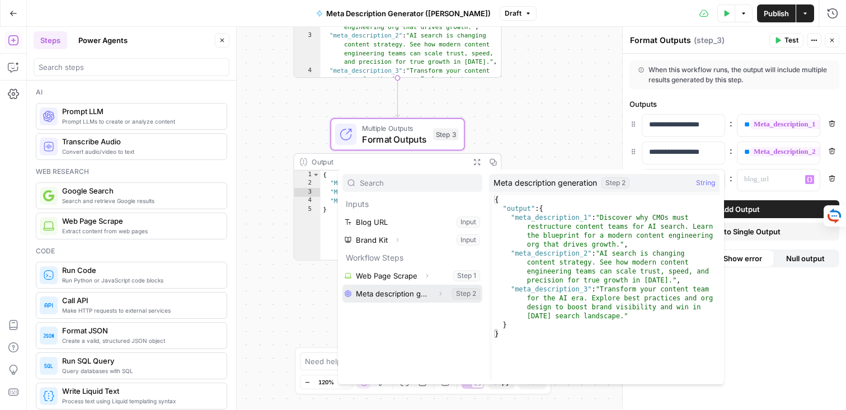
click at [440, 294] on icon "button" at bounding box center [440, 293] width 2 height 4
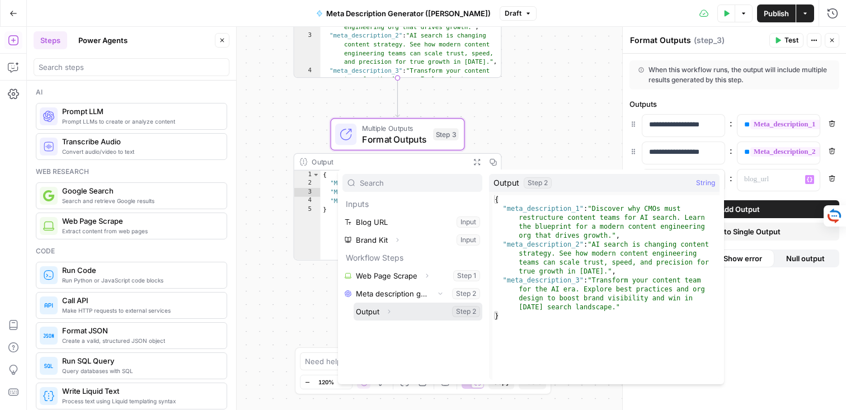
click at [389, 310] on icon "button" at bounding box center [388, 311] width 7 height 7
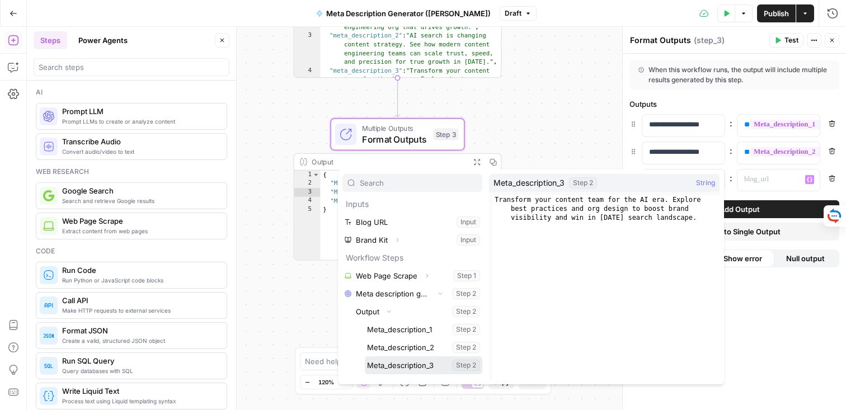
click at [414, 363] on button "Select variable Meta_description_3" at bounding box center [423, 365] width 117 height 18
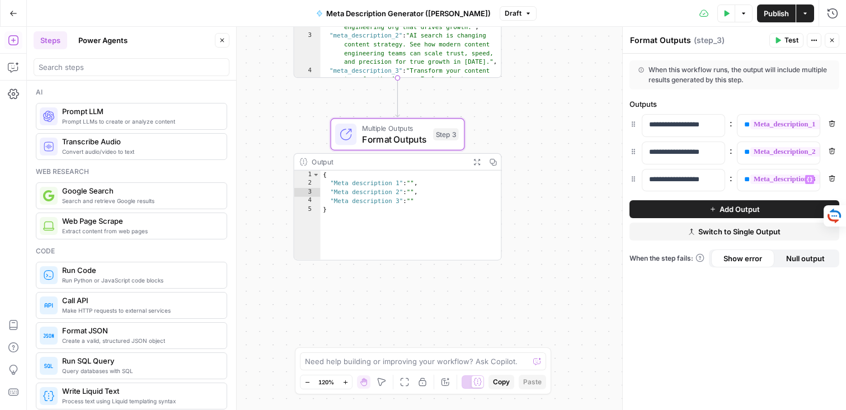
click at [788, 41] on span "Test" at bounding box center [791, 40] width 14 height 10
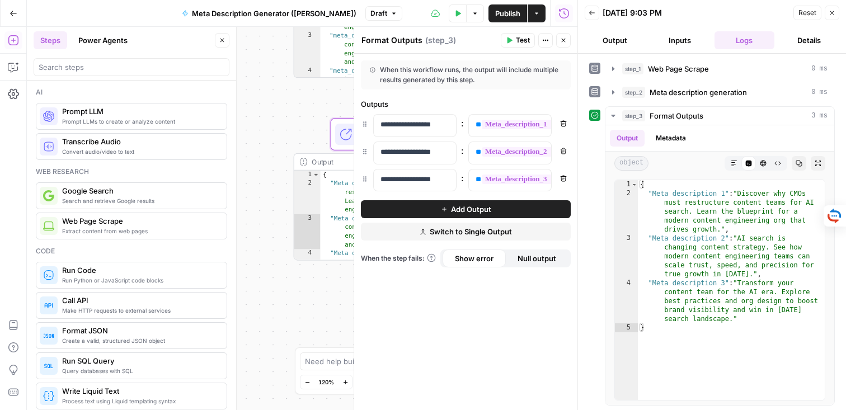
click at [626, 41] on button "Output" at bounding box center [615, 40] width 60 height 18
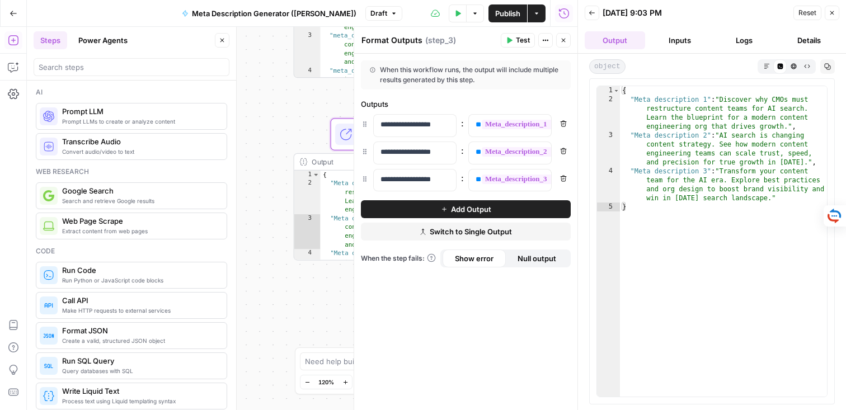
click at [760, 64] on button "Markdown" at bounding box center [766, 65] width 13 height 13
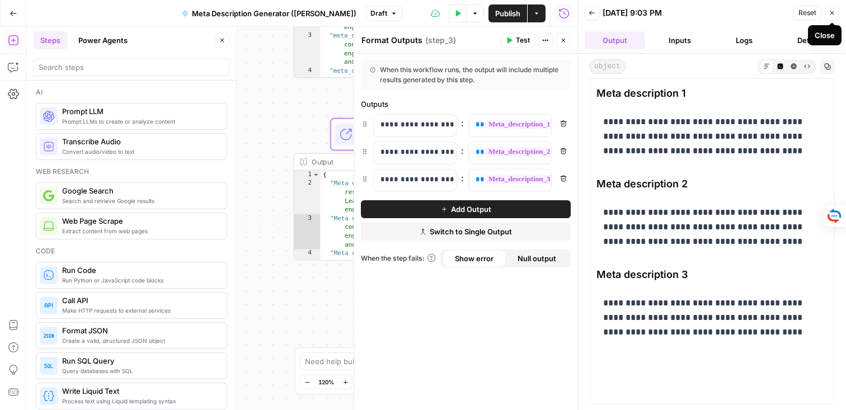
click at [829, 15] on icon "button" at bounding box center [832, 13] width 7 height 7
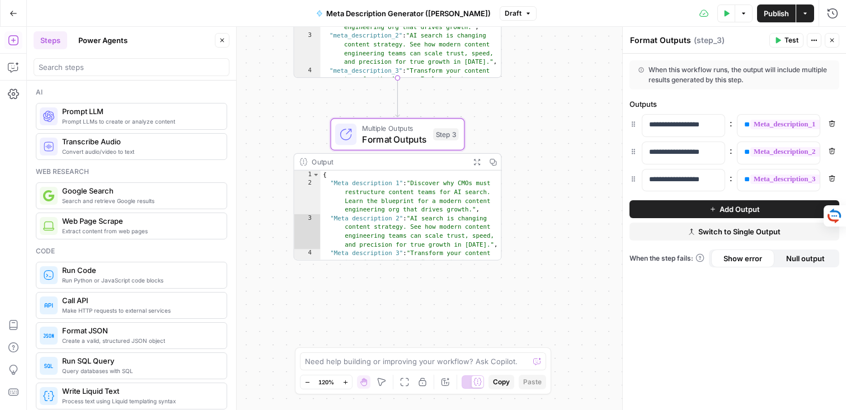
click at [769, 13] on span "Publish" at bounding box center [776, 13] width 25 height 11
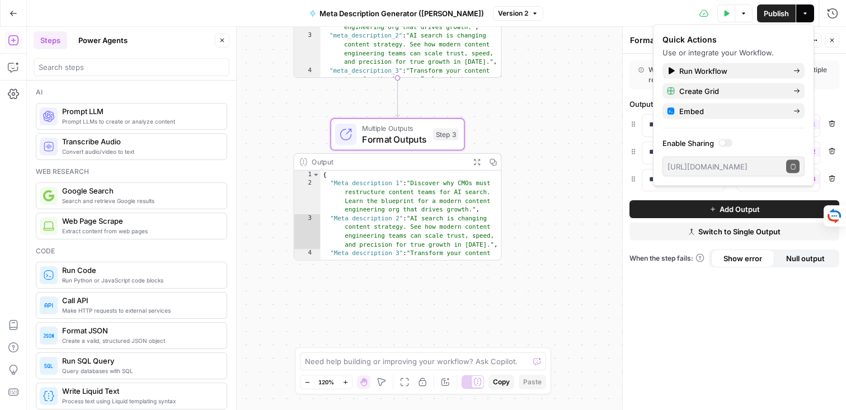
click at [570, 52] on div "**********" at bounding box center [436, 218] width 819 height 383
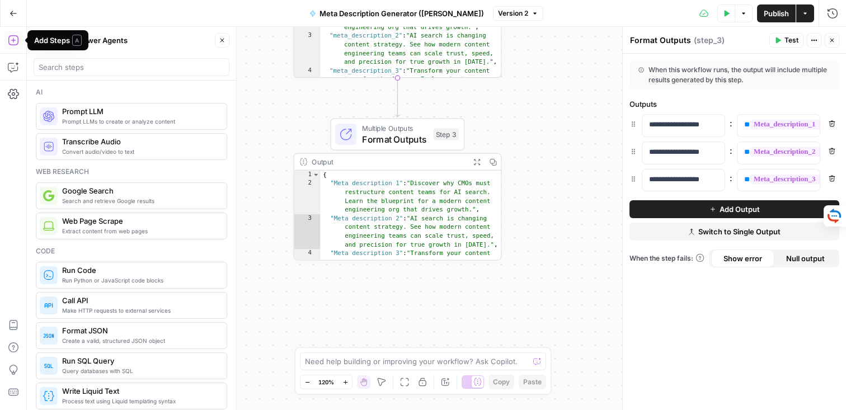
click at [10, 12] on icon "button" at bounding box center [14, 14] width 8 height 8
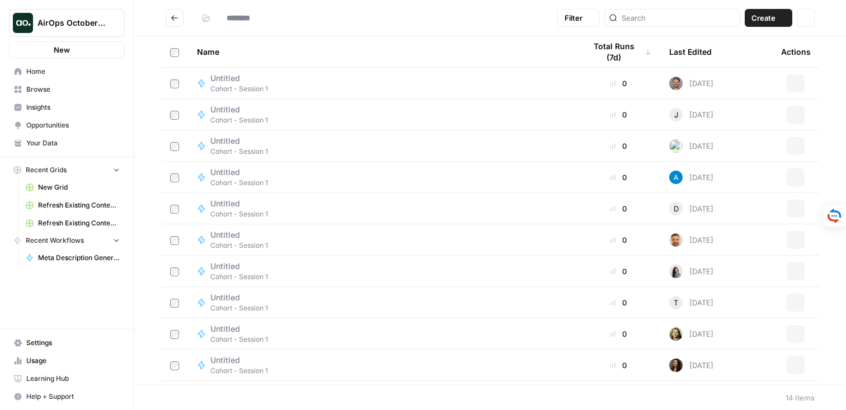
type input "**********"
